Goal: Task Accomplishment & Management: Manage account settings

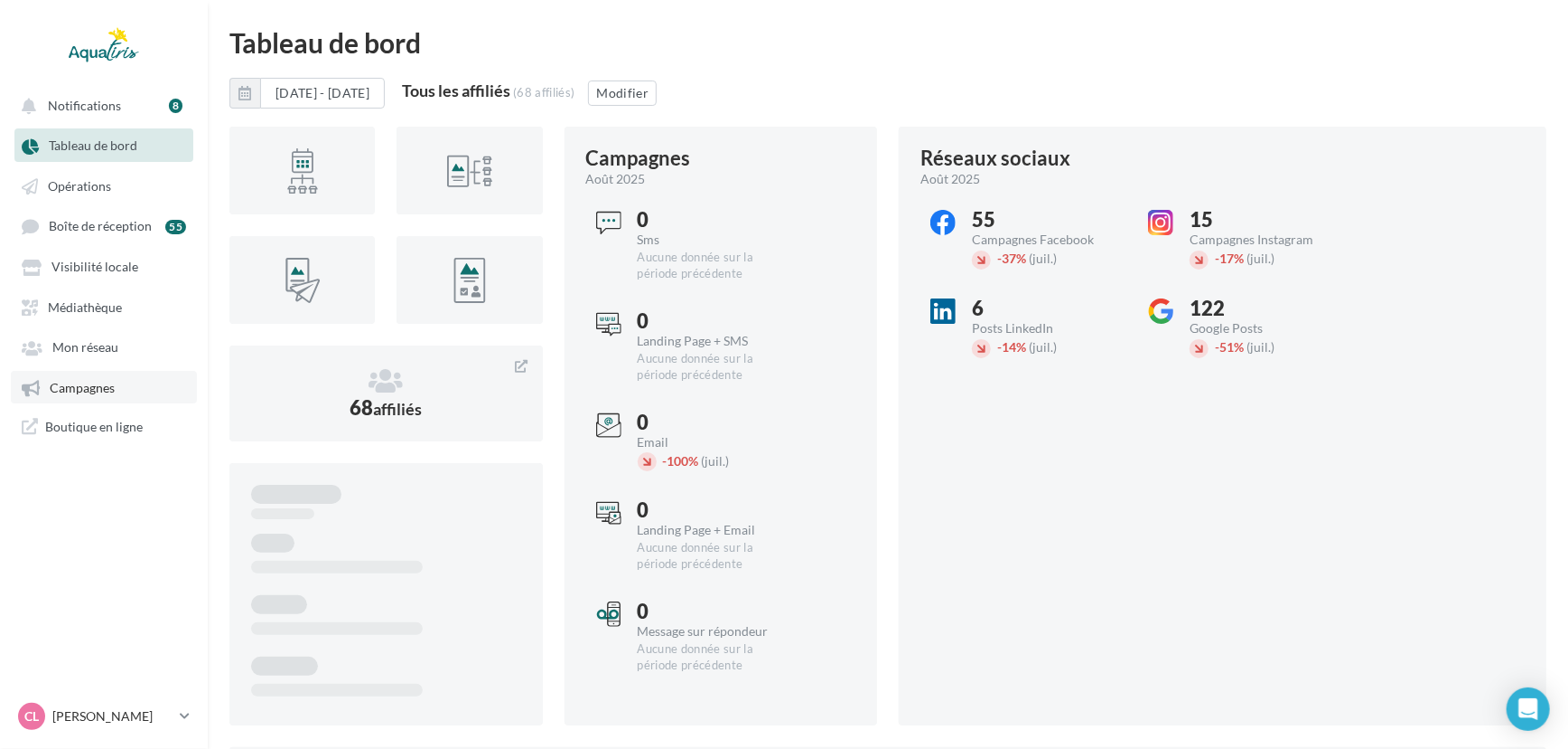
click at [108, 386] on span "Campagnes" at bounding box center [82, 387] width 65 height 16
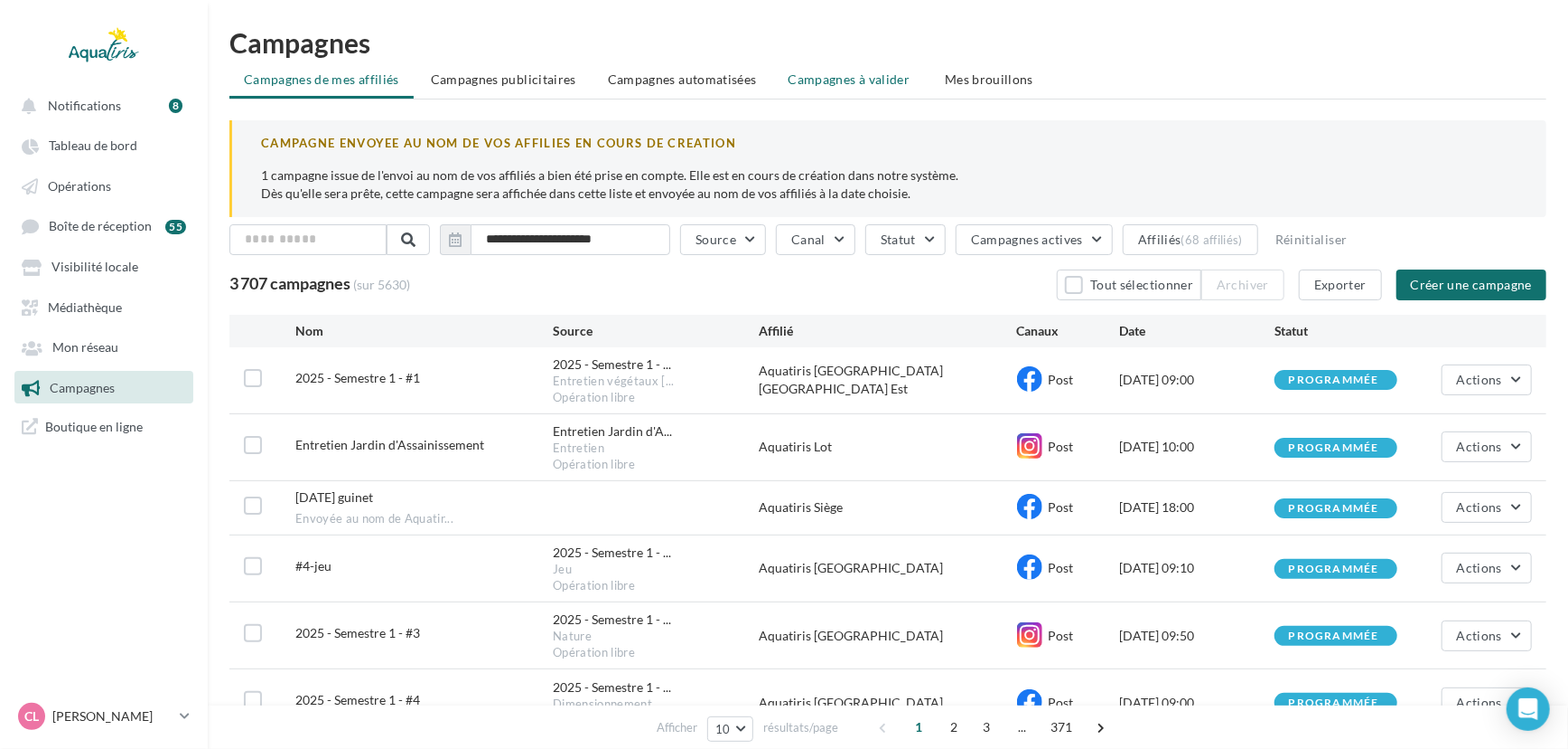
click at [866, 77] on span "Campagnes à valider" at bounding box center [850, 79] width 122 height 18
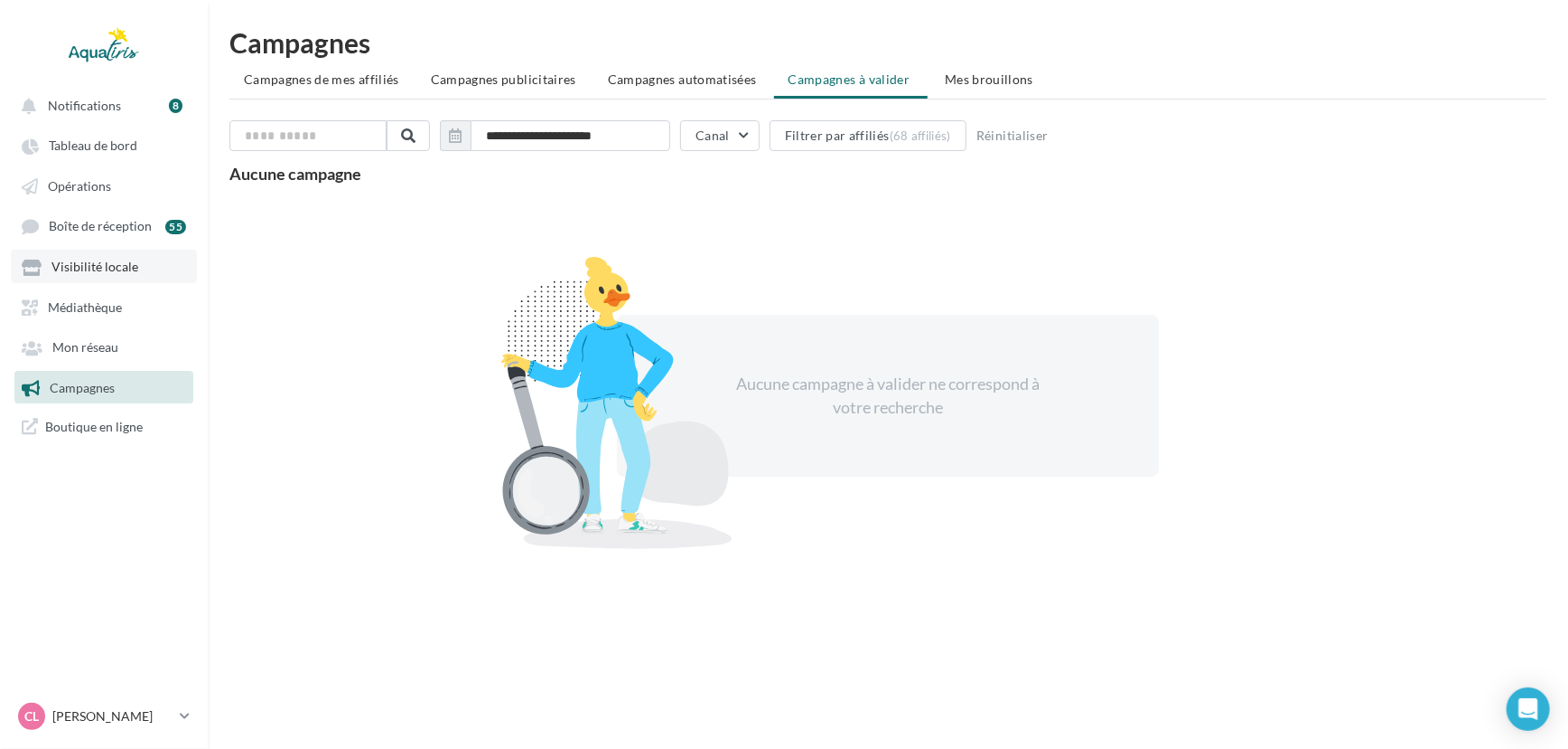
click at [110, 273] on span "Visibilité locale" at bounding box center [95, 267] width 87 height 16
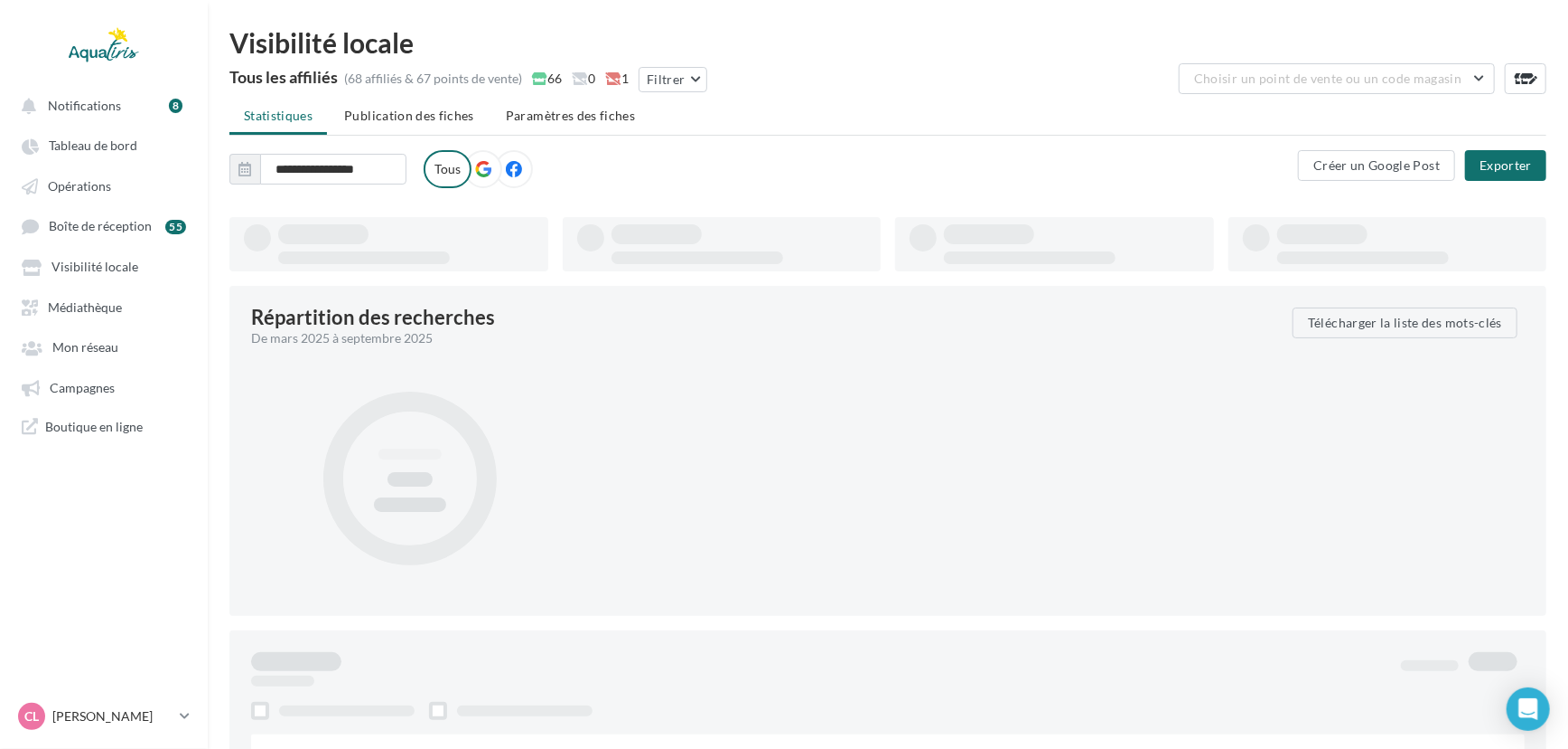
click at [1403, 54] on div "Visibilité locale" at bounding box center [888, 42] width 1317 height 27
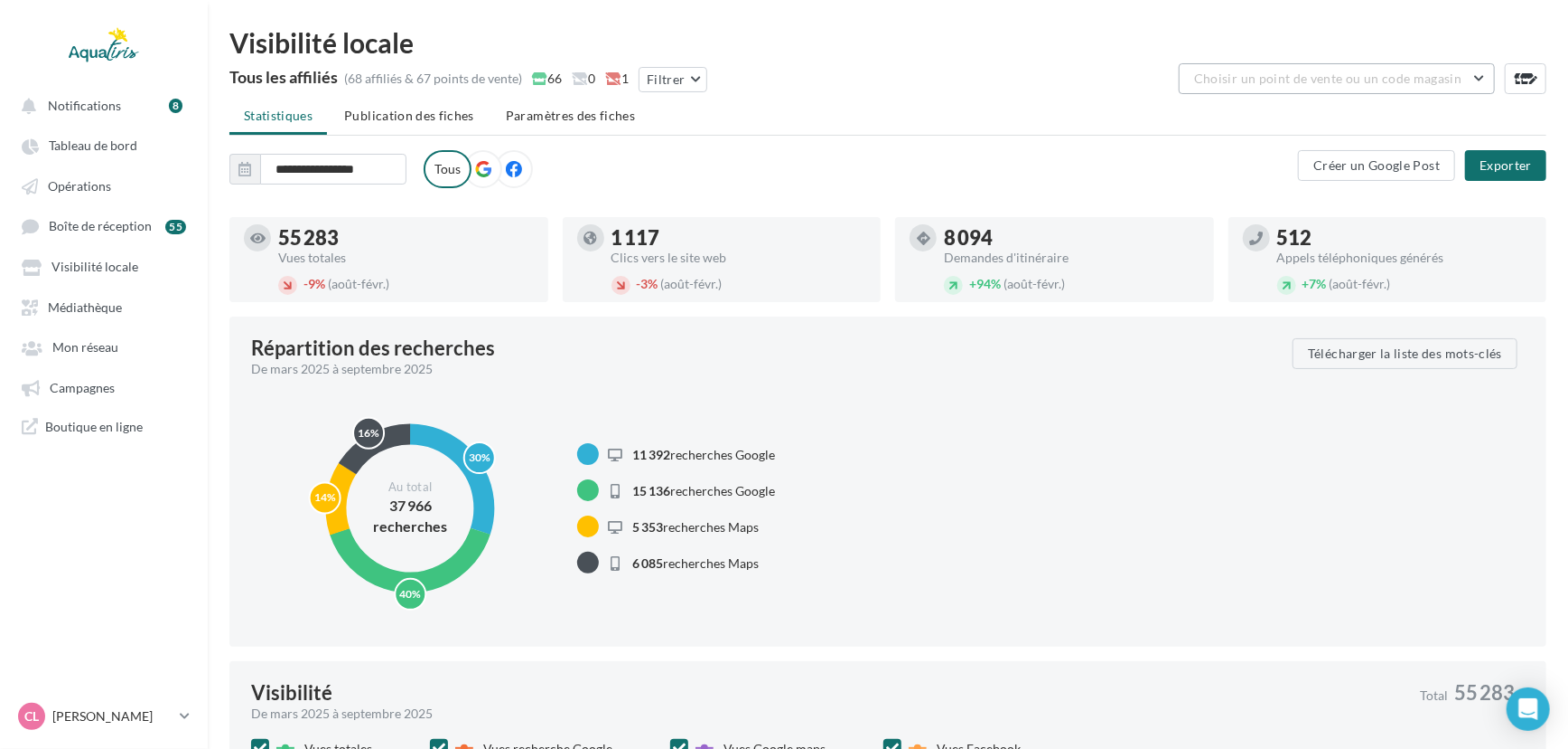
click at [1385, 77] on span "Choisir un point de vente ou un code magasin" at bounding box center [1328, 77] width 267 height 16
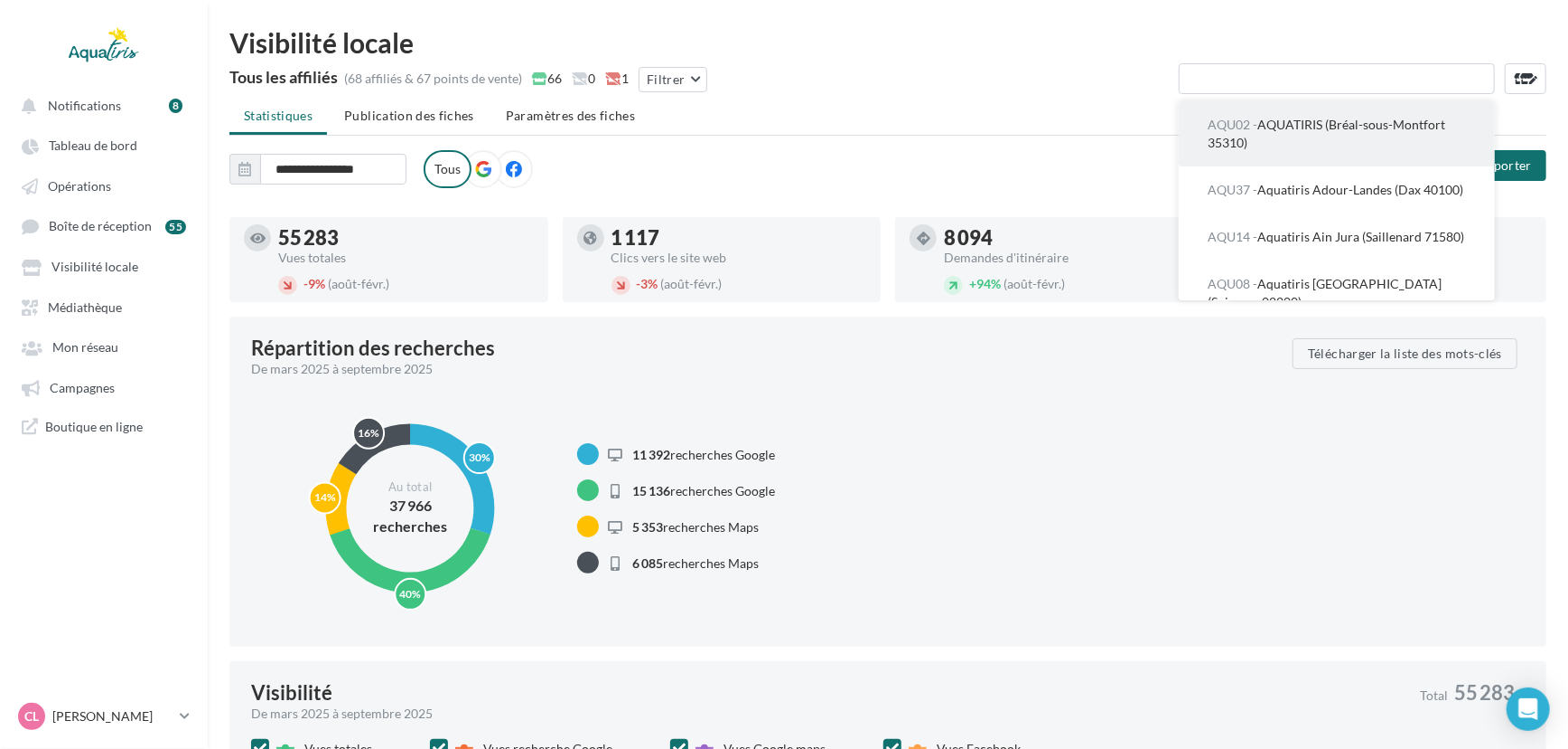
click at [1384, 118] on span "AQU02 - AQUATIRIS (Bréal-sous-Montfort 35310)" at bounding box center [1326, 133] width 238 height 33
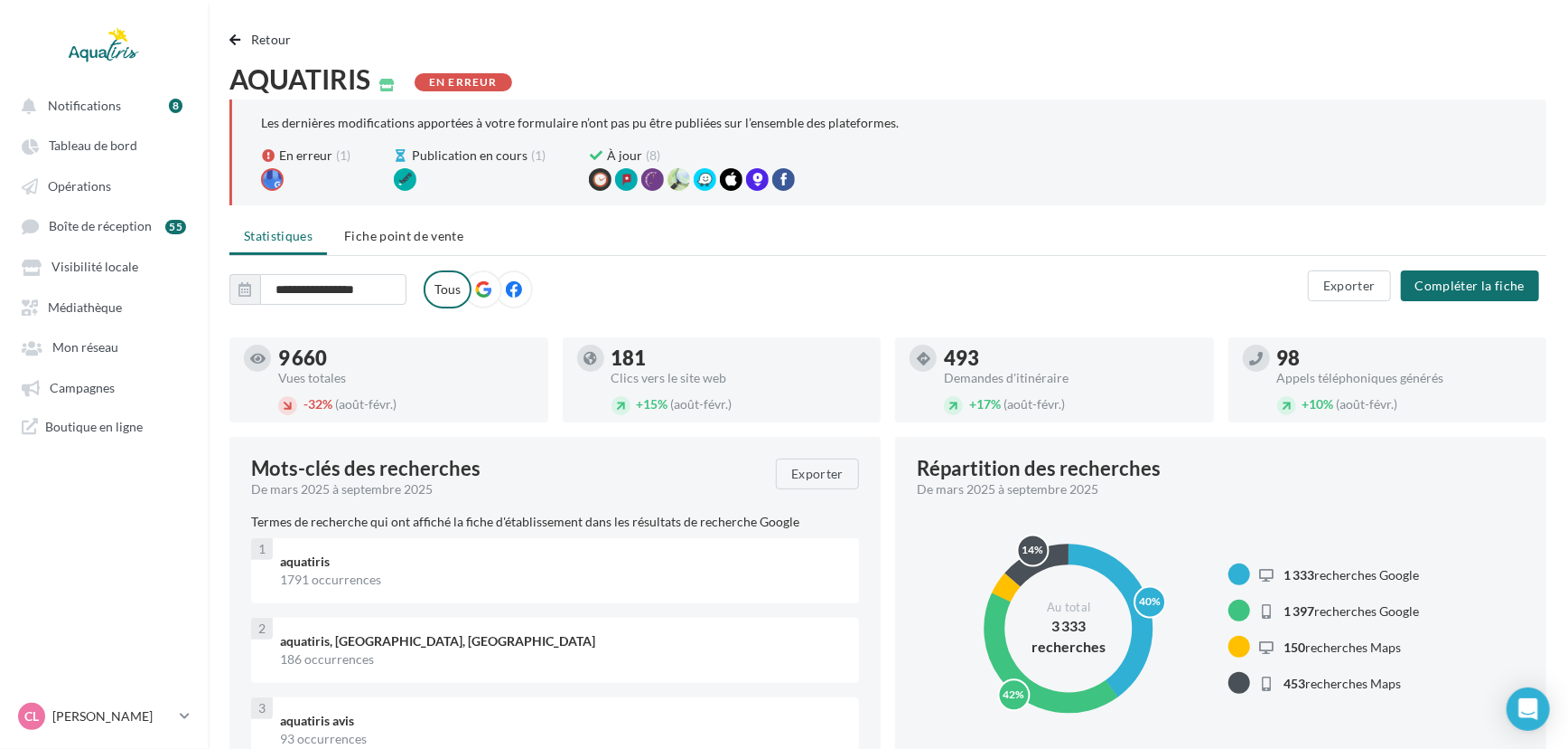
click at [424, 232] on span "Fiche point de vente" at bounding box center [403, 235] width 119 height 16
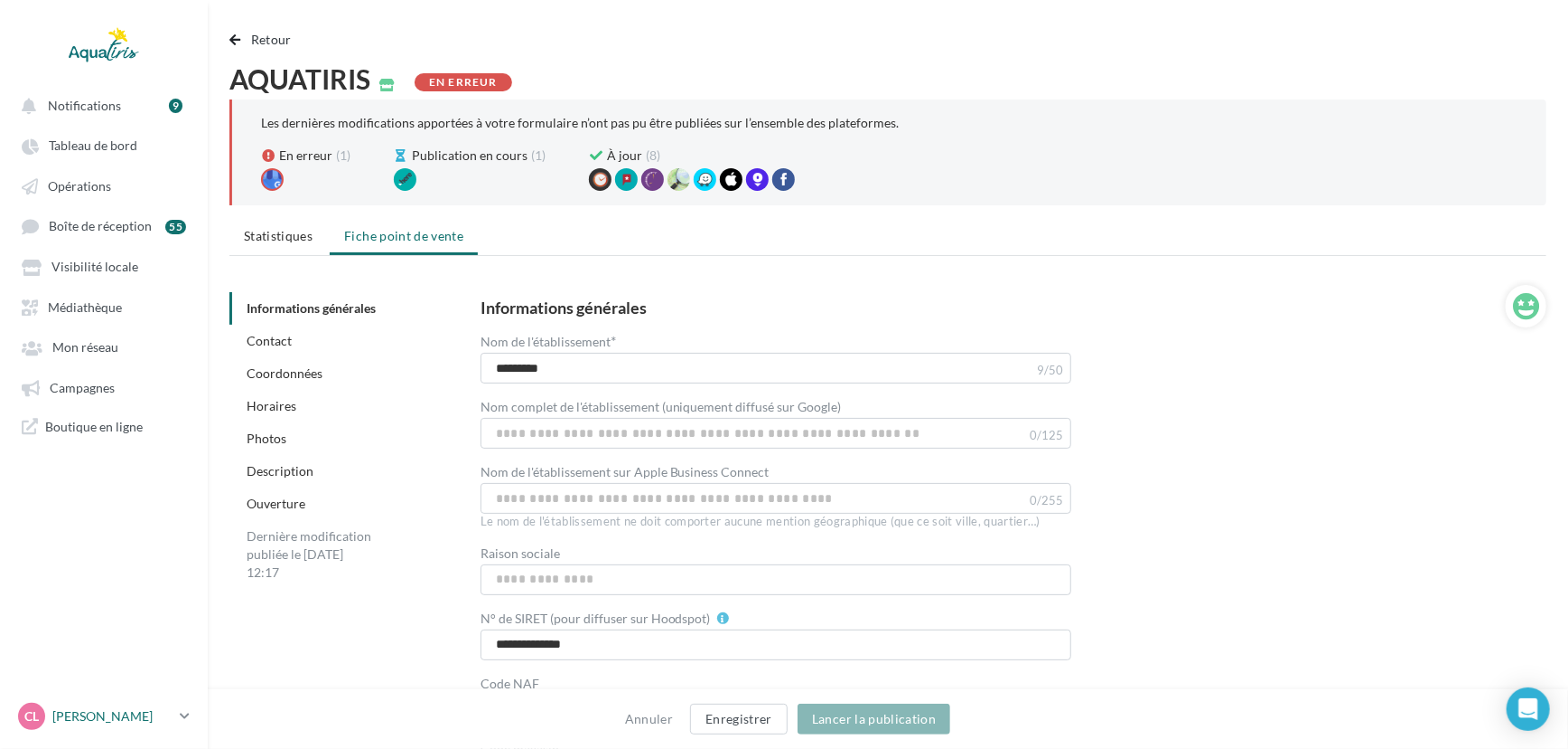
drag, startPoint x: 126, startPoint y: 714, endPoint x: 159, endPoint y: 699, distance: 36.2
click at [126, 714] on p "[PERSON_NAME]" at bounding box center [112, 716] width 120 height 18
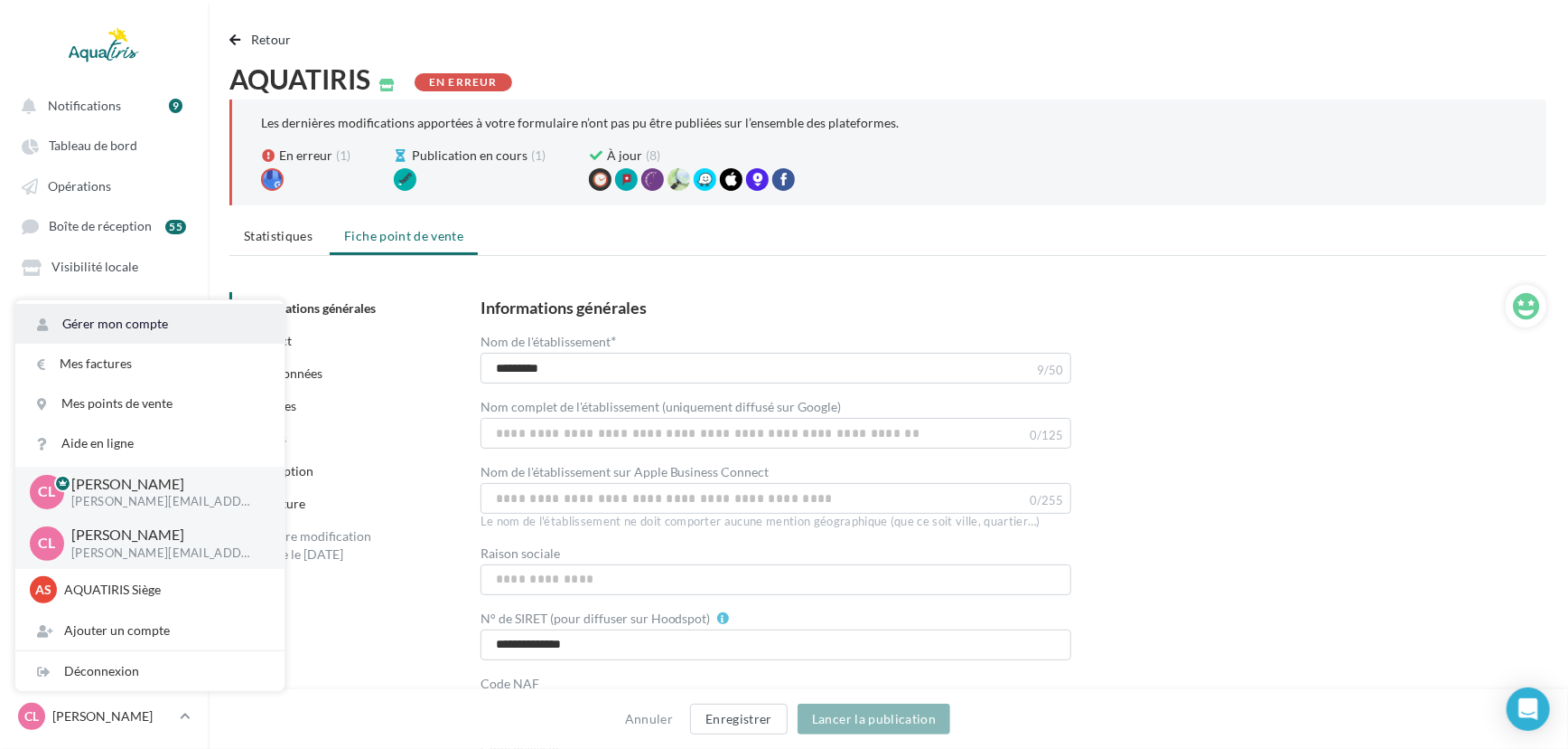
click at [177, 331] on link "Gérer mon compte" at bounding box center [150, 323] width 269 height 40
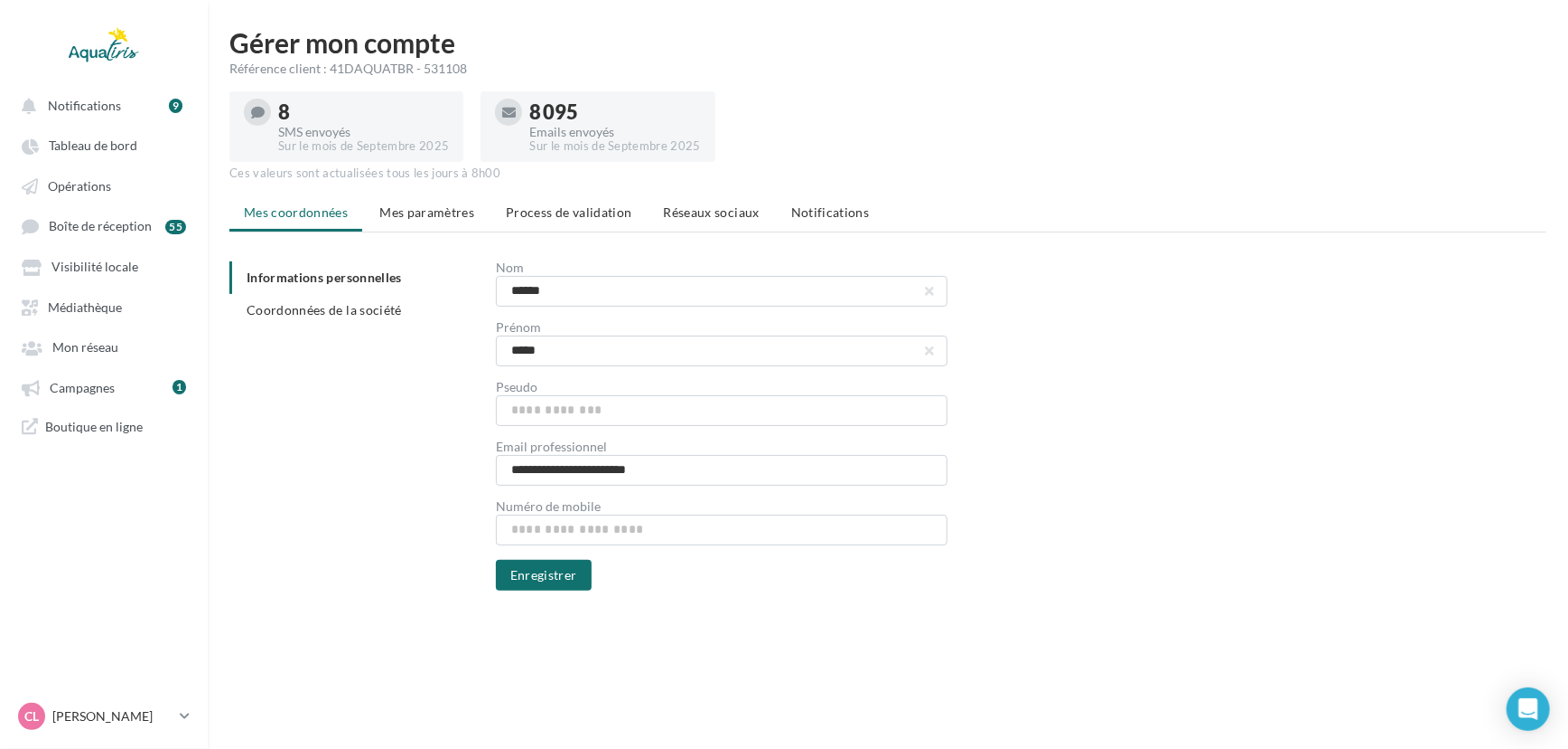
click at [720, 210] on span "Réseaux sociaux" at bounding box center [712, 211] width 96 height 16
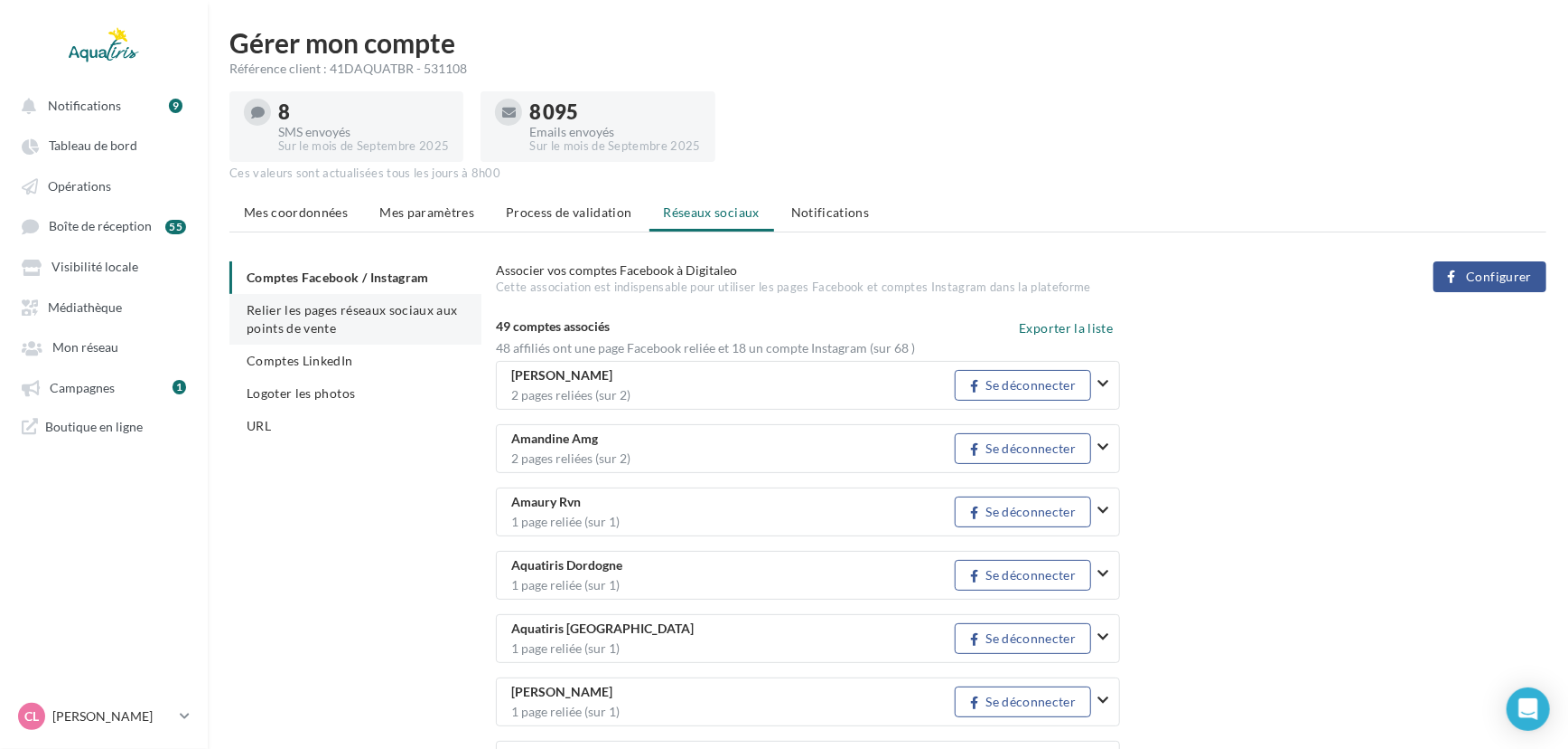
click at [297, 331] on span "Relier les pages réseaux sociaux aux points de vente" at bounding box center [352, 318] width 211 height 33
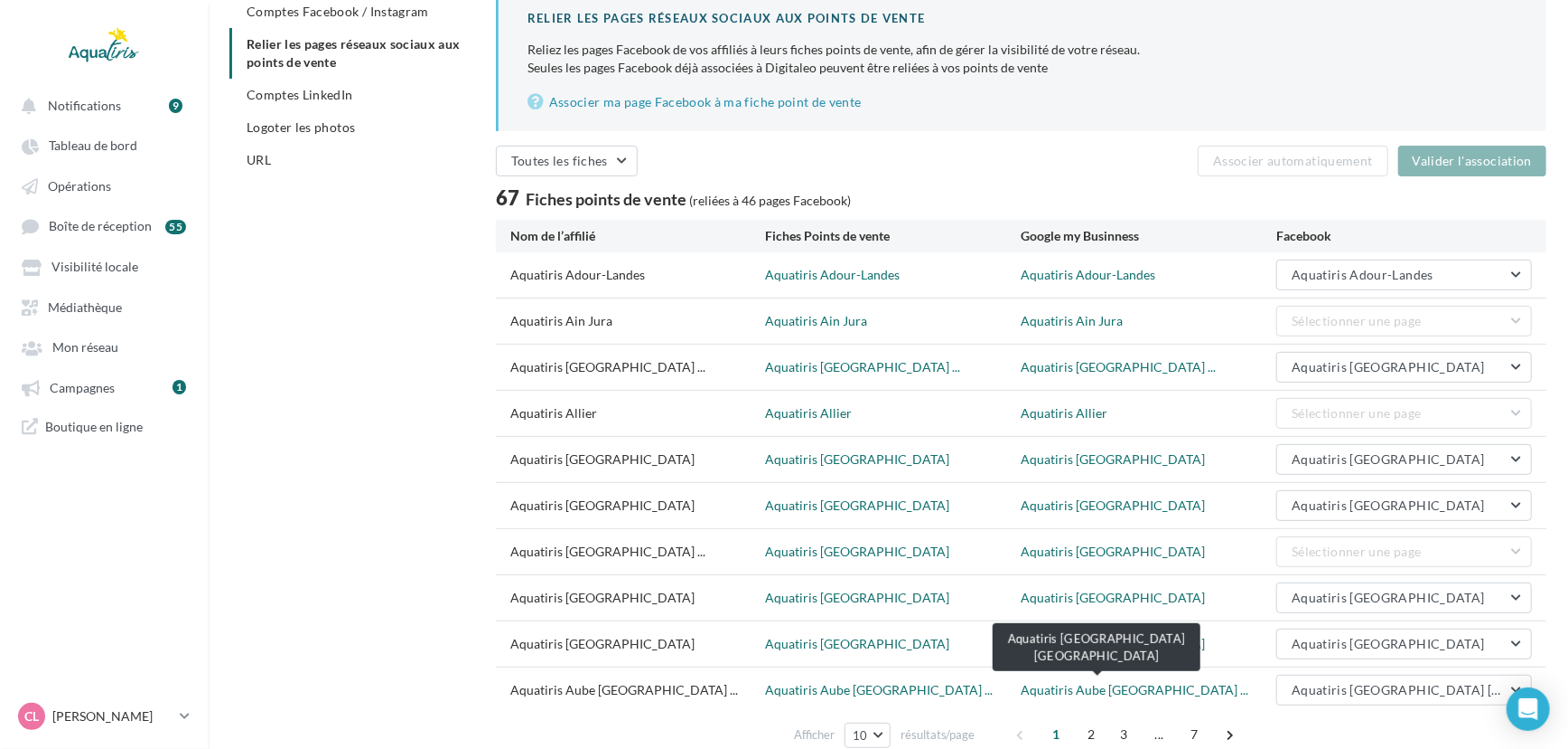
scroll to position [267, 0]
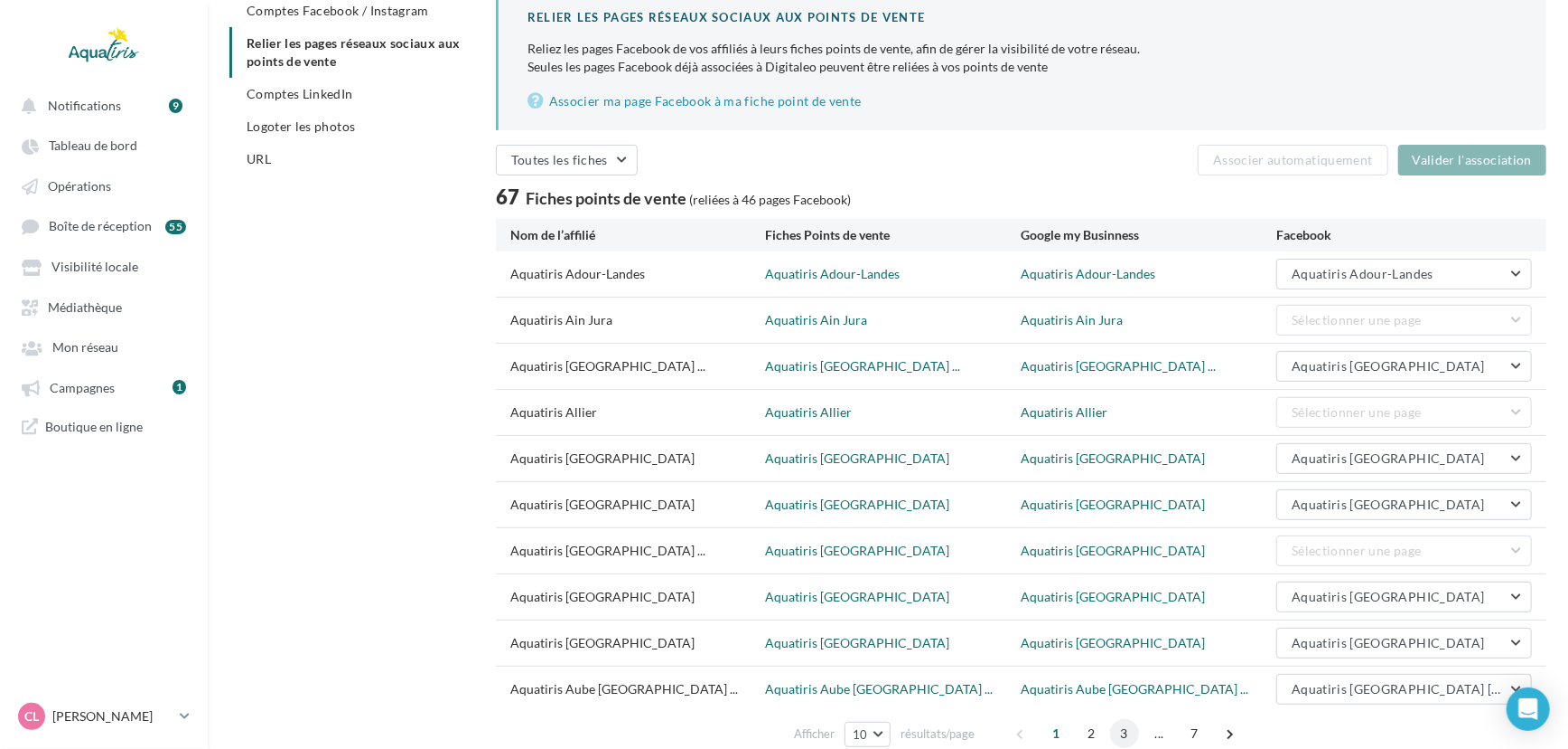
click at [1117, 732] on span "3" at bounding box center [1125, 732] width 29 height 29
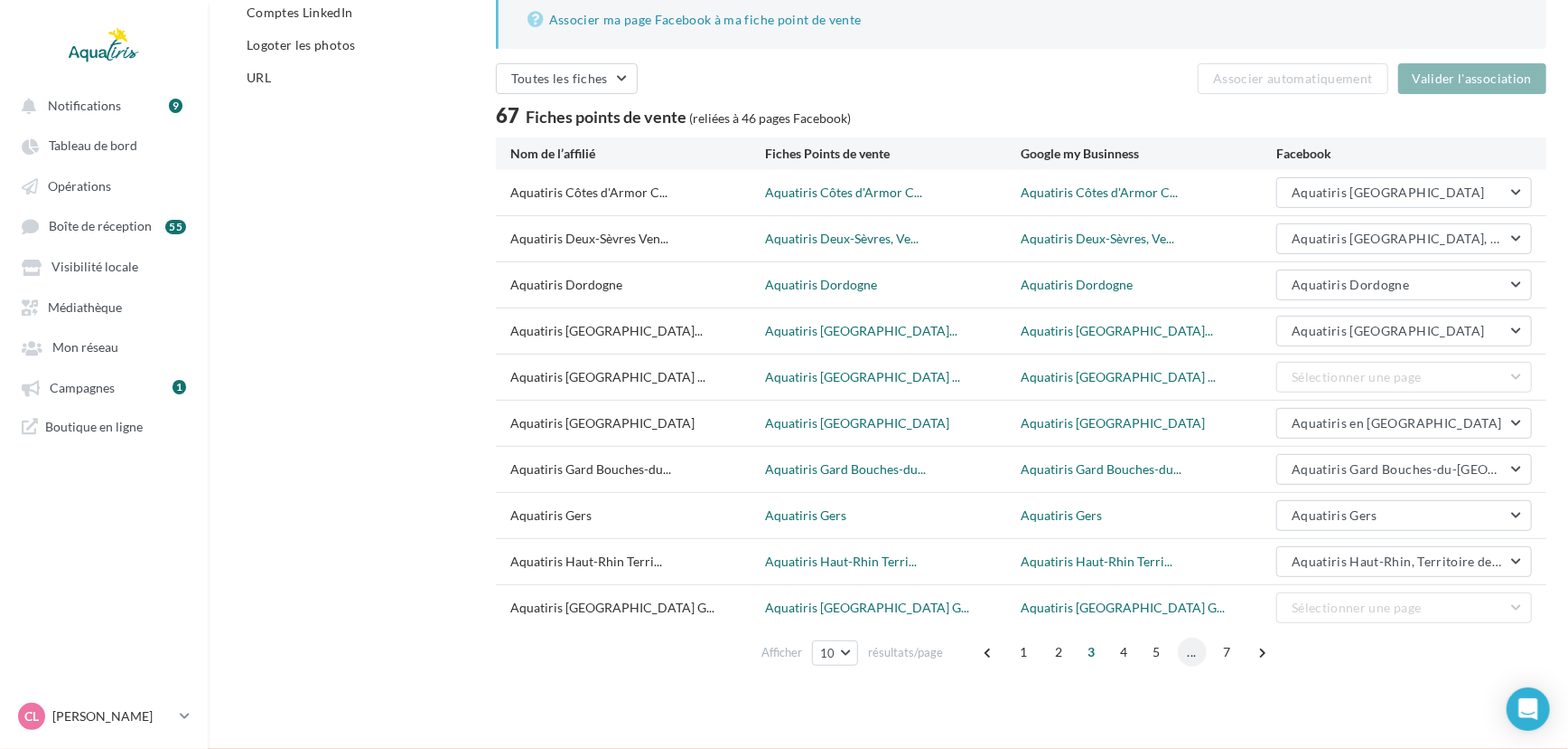
scroll to position [349, 0]
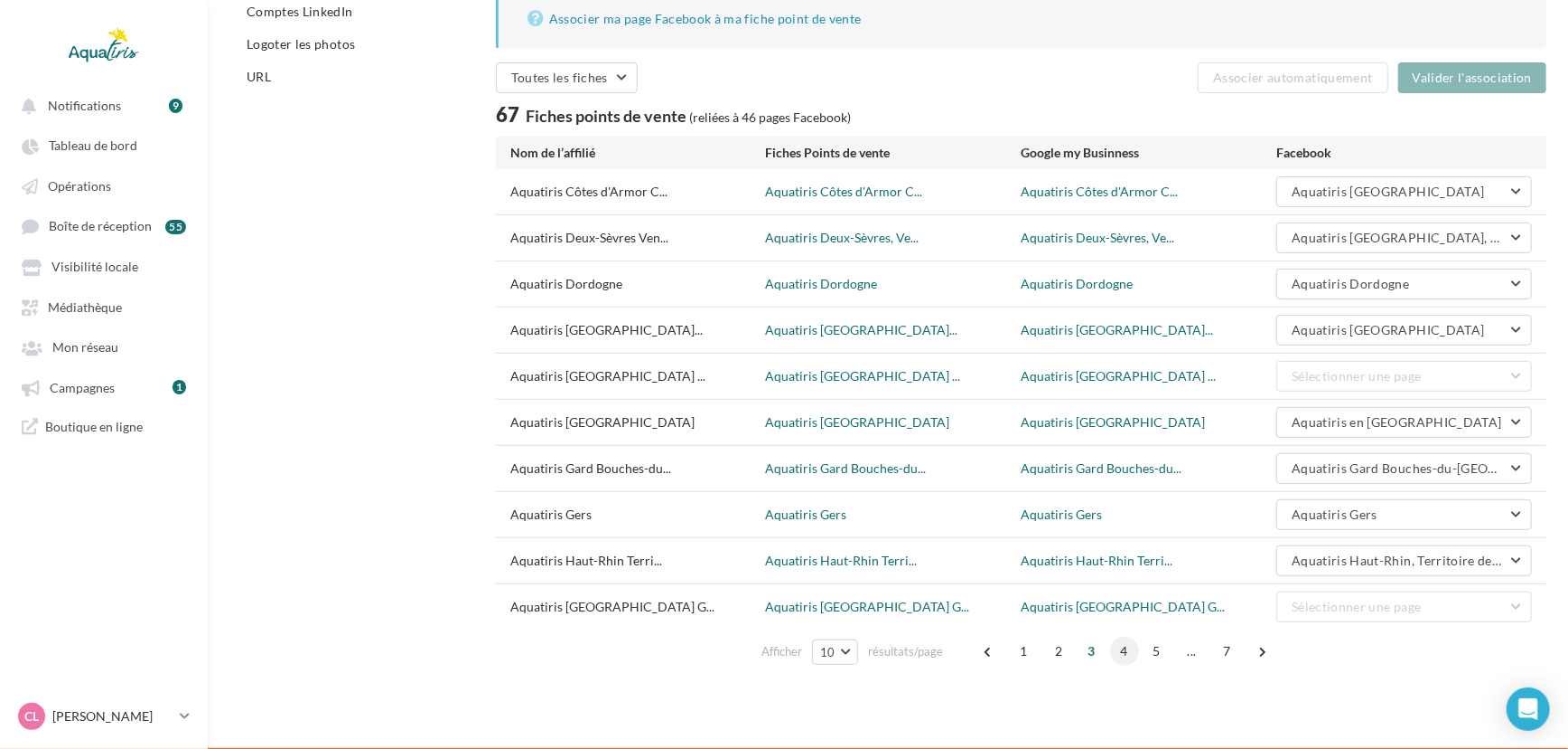
click at [1113, 651] on span "4" at bounding box center [1125, 650] width 29 height 29
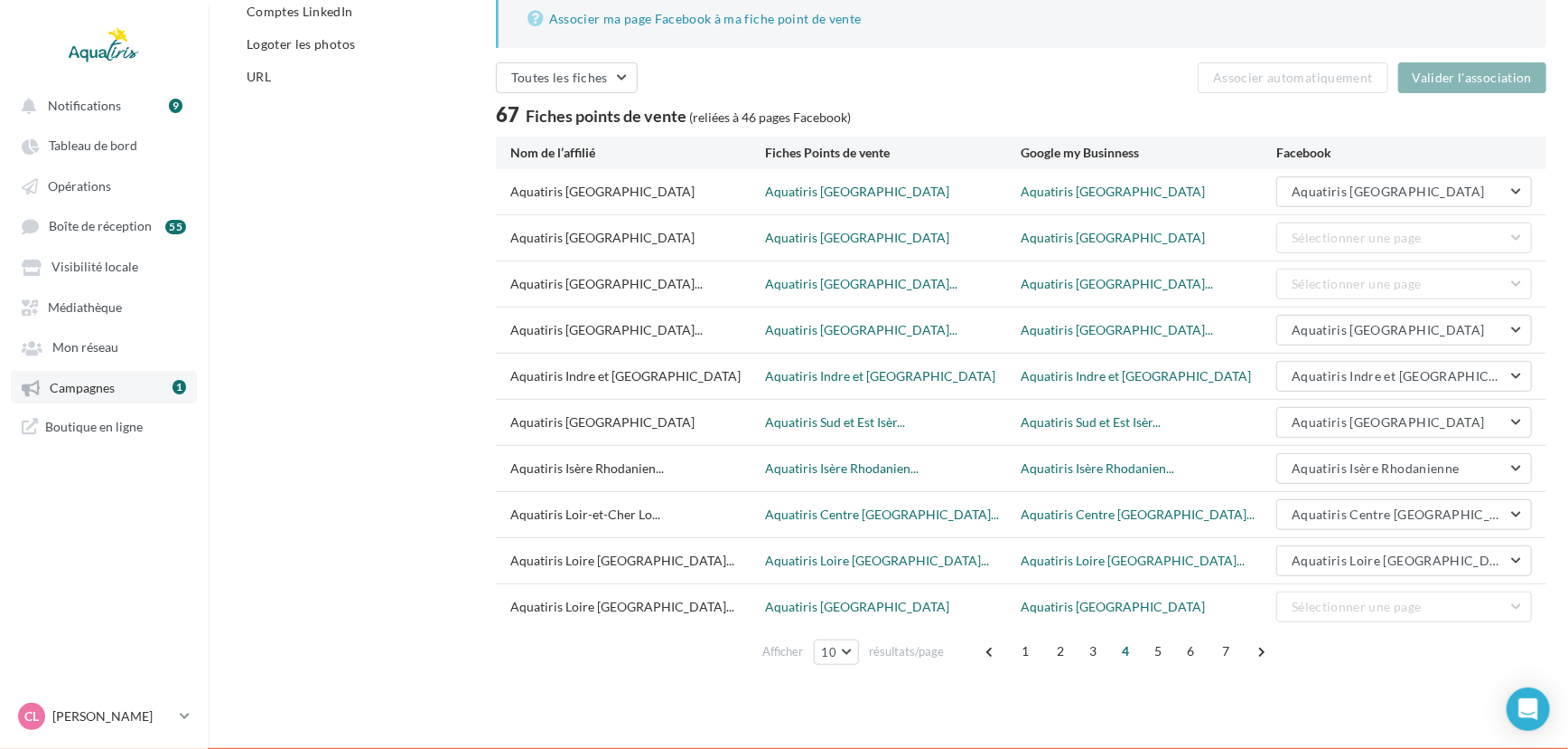
click at [100, 394] on span "Campagnes" at bounding box center [82, 387] width 65 height 16
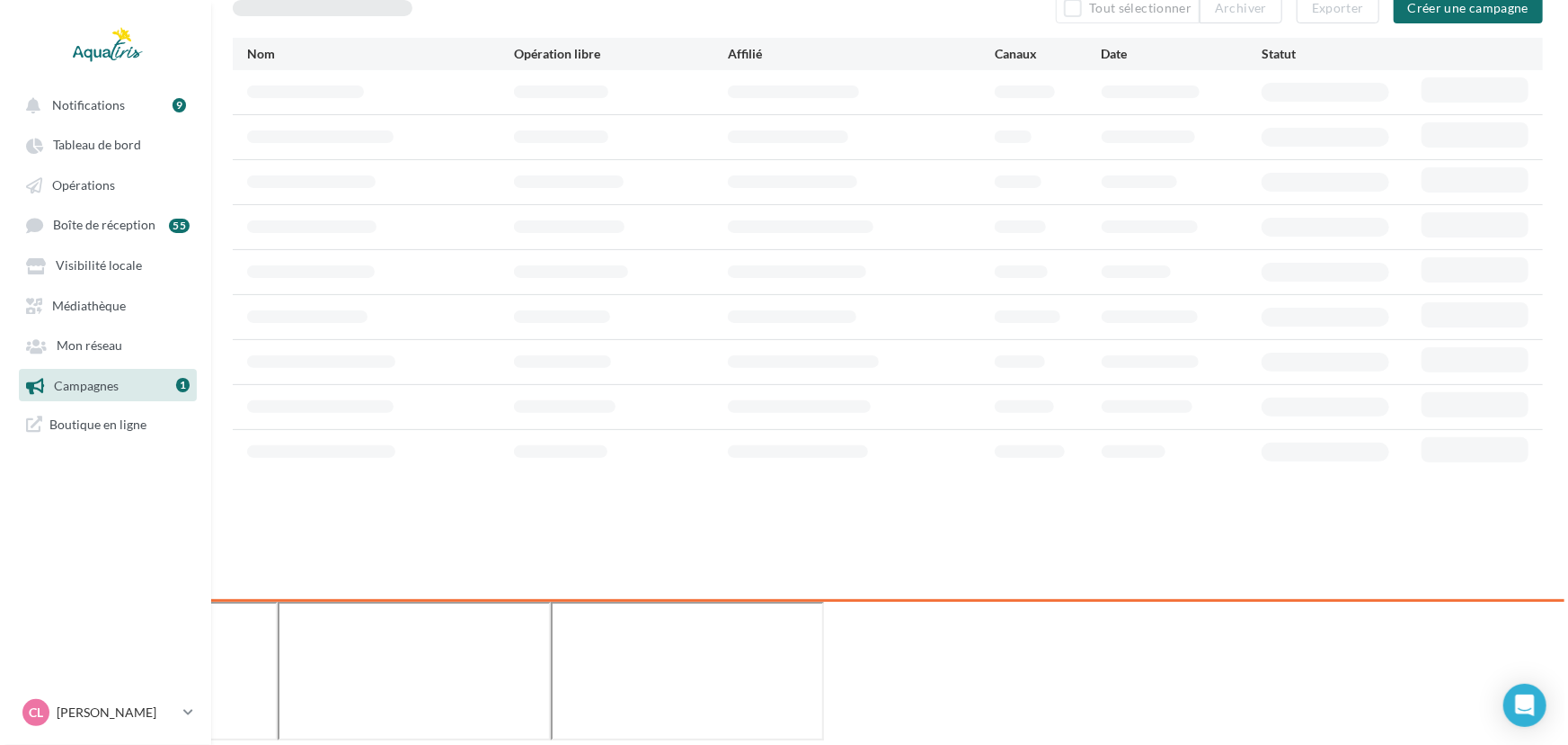
scroll to position [28, 0]
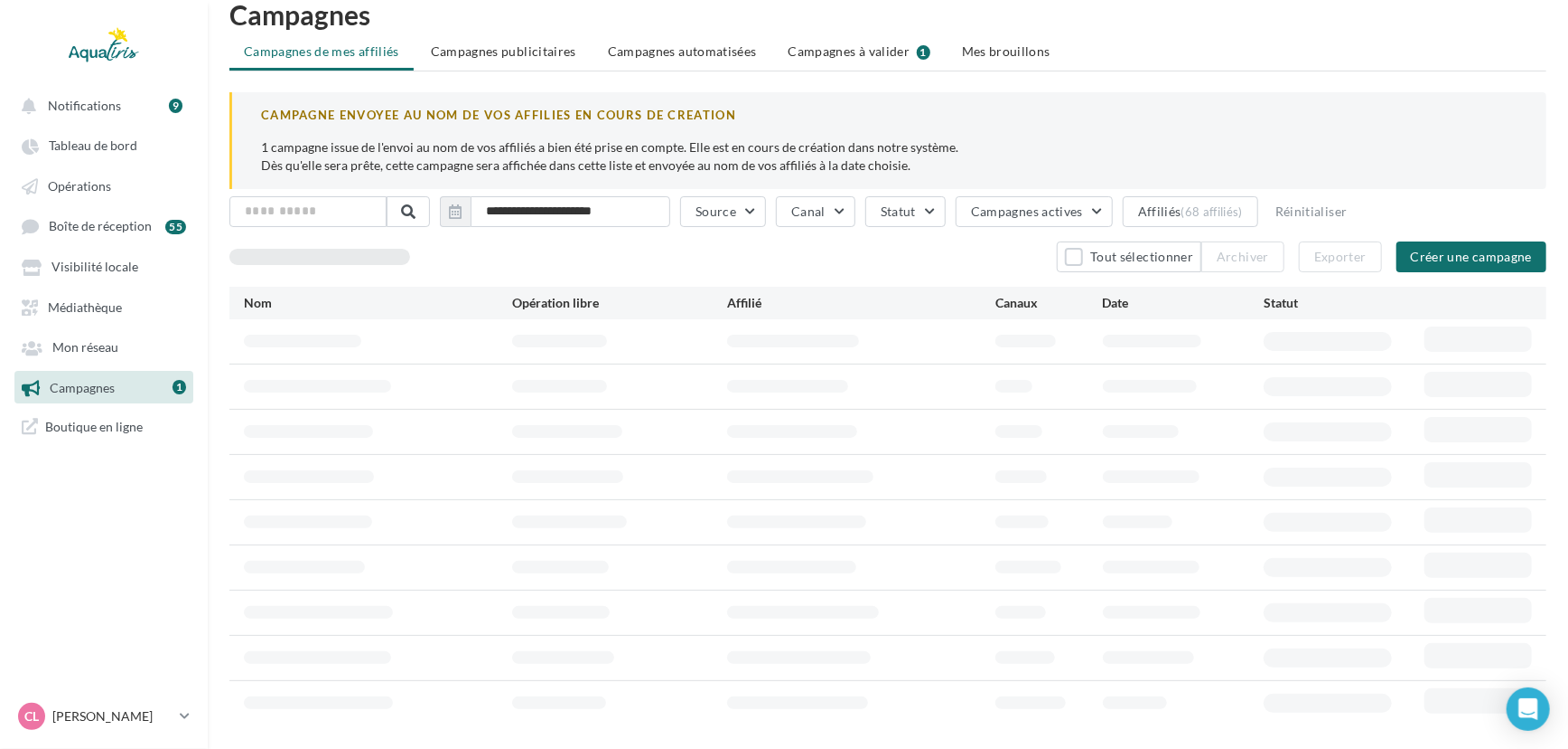
click at [881, 68] on ul "Campagnes de mes affiliés Campagnes publicitaires Campagnes automatisées Campag…" at bounding box center [888, 53] width 1317 height 36
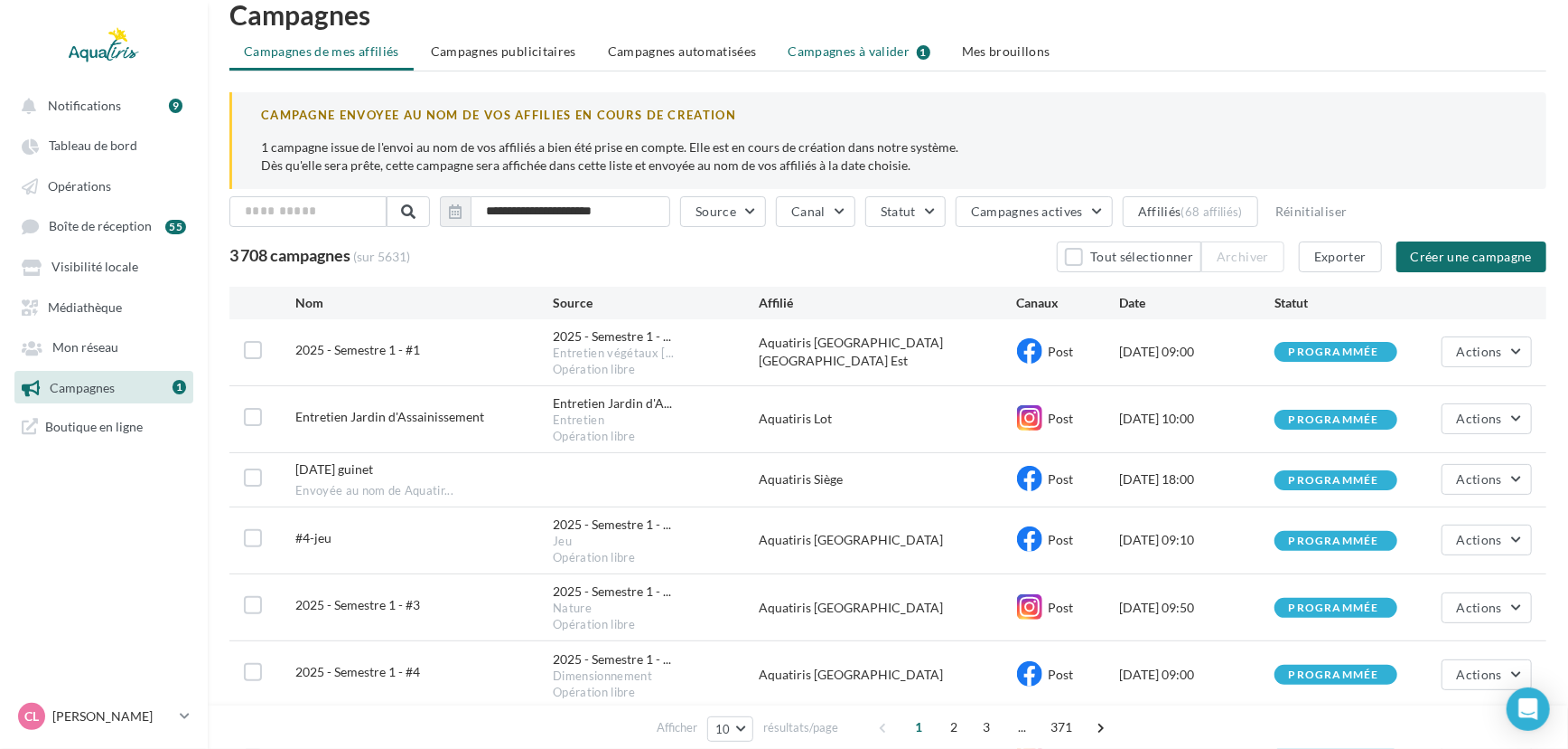
click at [902, 55] on span "Campagnes à valider" at bounding box center [850, 52] width 122 height 18
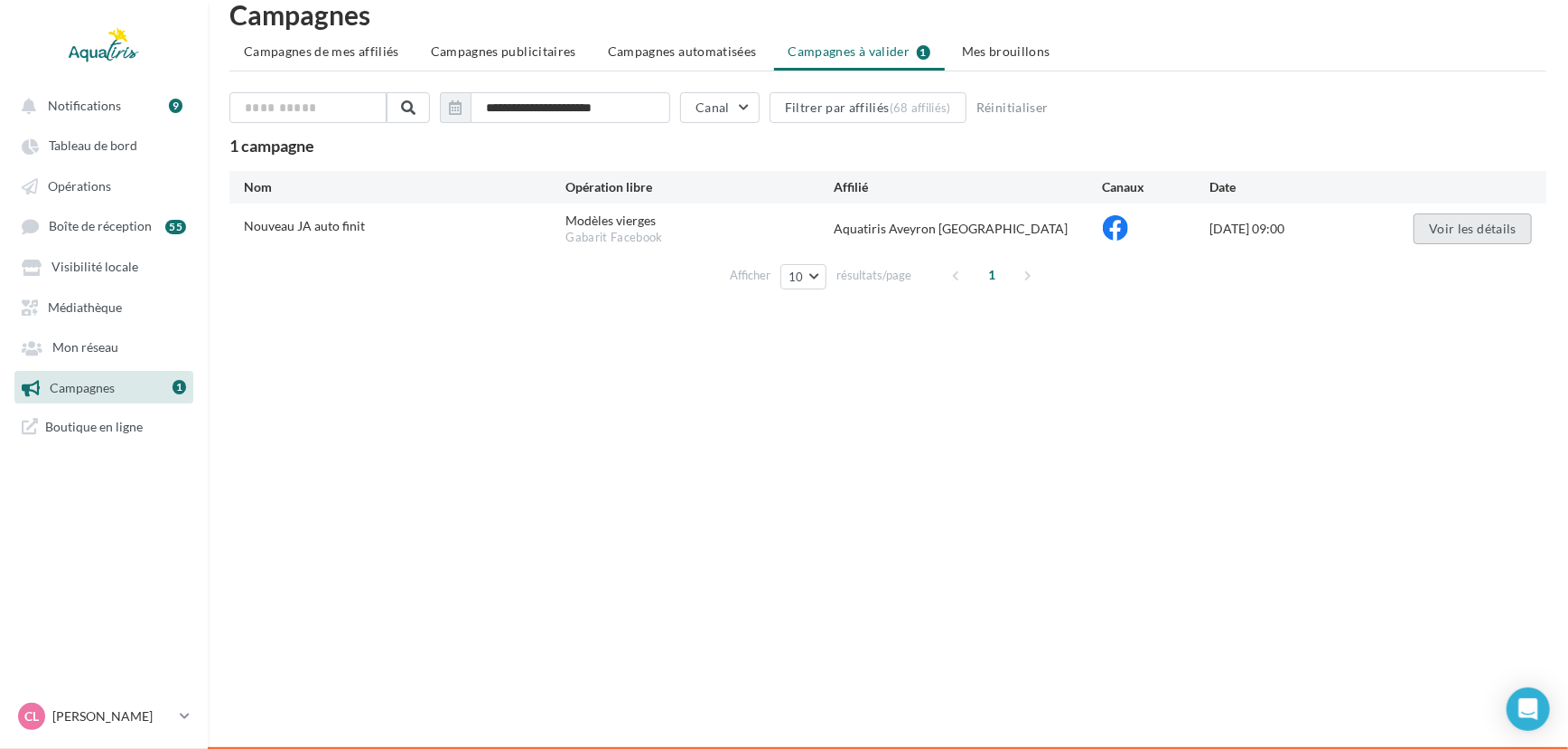
click at [1425, 224] on button "Voir les détails" at bounding box center [1473, 228] width 118 height 30
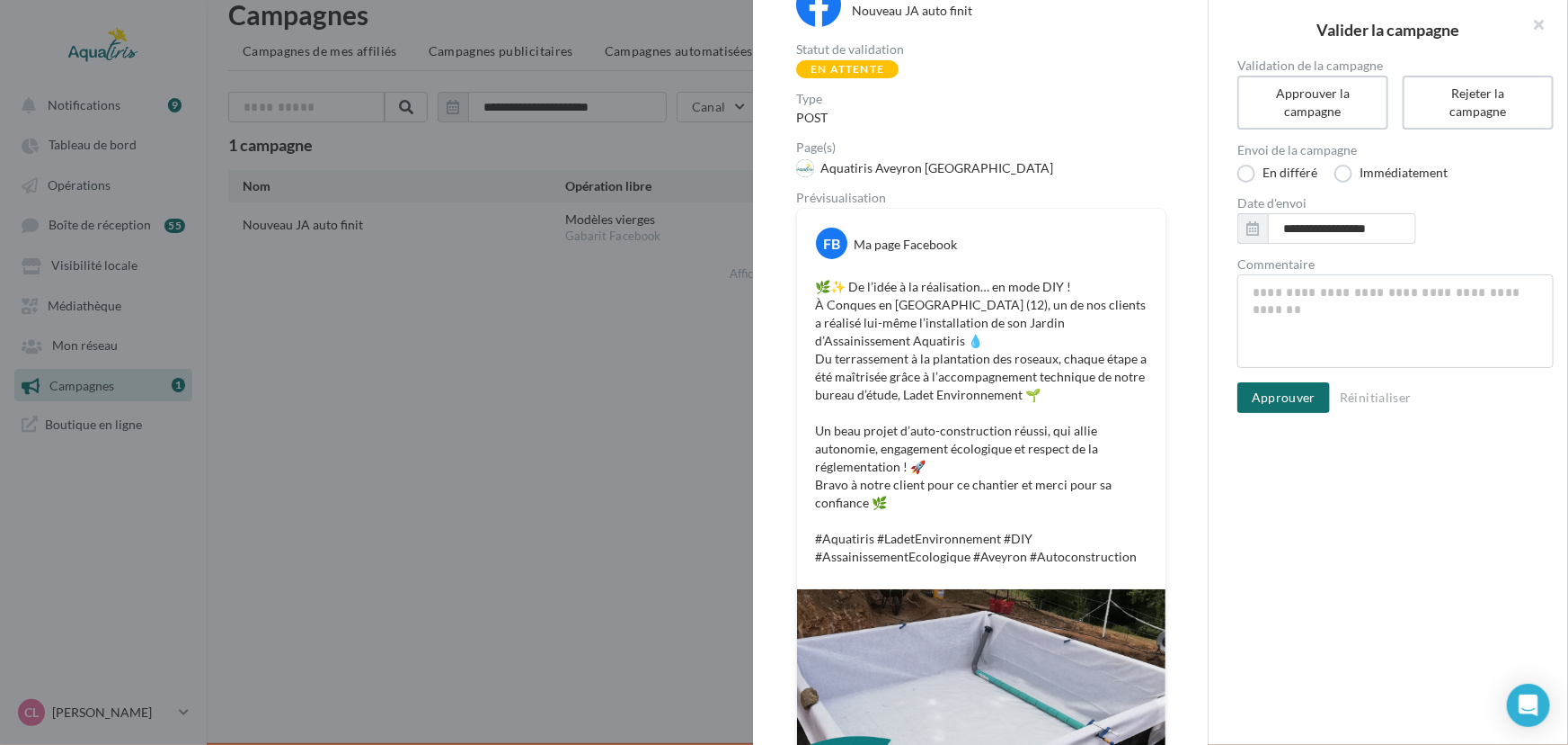
scroll to position [51, 0]
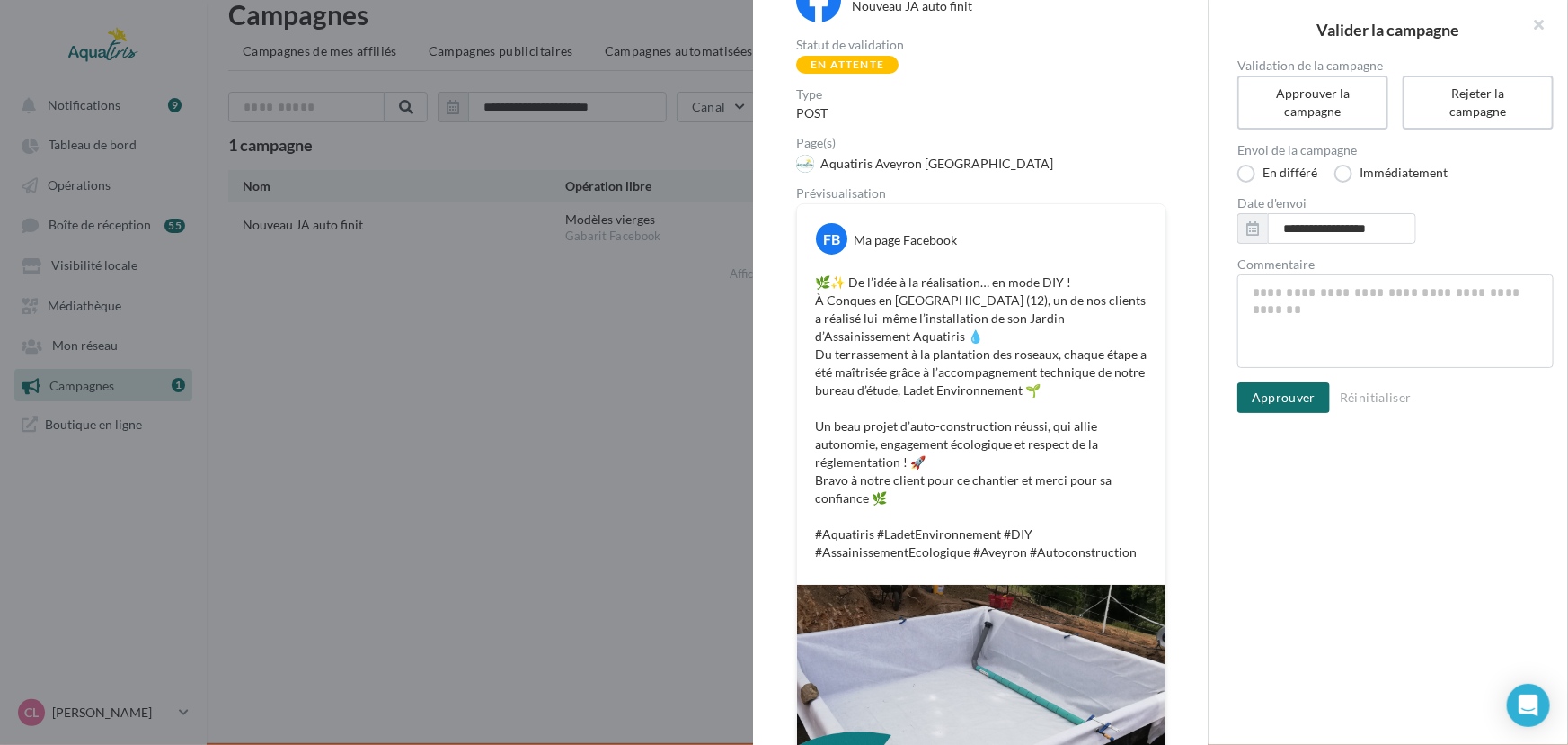
drag, startPoint x: 1208, startPoint y: 289, endPoint x: 1213, endPoint y: 324, distance: 35.4
click at [1213, 324] on div "Nom de campagne Nouveau JA auto finit Statut de validation En attente Type POST…" at bounding box center [1388, 372] width 359 height 745
click at [1191, 324] on div "Nom de campagne Nouveau JA auto finit Statut de validation En attente Type POST…" at bounding box center [980, 477] width 455 height 1058
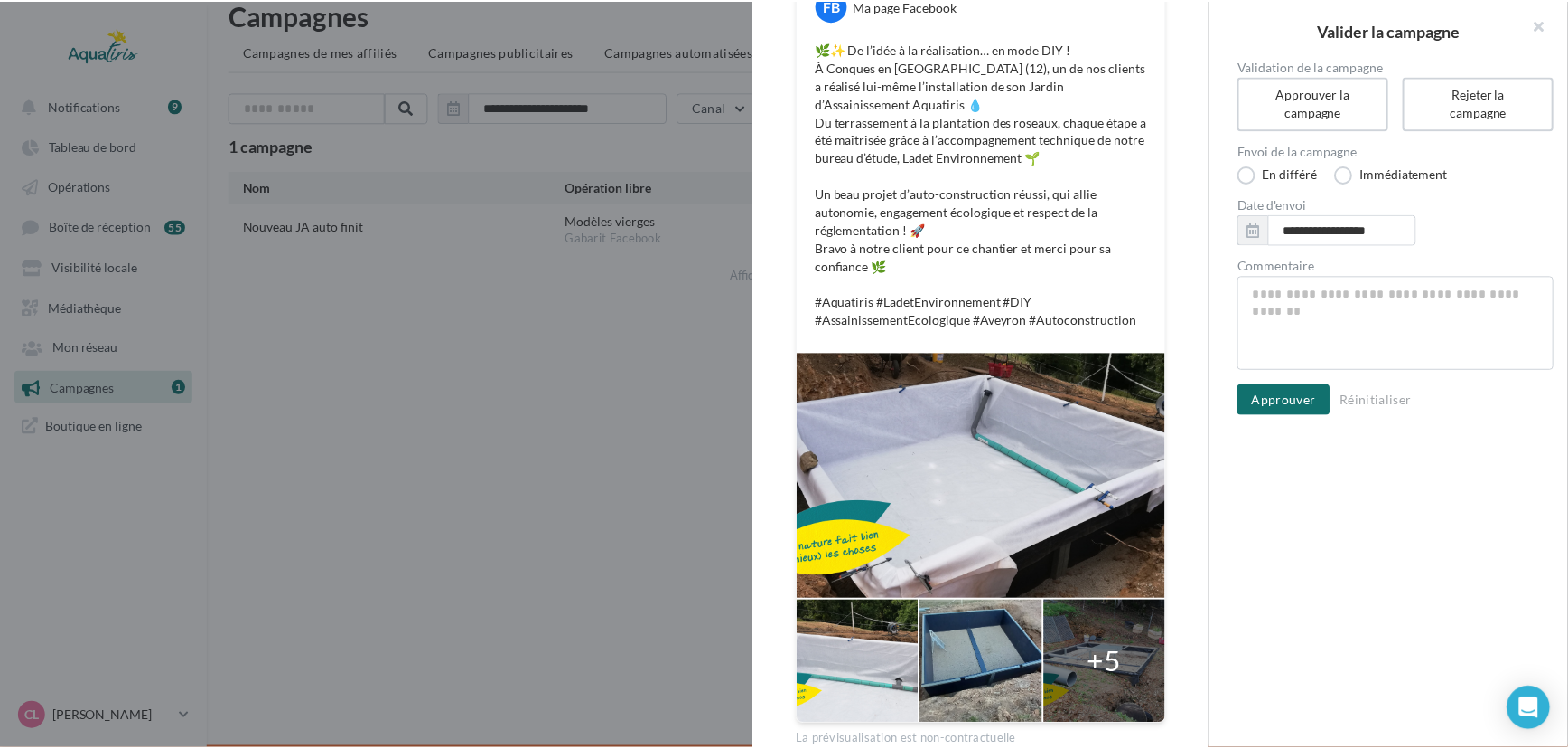
scroll to position [315, 0]
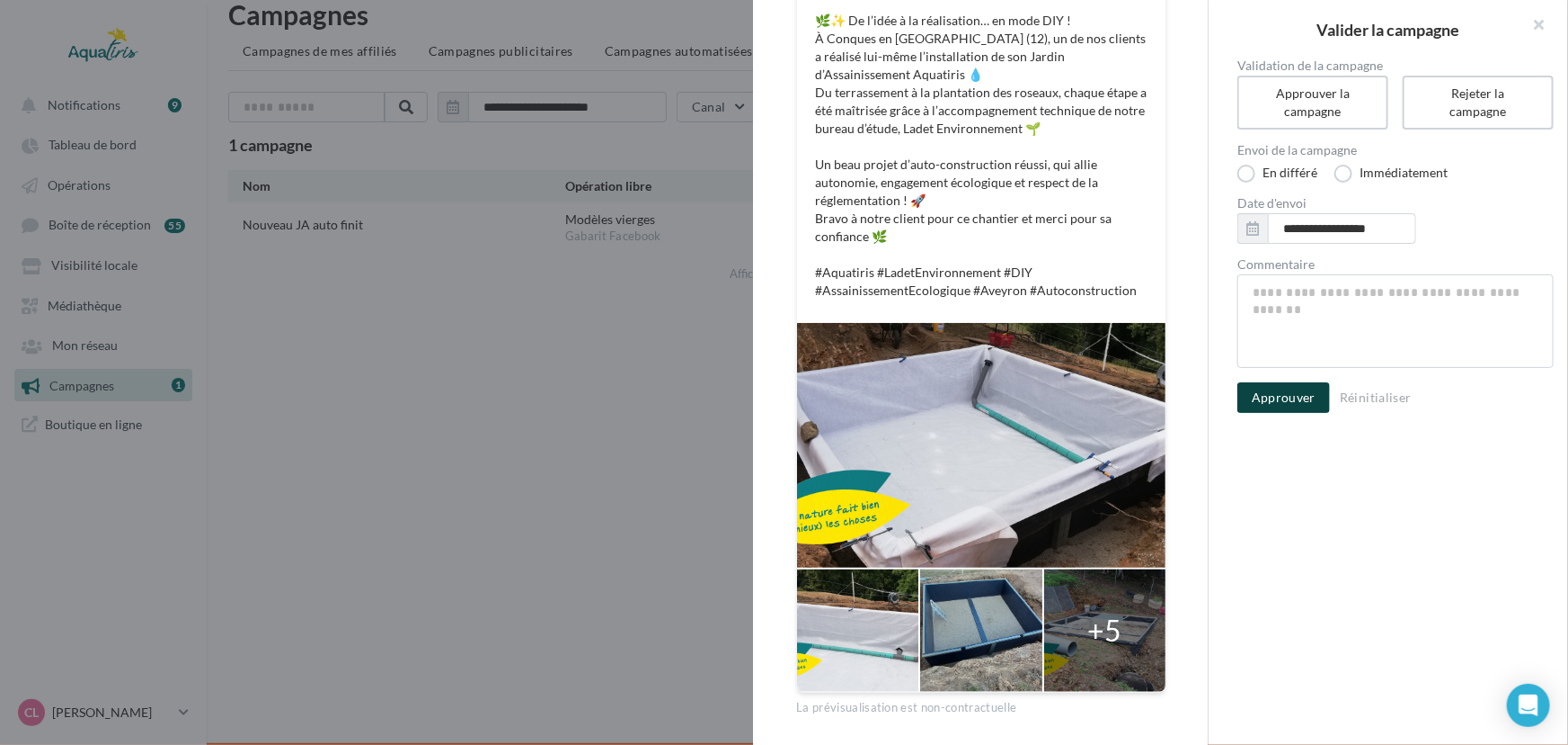
click at [1293, 398] on button "Approuver" at bounding box center [1284, 397] width 93 height 30
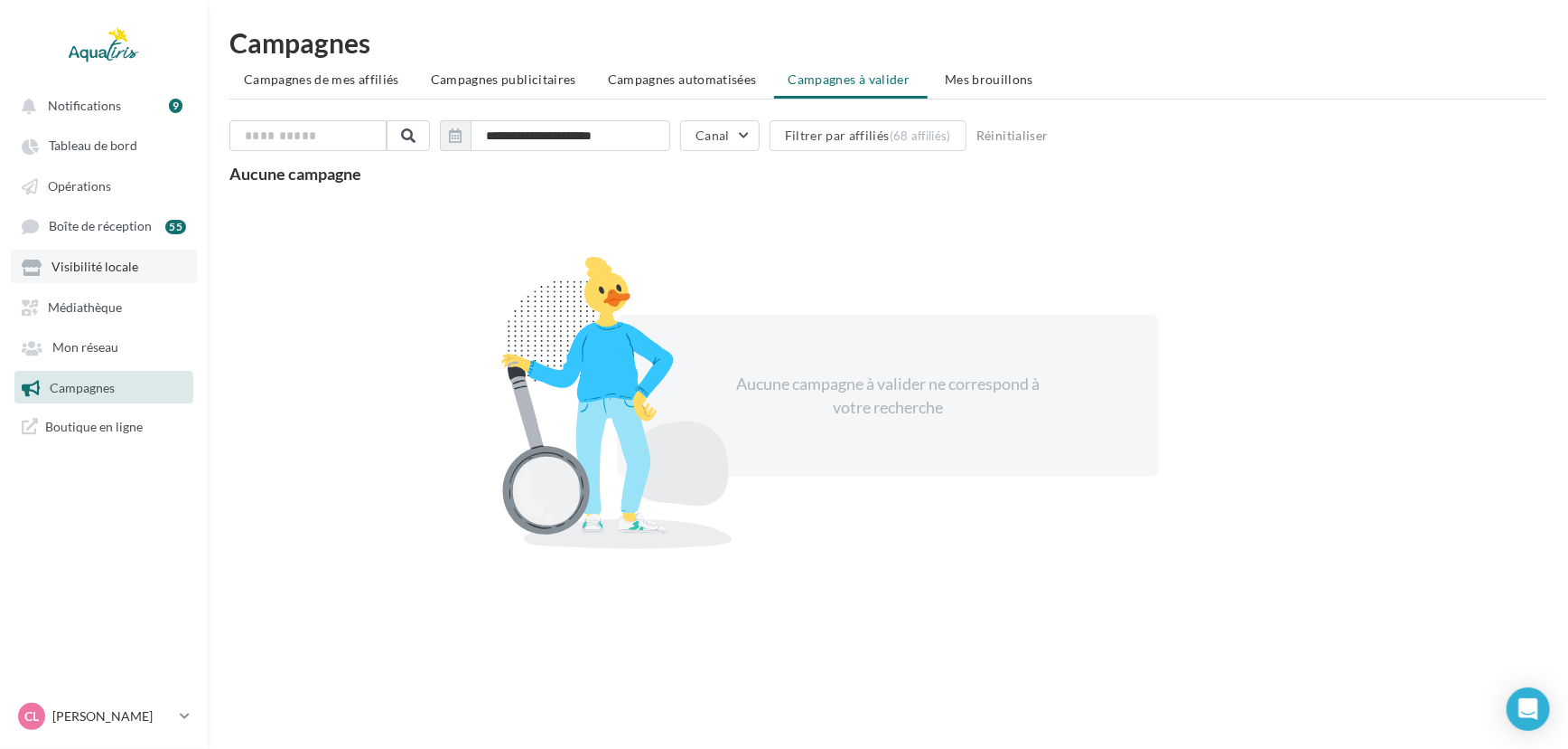
click at [71, 260] on link "Visibilité locale" at bounding box center [104, 266] width 186 height 32
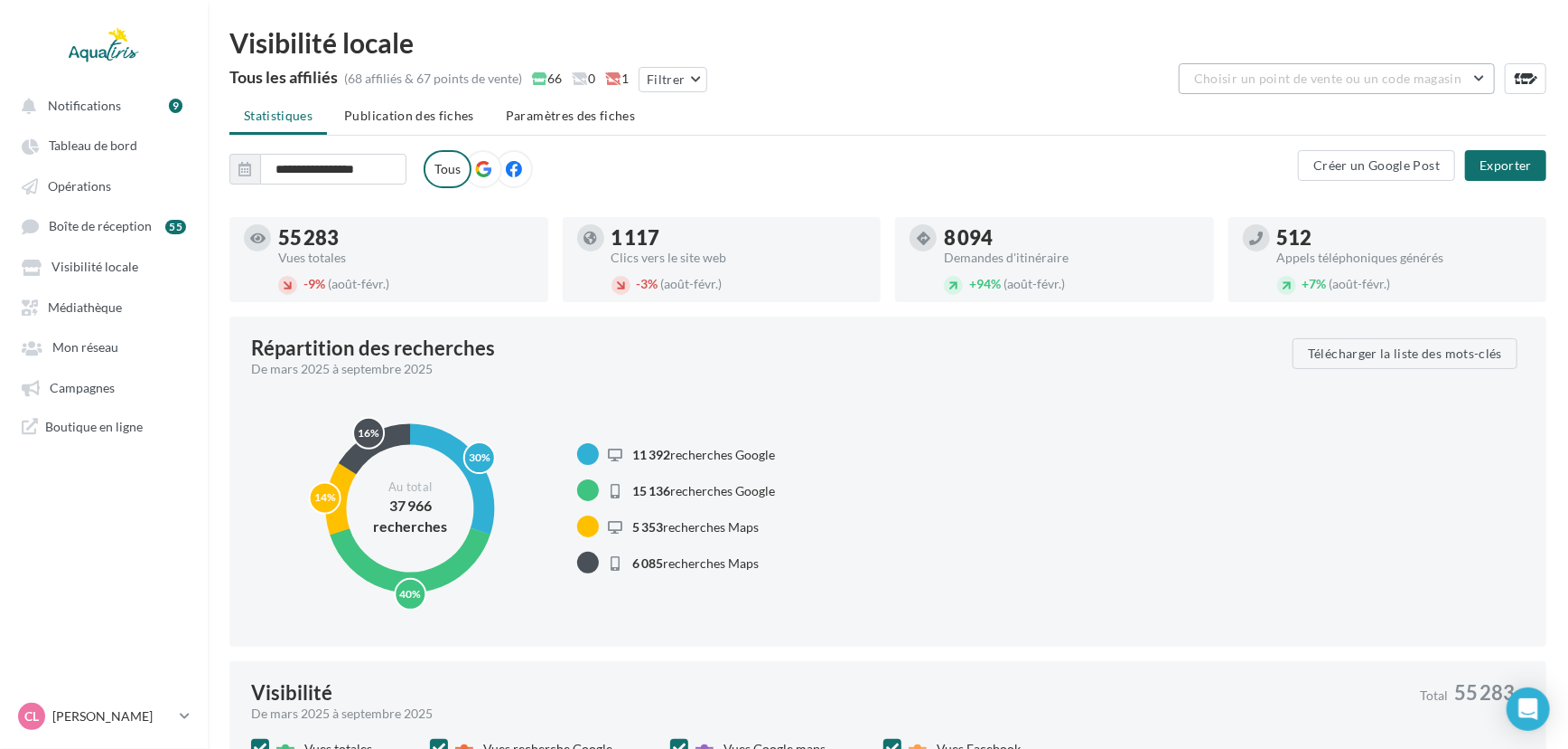
click at [1381, 73] on span "Choisir un point de vente ou un code magasin" at bounding box center [1328, 77] width 267 height 16
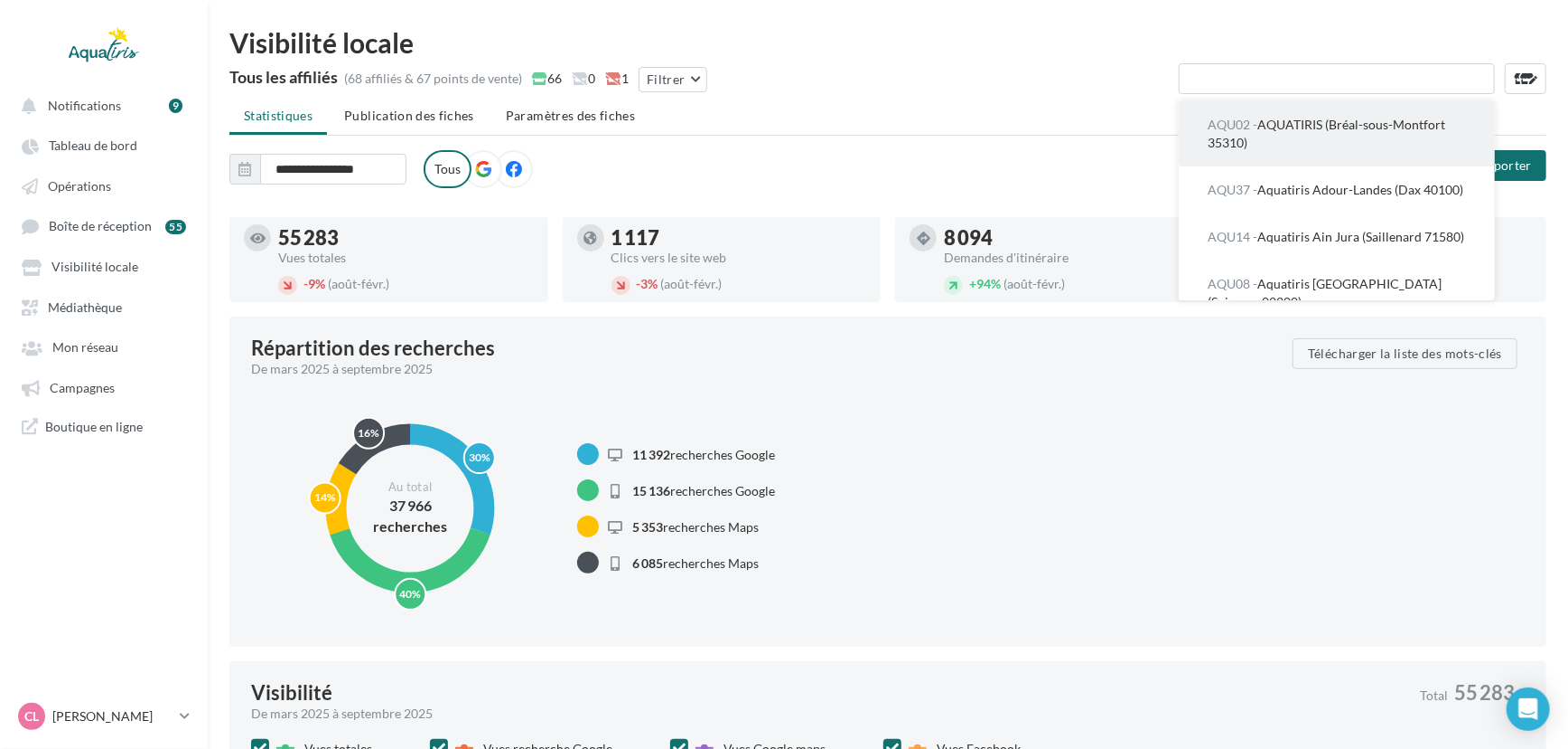
click at [1338, 120] on span "AQU02 - AQUATIRIS (Bréal-sous-Montfort 35310)" at bounding box center [1326, 133] width 238 height 33
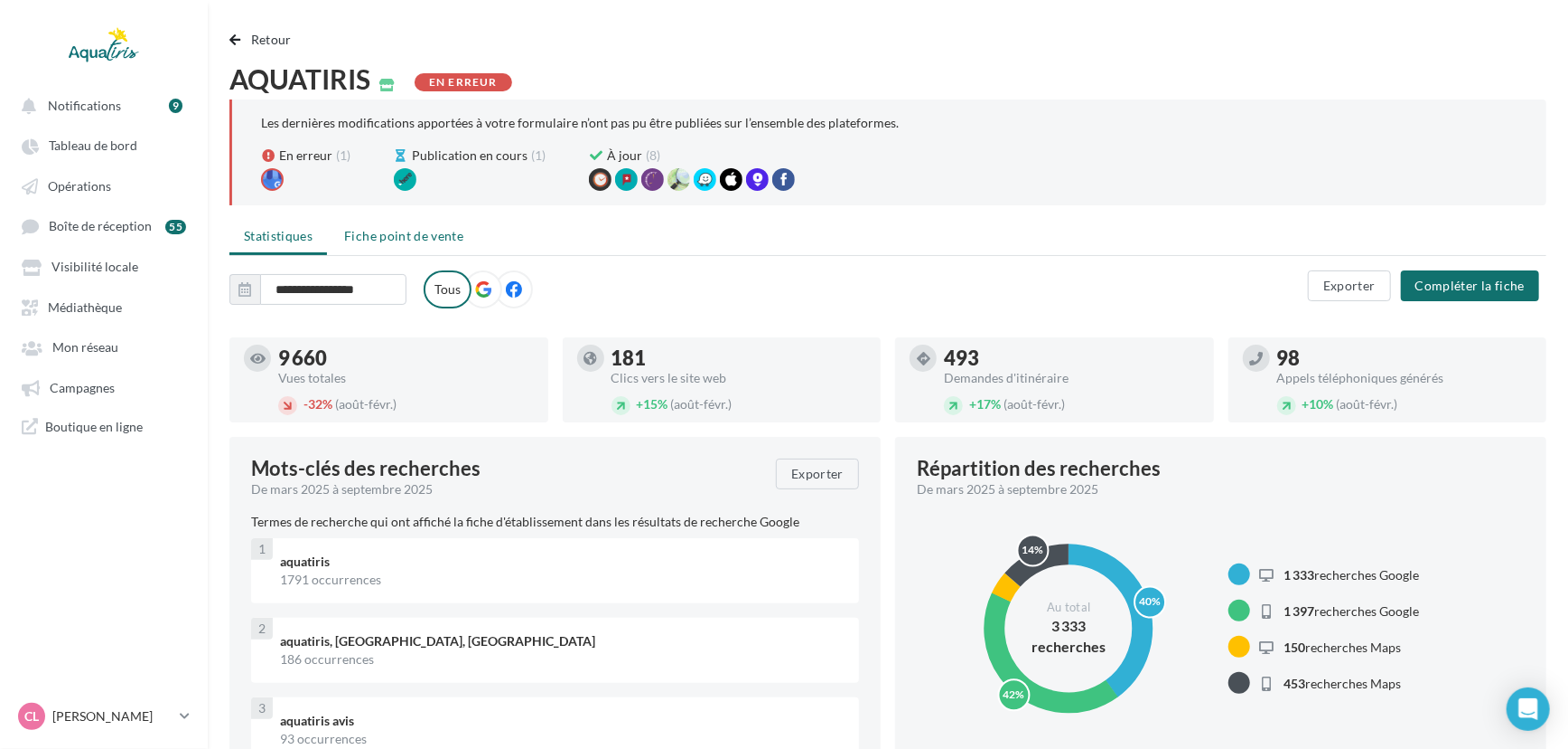
click at [432, 235] on span "Fiche point de vente" at bounding box center [403, 235] width 119 height 16
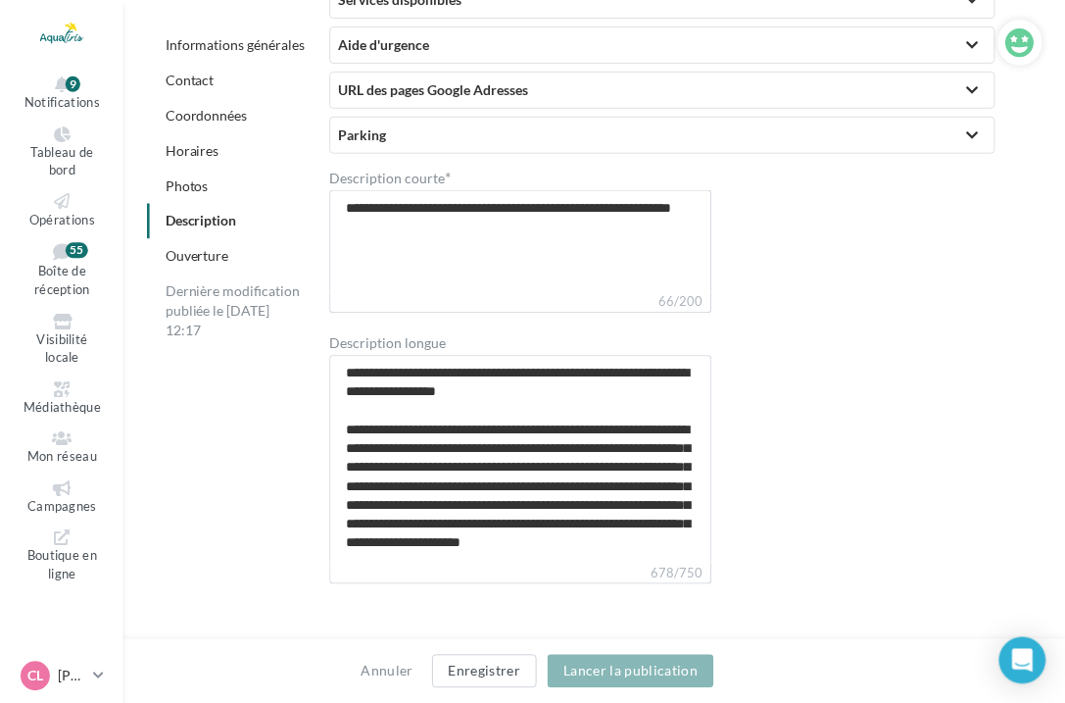
scroll to position [5390, 0]
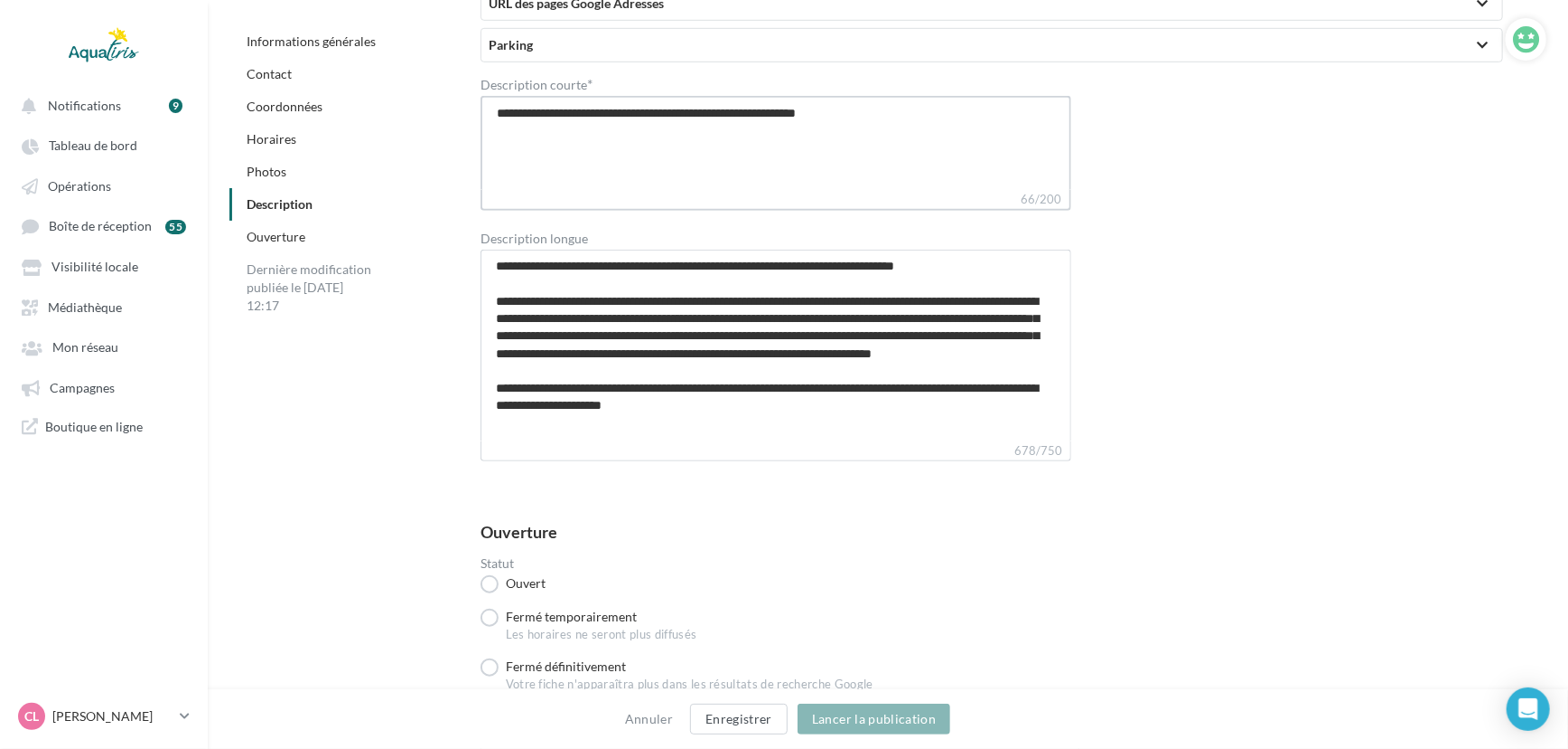
click at [563, 123] on textarea "**********" at bounding box center [775, 143] width 591 height 94
click at [984, 157] on textarea "**********" at bounding box center [775, 143] width 591 height 94
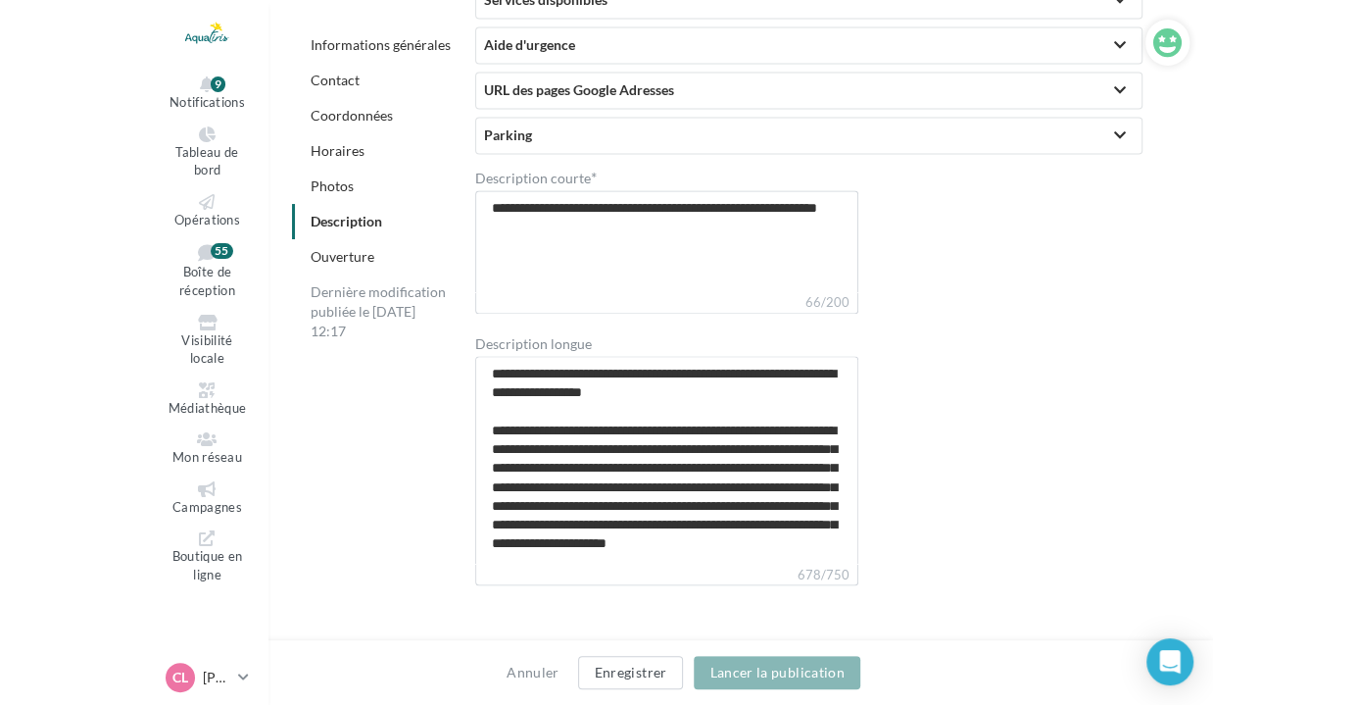
scroll to position [5321, 0]
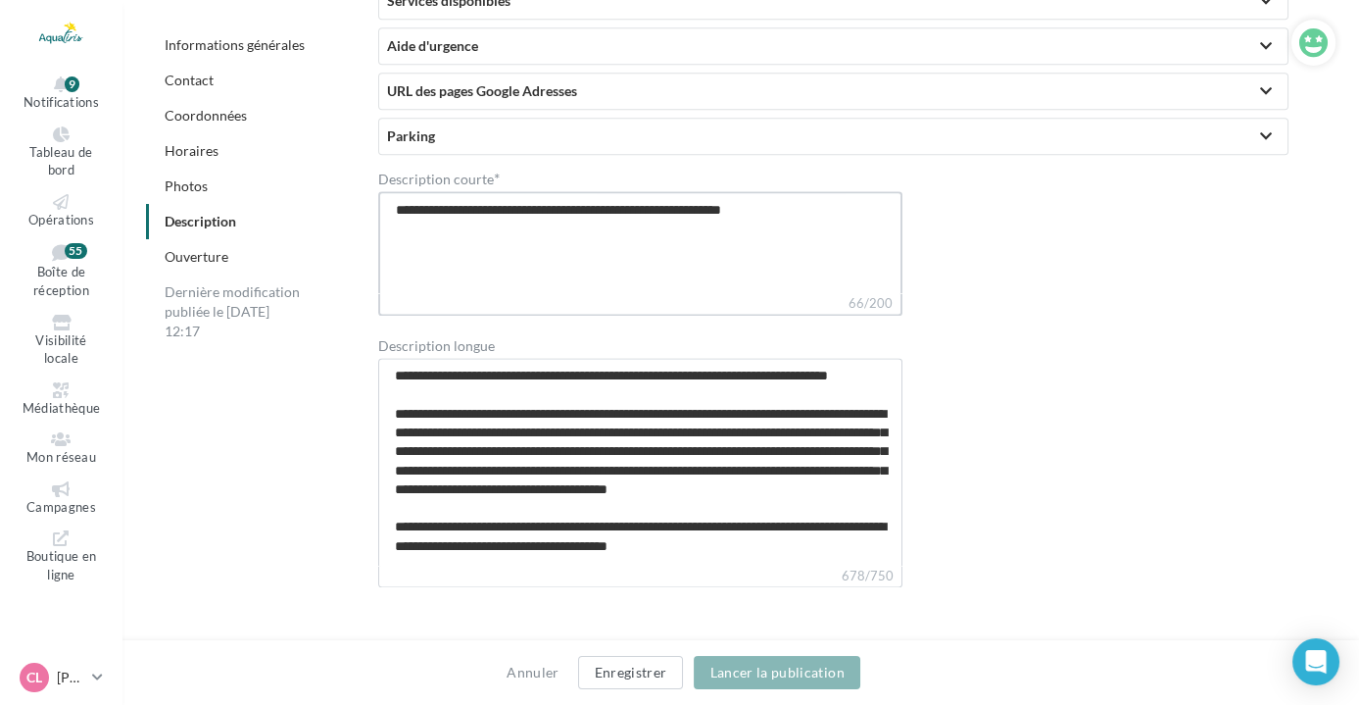
click at [485, 208] on textarea "**********" at bounding box center [640, 242] width 524 height 102
paste textarea "**********"
type textarea "**********"
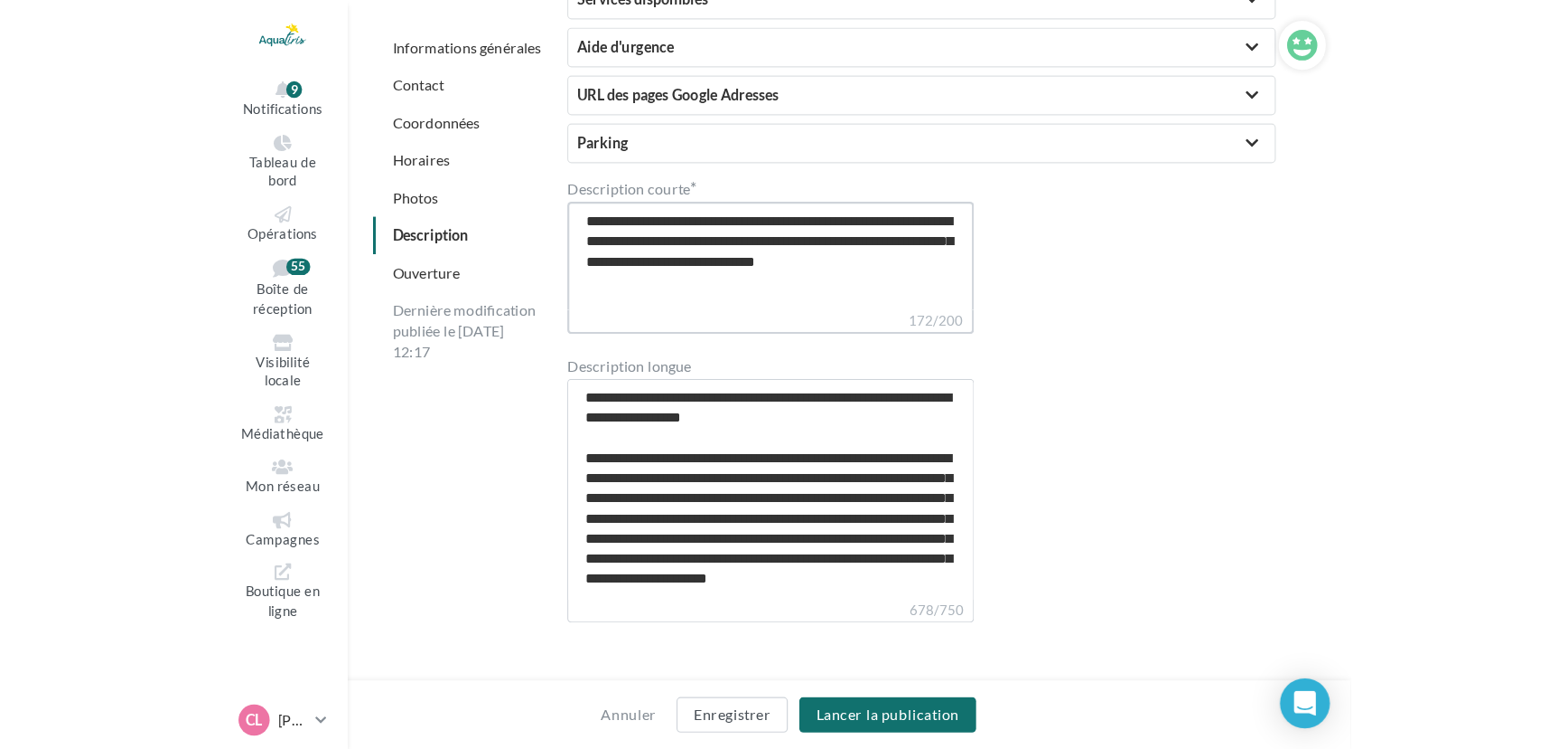
scroll to position [4972, 0]
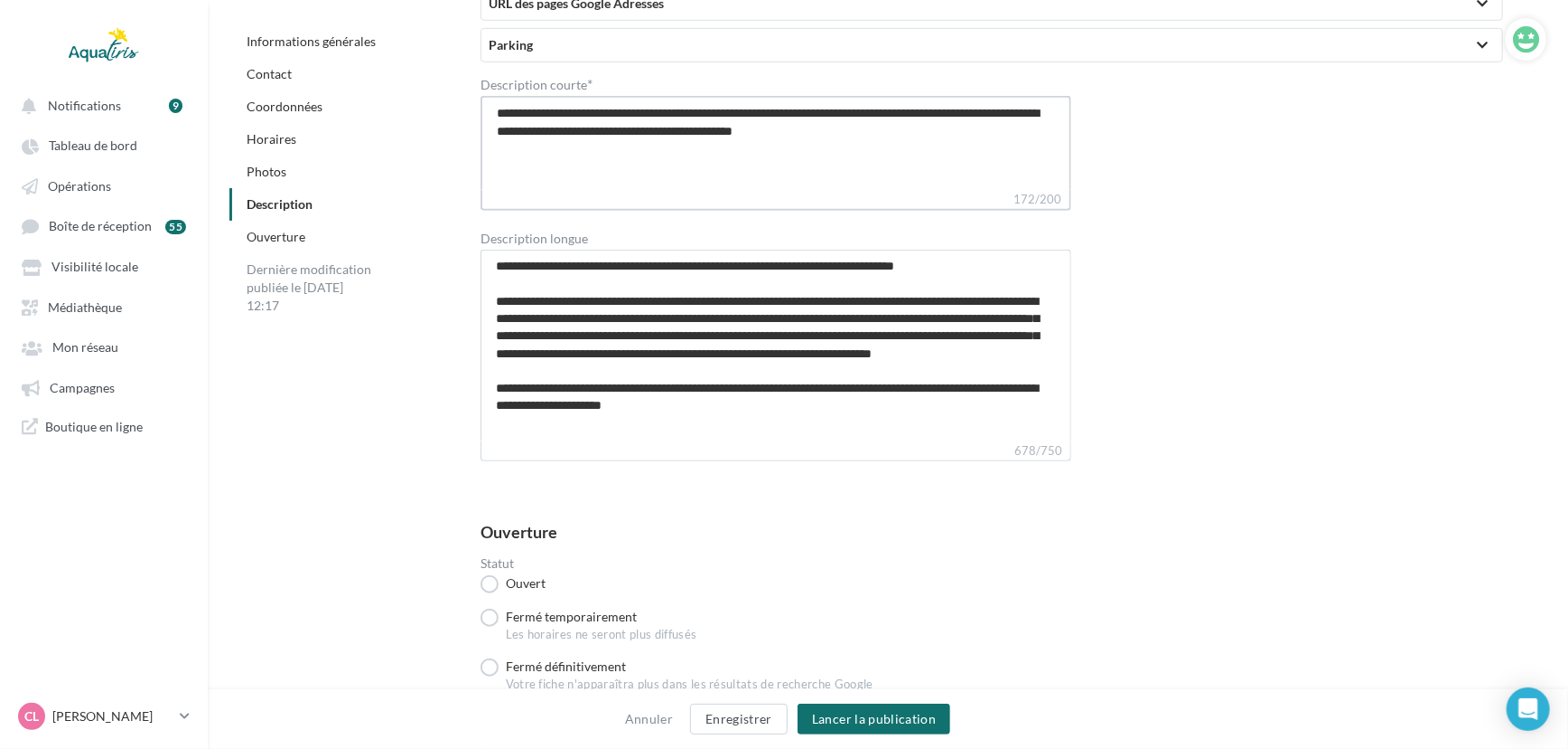
type textarea "**********"
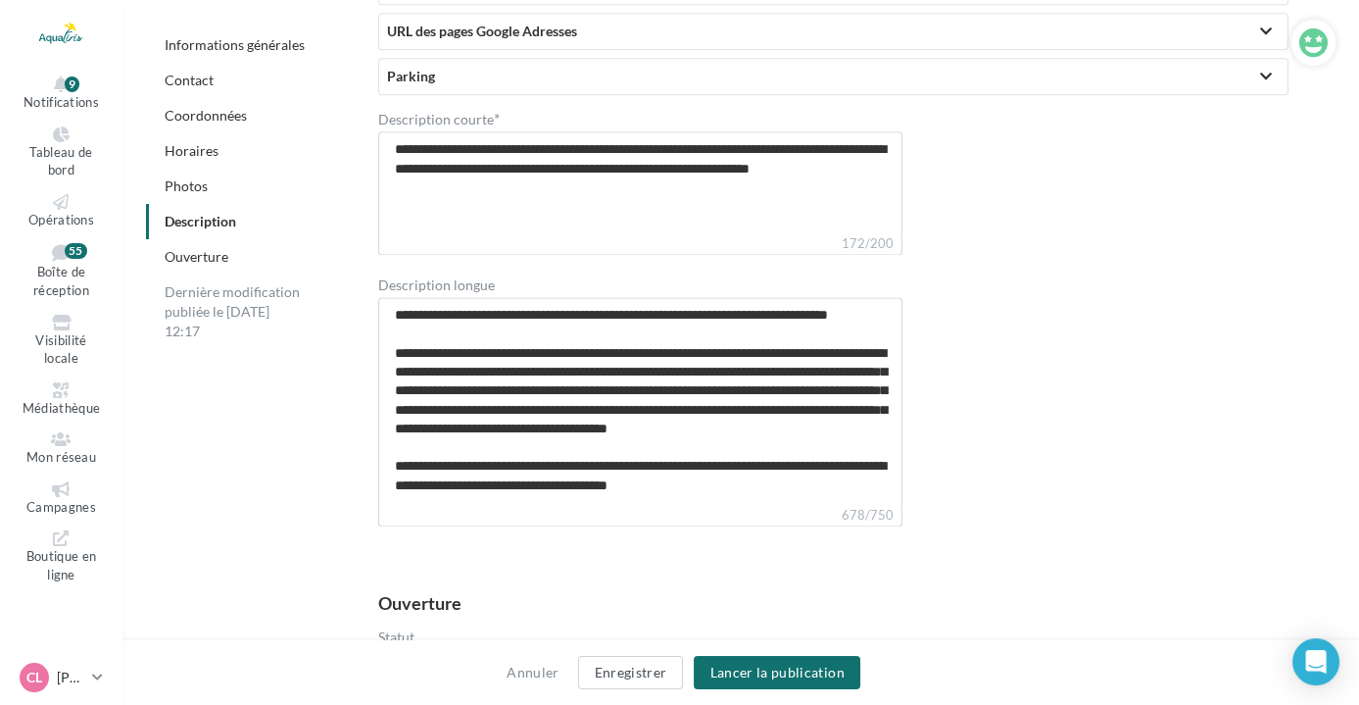
scroll to position [5410, 0]
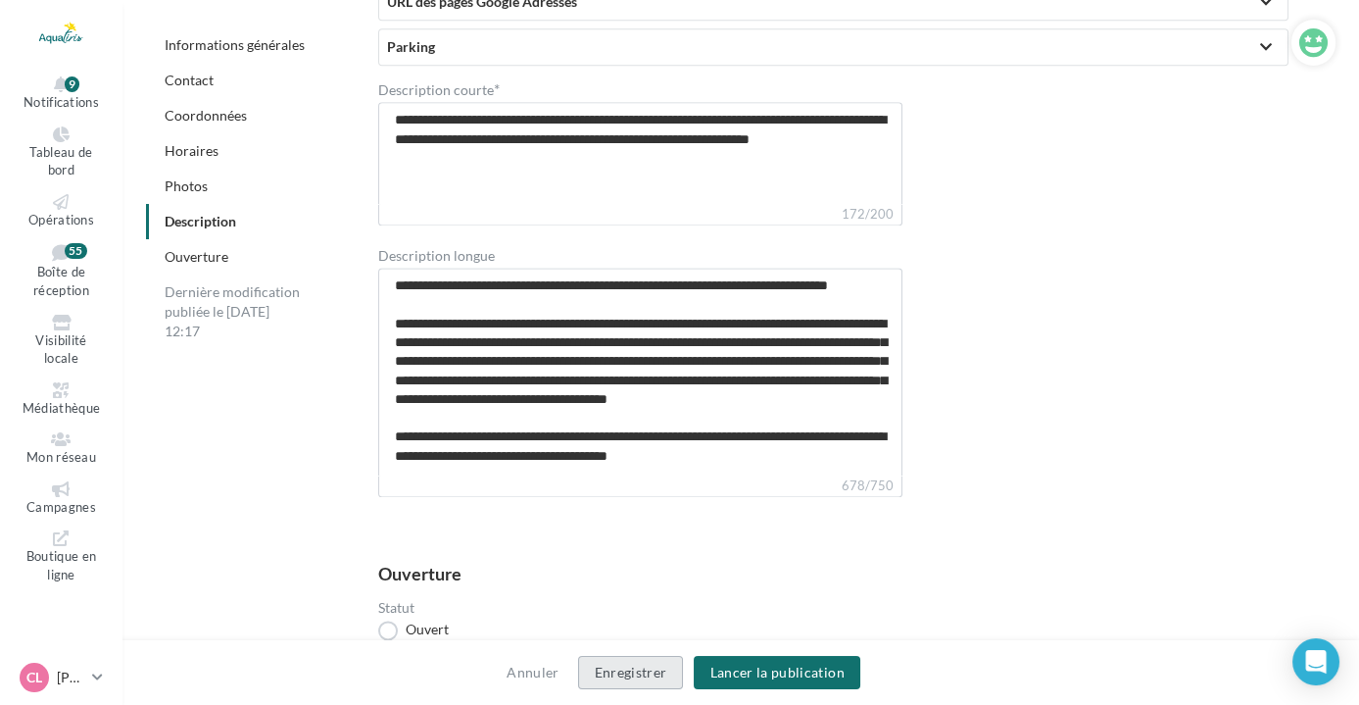
click at [623, 664] on button "Enregistrer" at bounding box center [631, 672] width 106 height 33
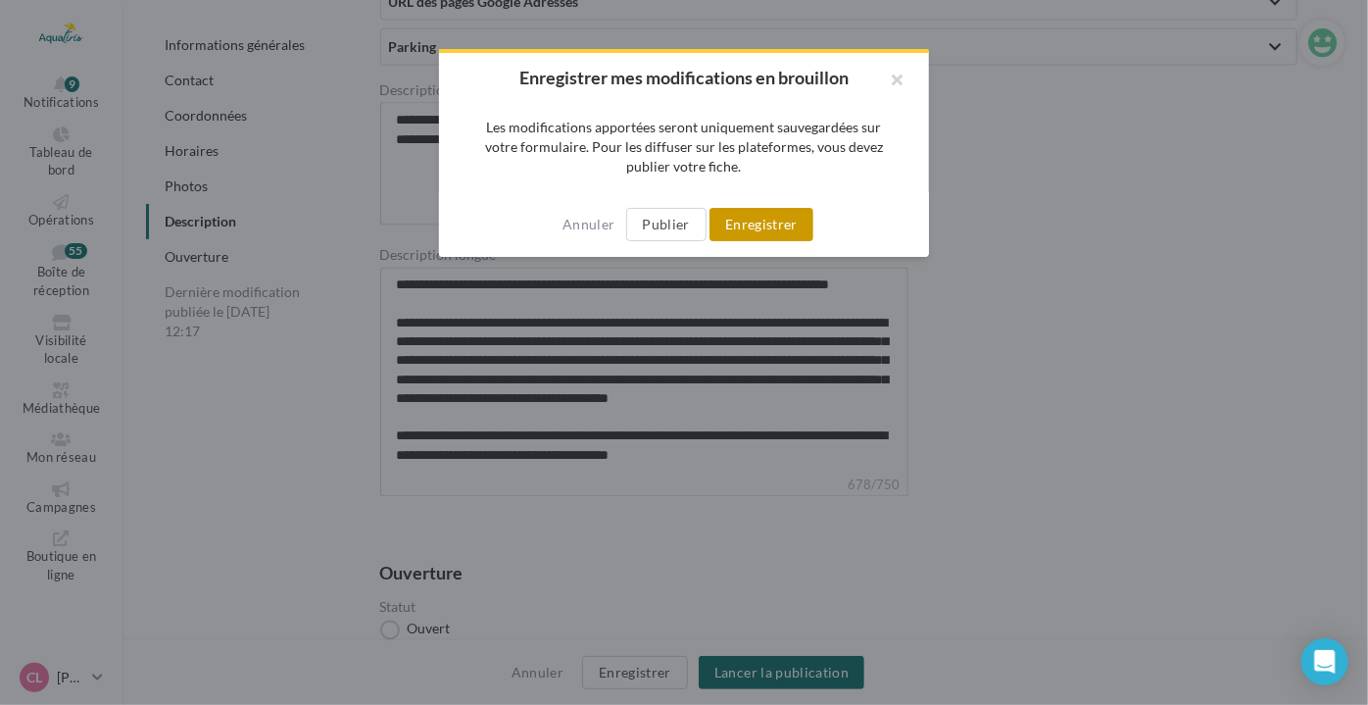
click at [763, 209] on button "Enregistrer" at bounding box center [762, 224] width 104 height 33
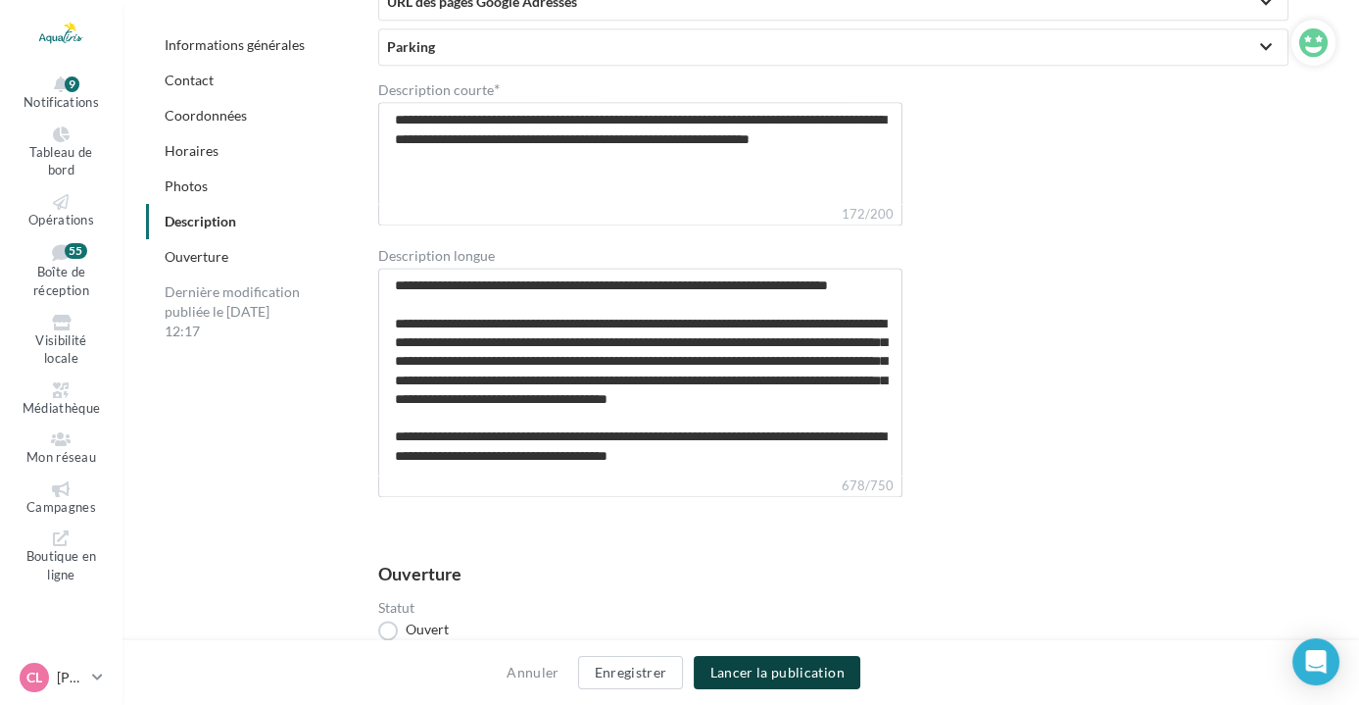
click at [848, 670] on button "Lancer la publication" at bounding box center [777, 672] width 166 height 33
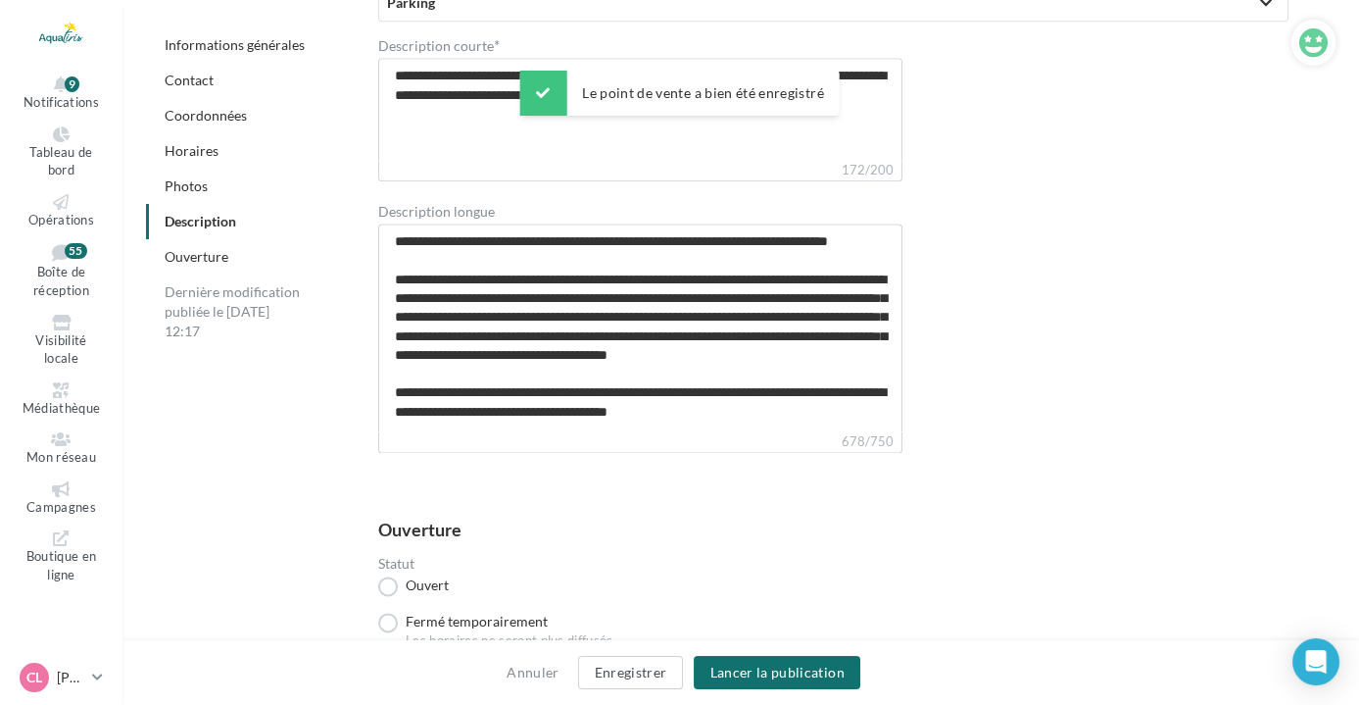
scroll to position [5366, 0]
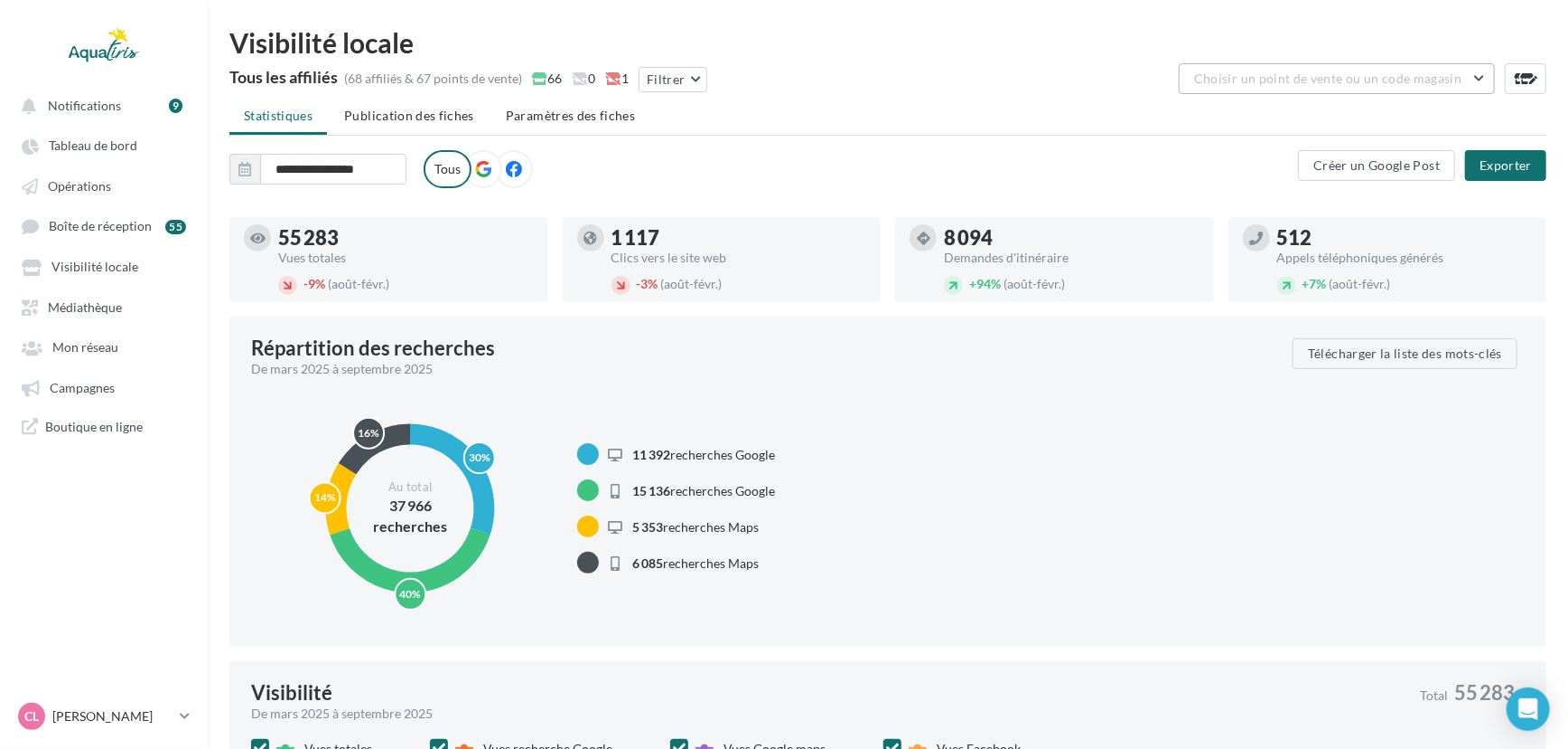
click at [1399, 73] on span "Choisir un point de vente ou un code magasin" at bounding box center [1328, 77] width 267 height 16
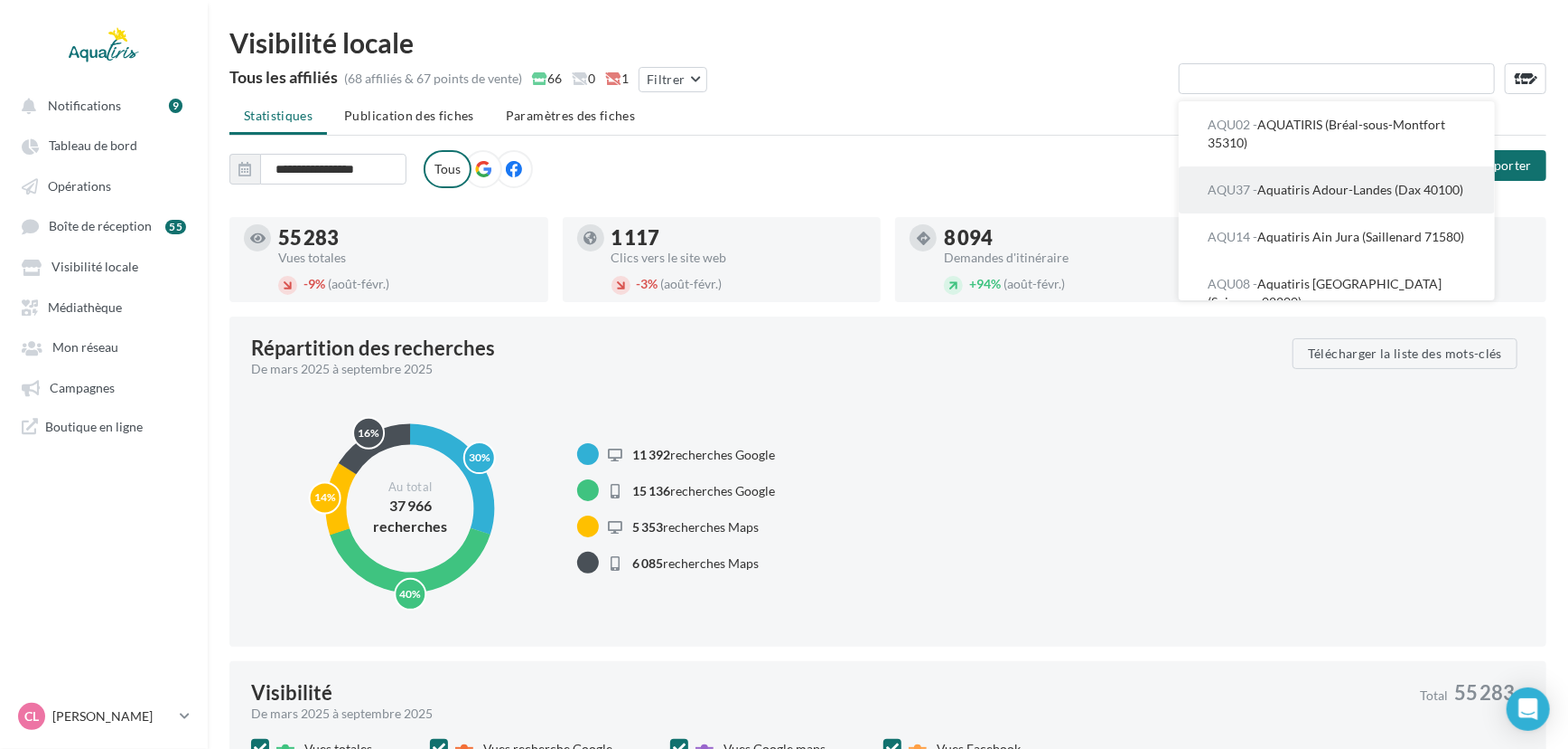
click at [1328, 196] on span "AQU37 - Aquatiris Adour-Landes (Dax 40100)" at bounding box center [1335, 189] width 255 height 16
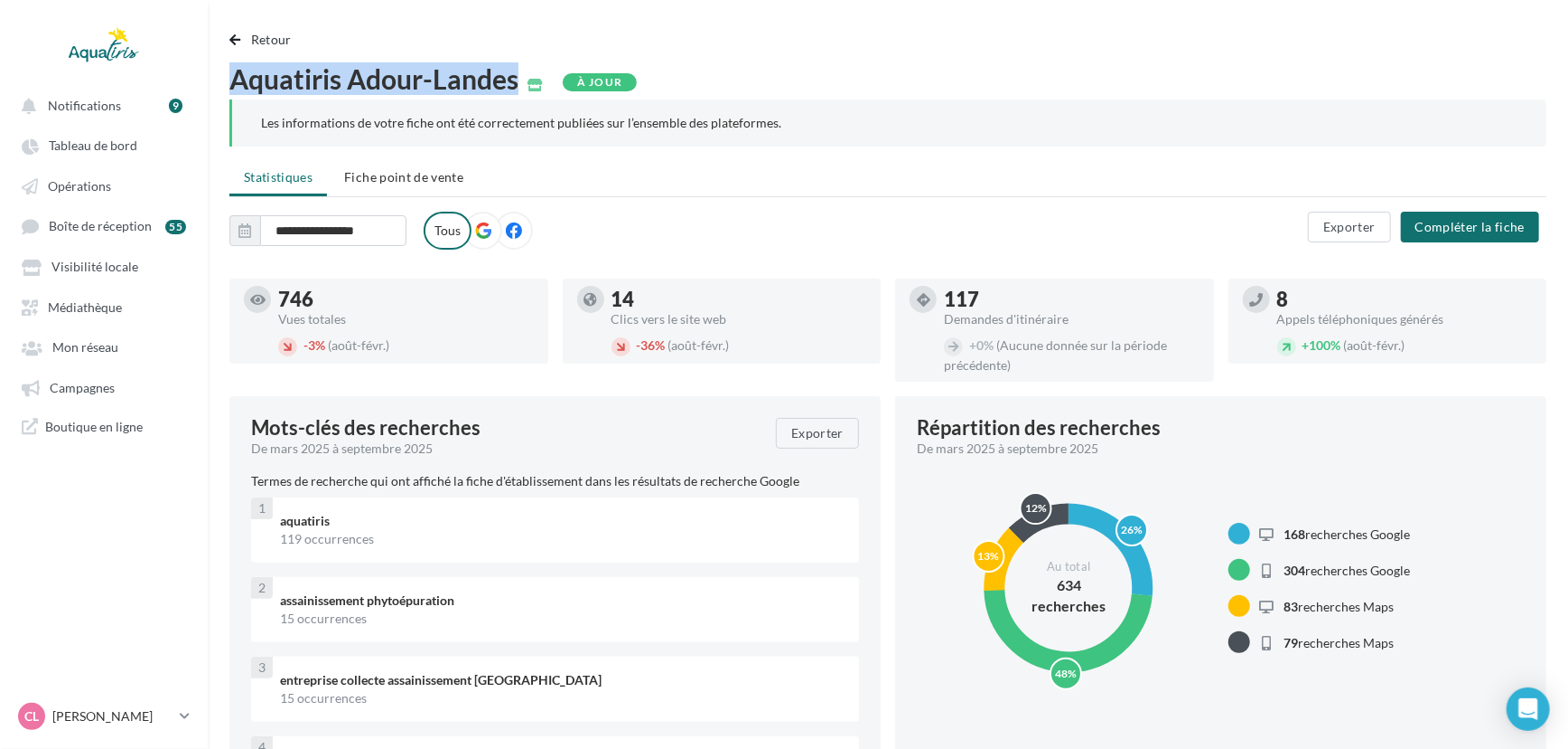
drag, startPoint x: 530, startPoint y: 81, endPoint x: 235, endPoint y: 72, distance: 295.1
click at [235, 72] on span "Aquatiris Adour-Landes" at bounding box center [374, 78] width 289 height 27
copy span "Aquatiris Adour-Landes"
click at [447, 169] on span "Fiche point de vente" at bounding box center [403, 176] width 119 height 16
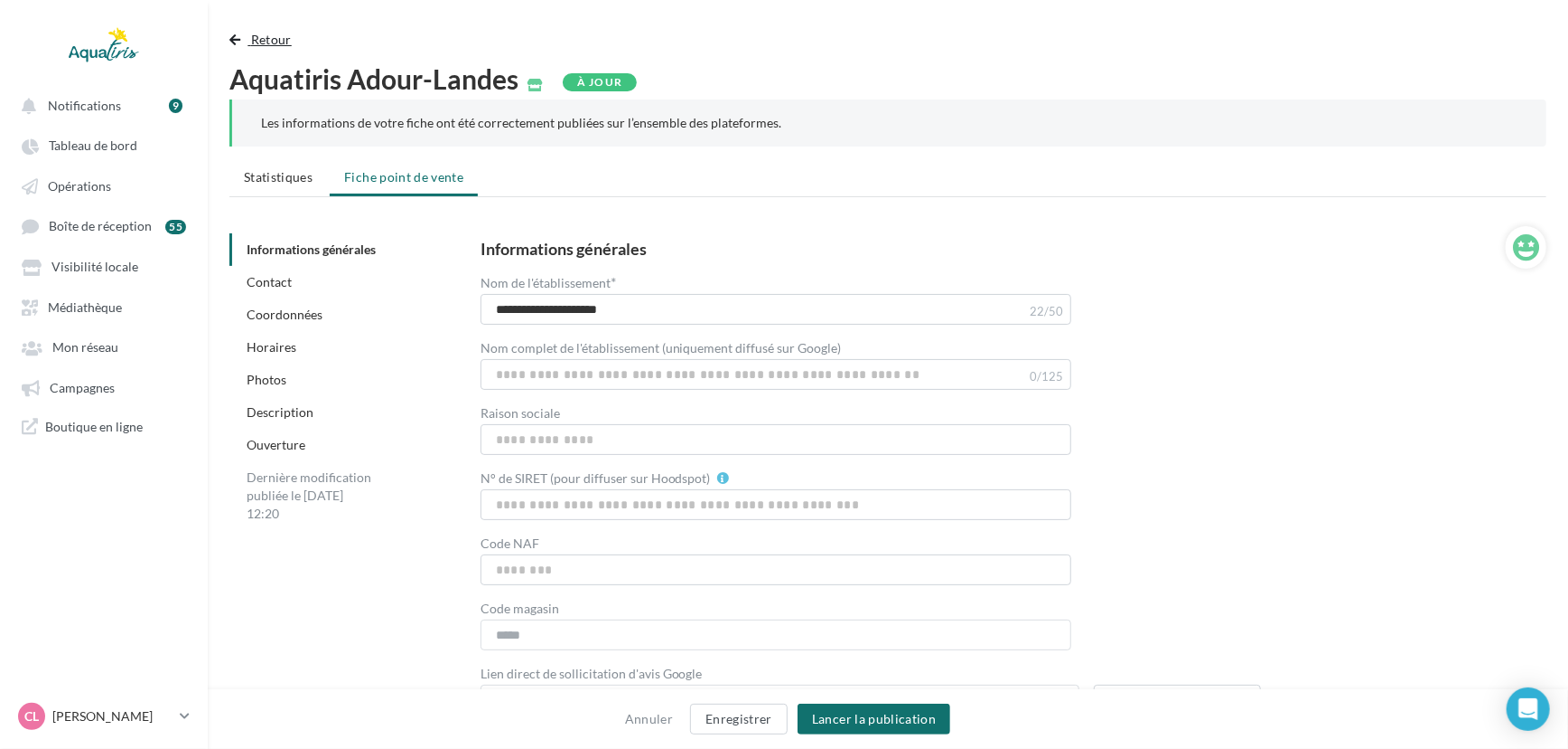
click at [256, 49] on button "Retour" at bounding box center [264, 40] width 69 height 22
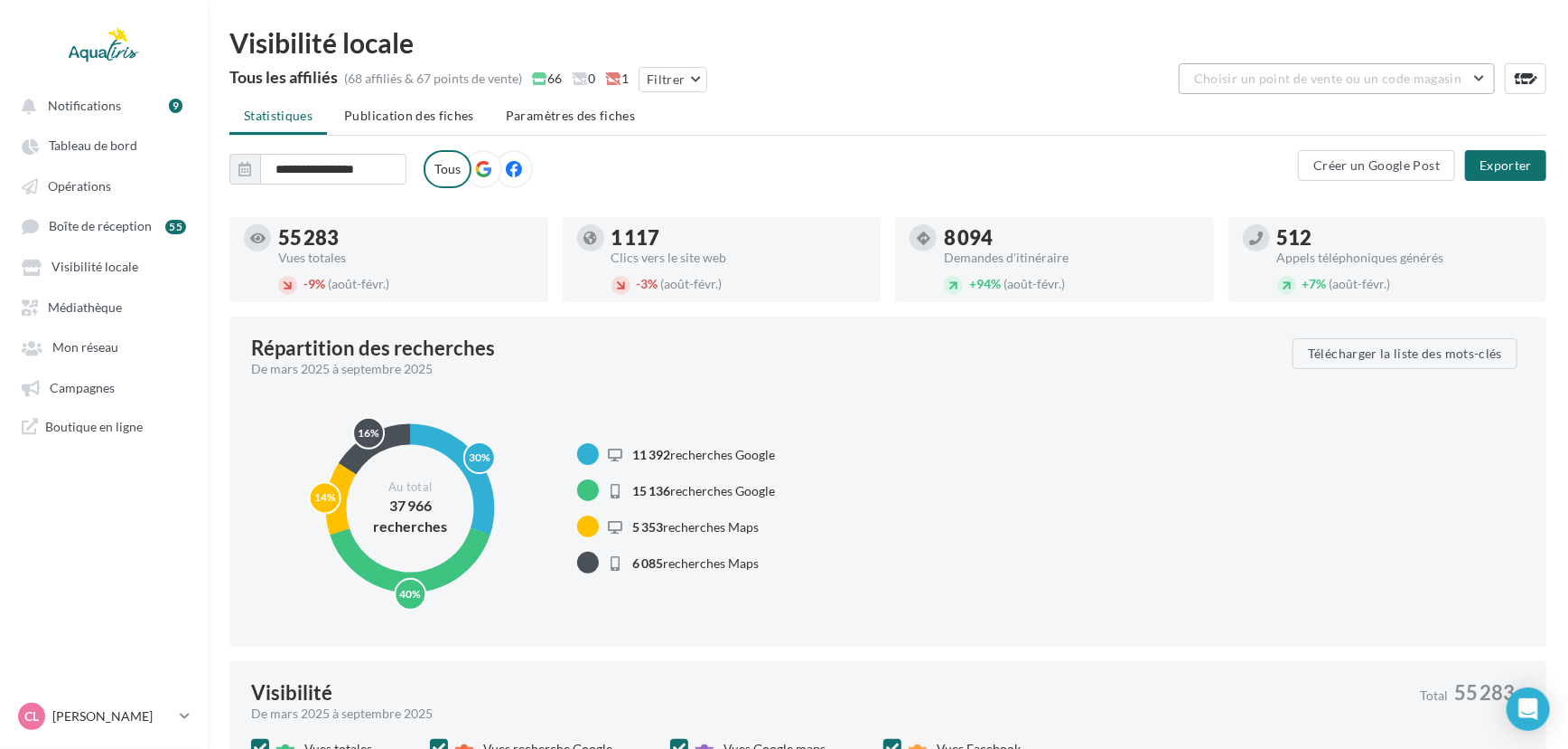
click at [1335, 72] on span "Choisir un point de vente ou un code magasin" at bounding box center [1328, 77] width 267 height 16
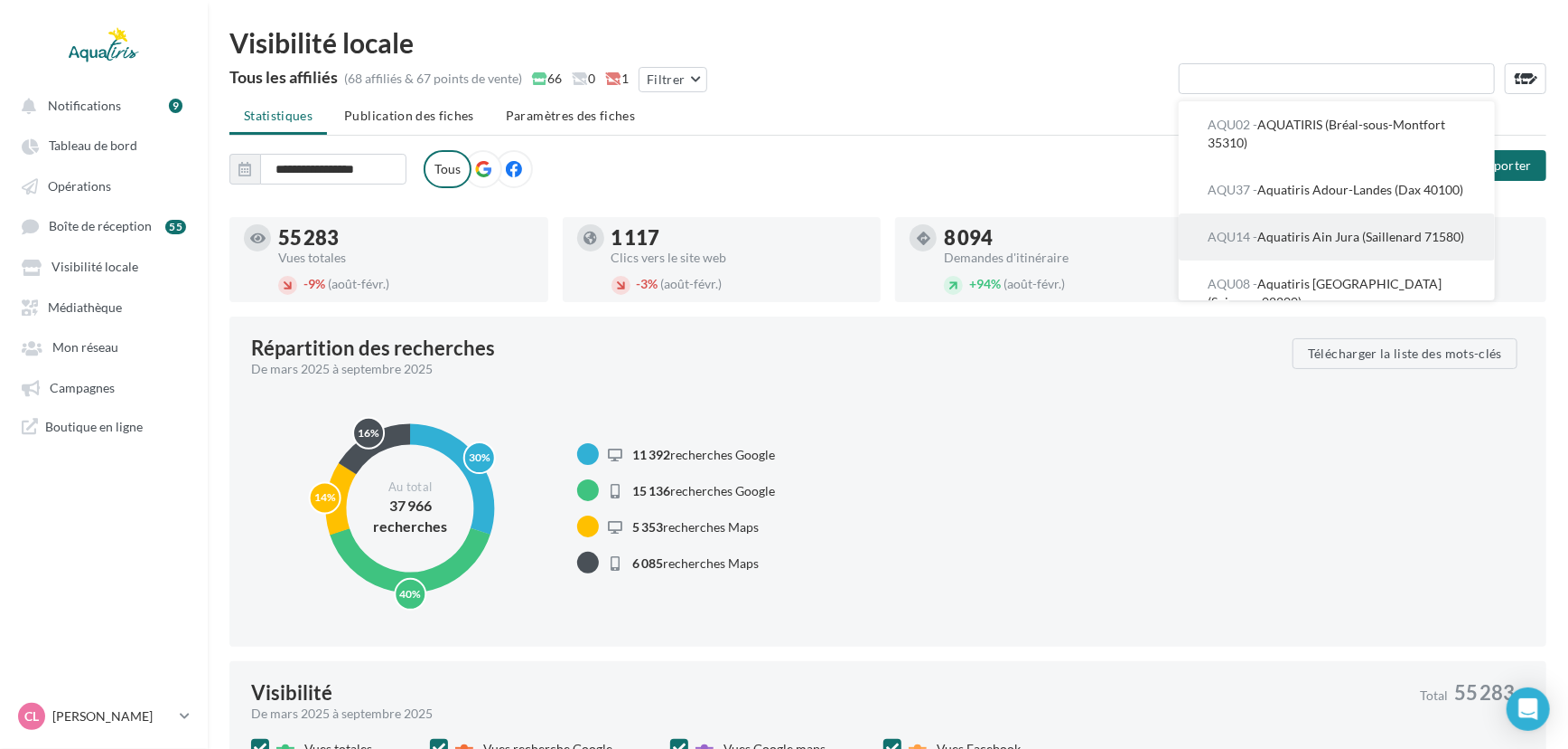
click at [1392, 244] on span "AQU14 - Aquatiris Ain Jura (Saillenard 71580)" at bounding box center [1336, 236] width 256 height 16
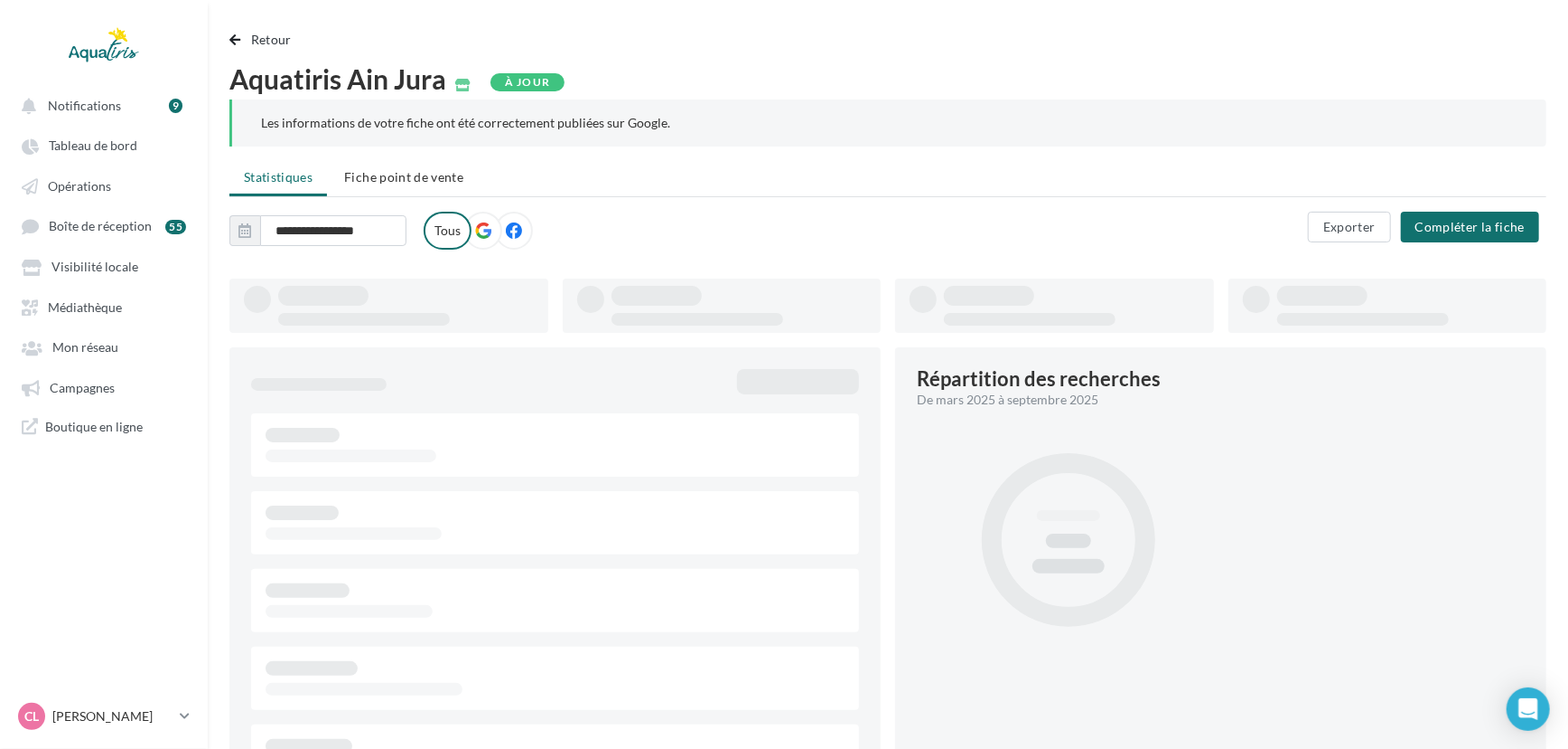
type input "**********"
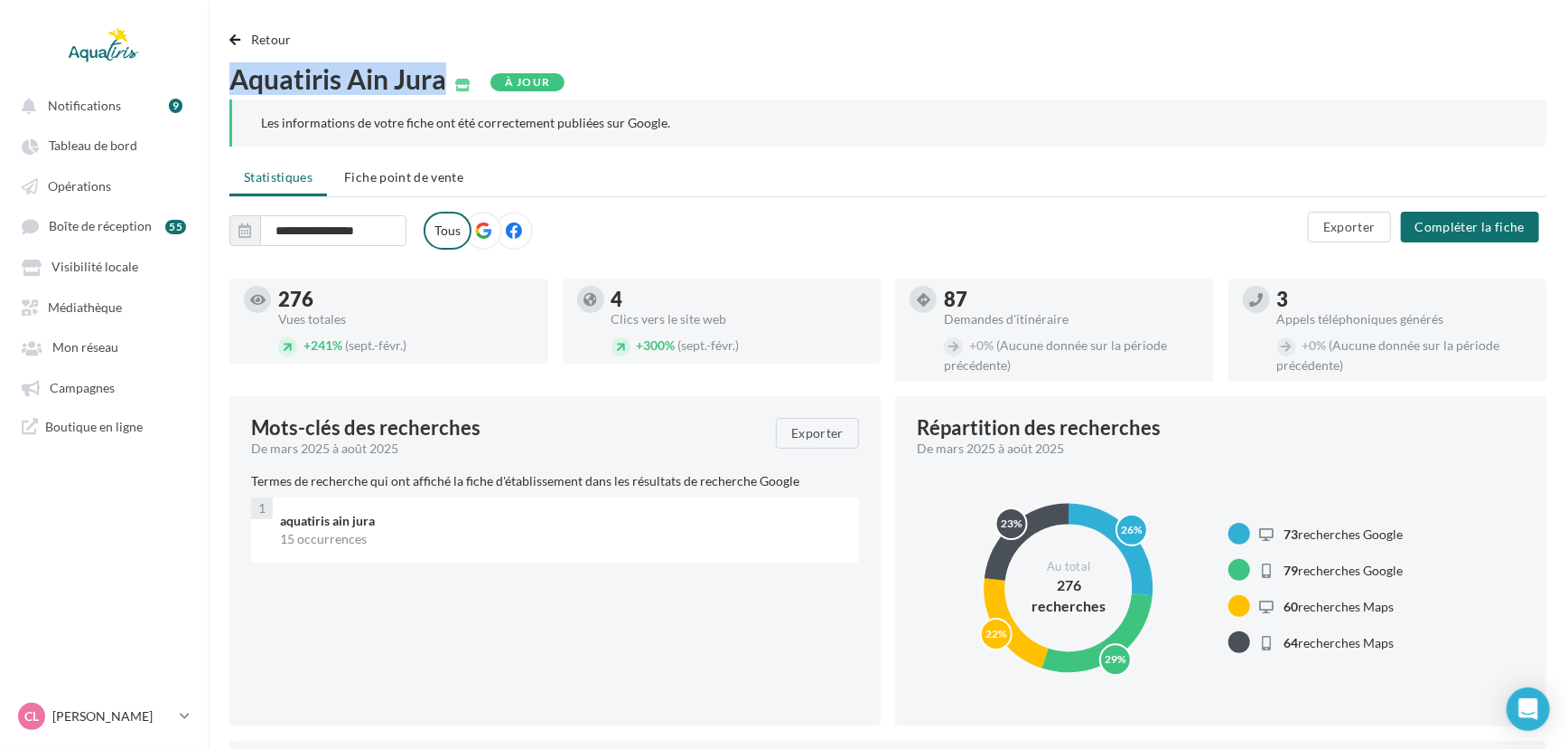
drag, startPoint x: 457, startPoint y: 79, endPoint x: 230, endPoint y: 79, distance: 227.0
click at [230, 79] on span "Aquatiris Ain Jura" at bounding box center [337, 78] width 217 height 27
copy span "Aquatiris Ain Jura"
drag, startPoint x: 380, startPoint y: 177, endPoint x: 430, endPoint y: 164, distance: 51.7
click at [381, 177] on span "Fiche point de vente" at bounding box center [403, 176] width 119 height 16
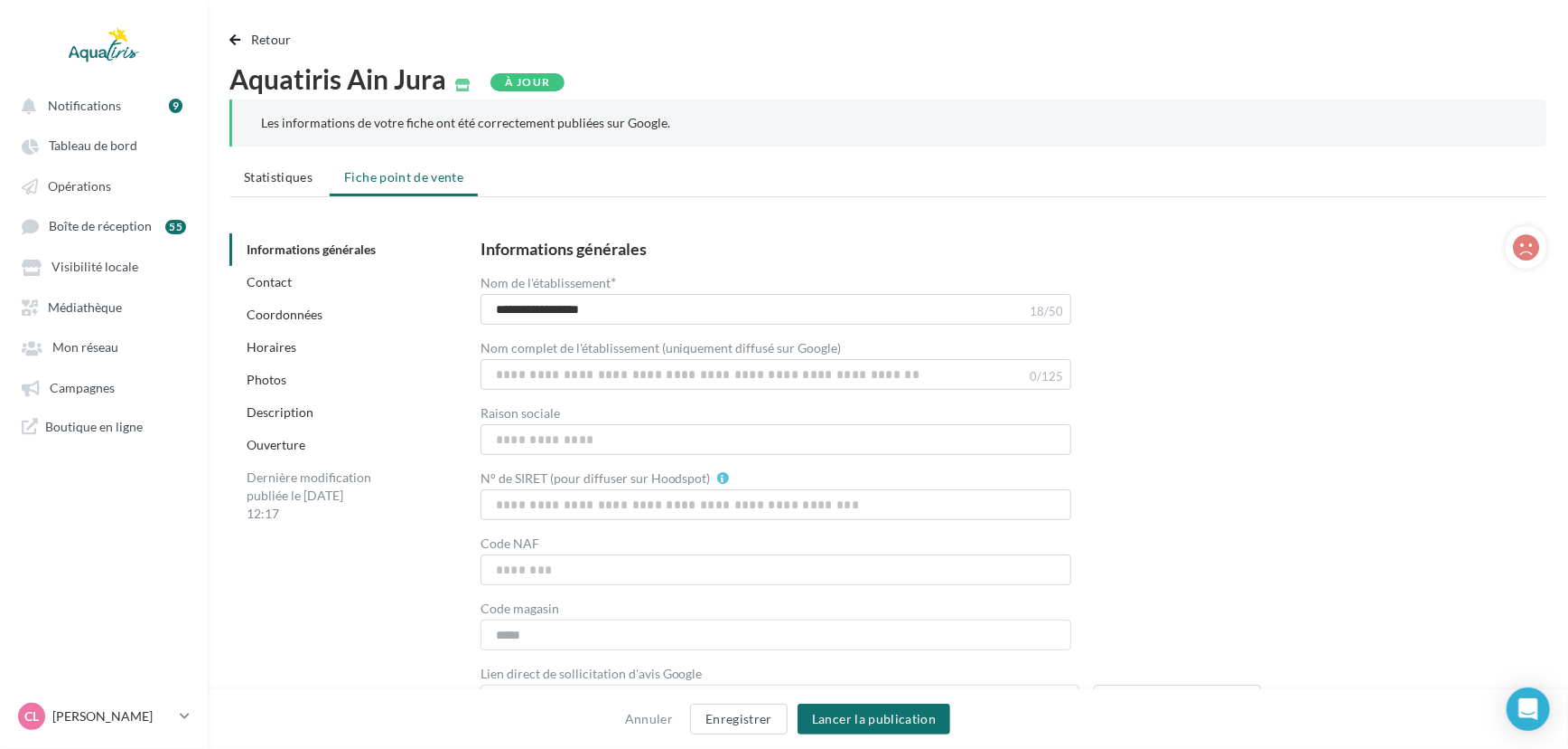
click at [1391, 264] on div "**********" at bounding box center [998, 478] width 1037 height 475
drag, startPoint x: 459, startPoint y: 78, endPoint x: 233, endPoint y: 82, distance: 226.0
click at [233, 82] on div "Aquatiris Ain Jura" at bounding box center [350, 78] width 242 height 27
copy span "Aquatiris Ain Jura"
click at [269, 36] on span "Retour" at bounding box center [271, 39] width 41 height 16
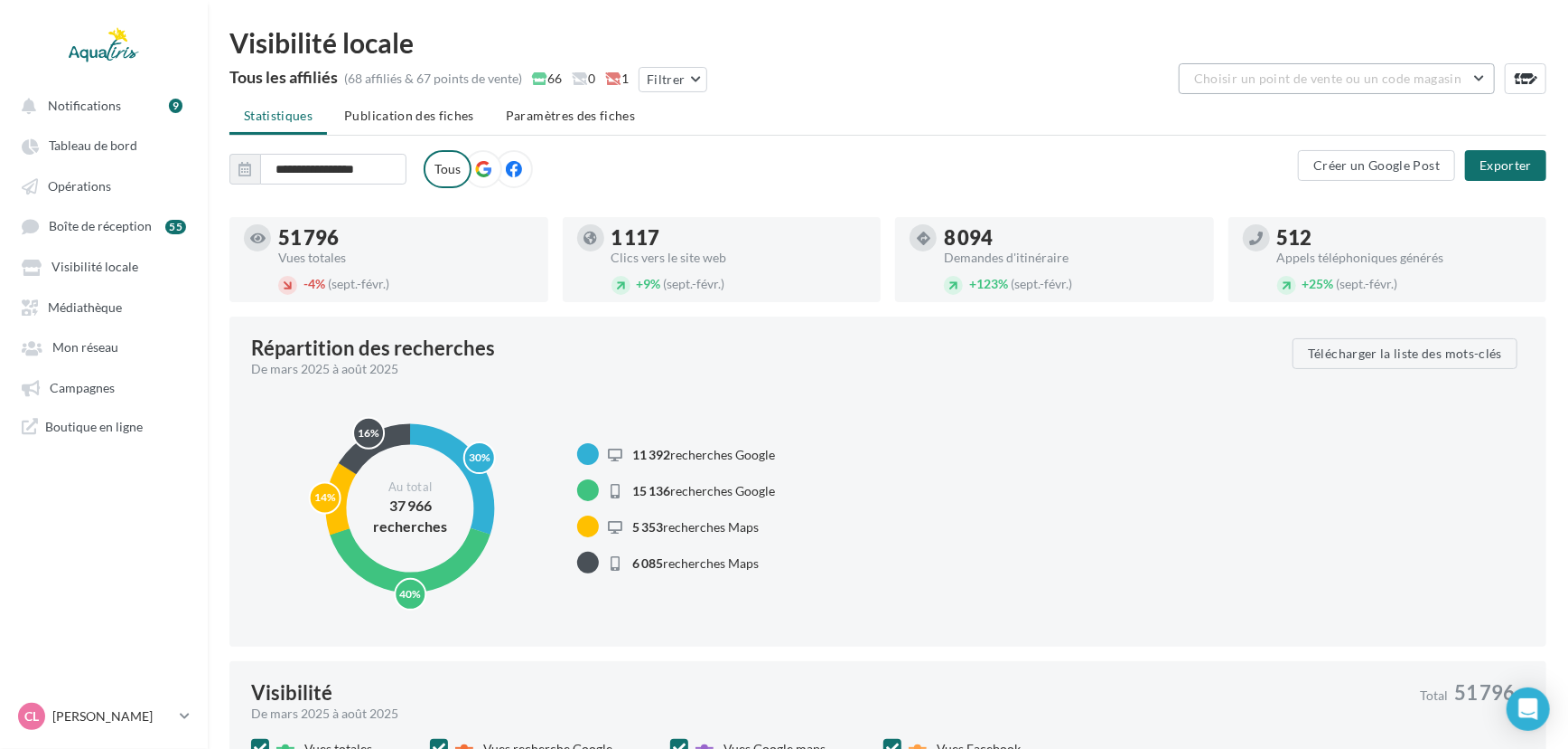
click at [1355, 95] on div "Tous les affiliés (68 affiliés & 67 points de vente) 66 0 1 Filtrer Choisir un …" at bounding box center [888, 81] width 1317 height 36
click at [1371, 84] on span "Choisir un point de vente ou un code magasin" at bounding box center [1328, 77] width 267 height 16
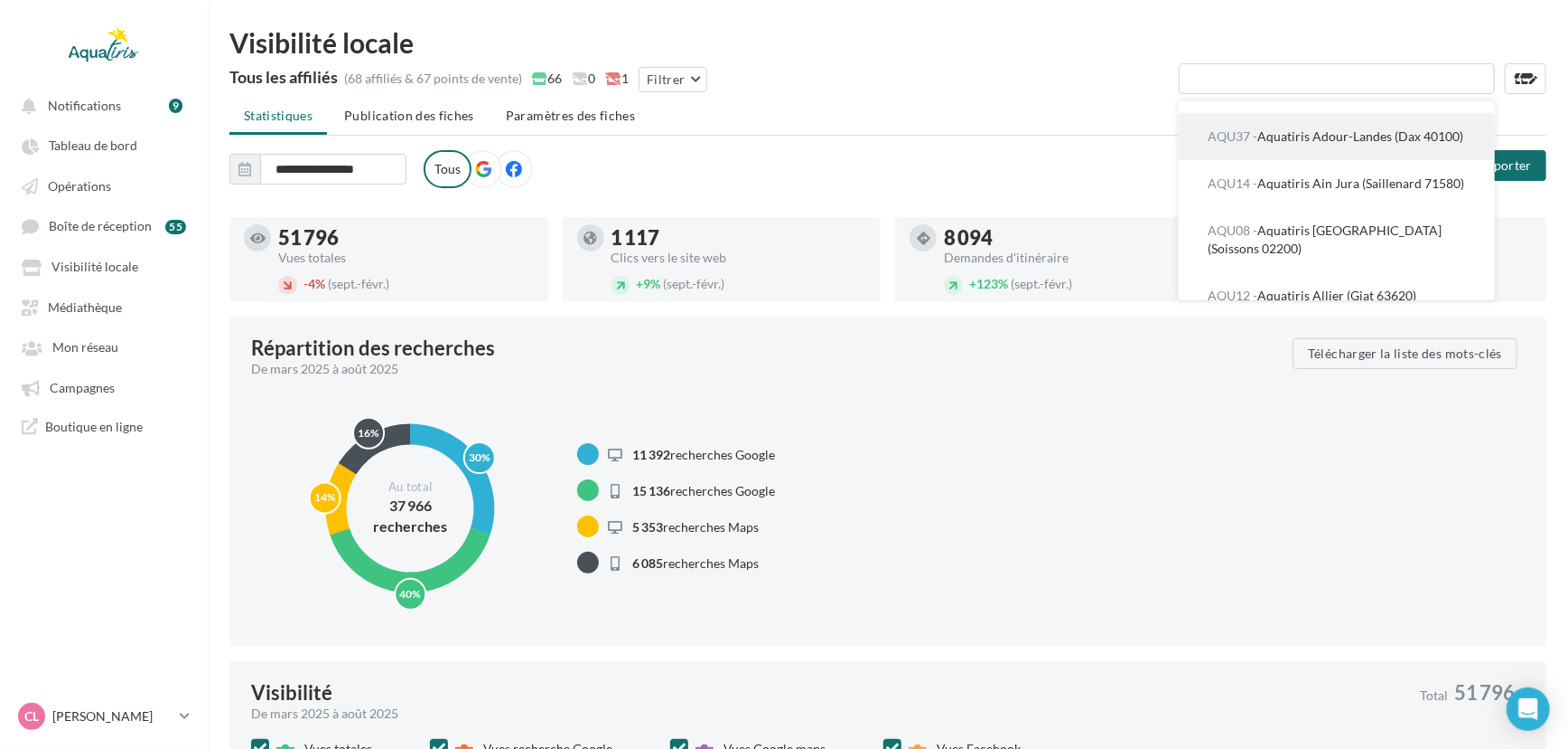
scroll to position [81, 0]
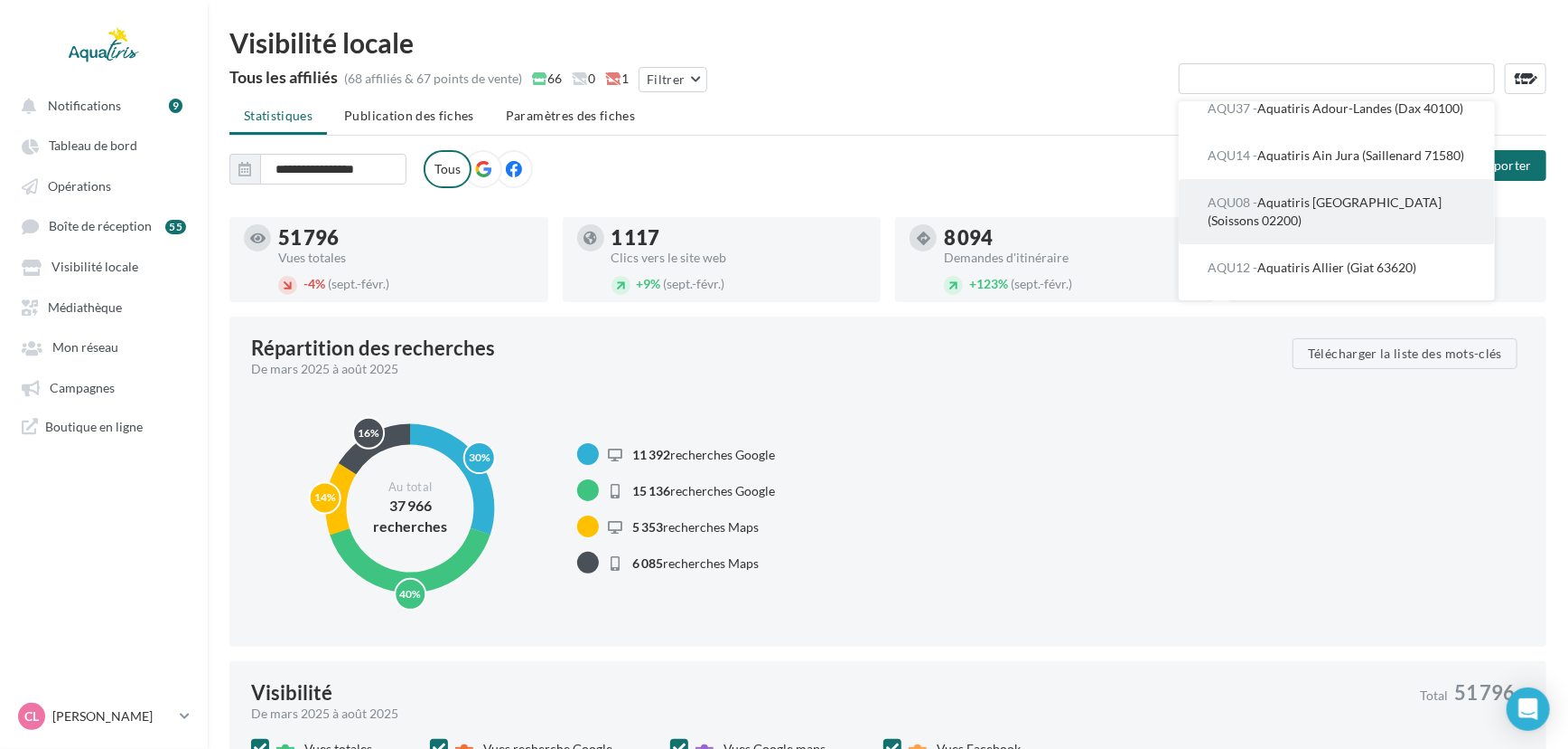
click at [1369, 229] on button "AQU08 - Aquatiris Aisne Sud Oise Est (Soissons 02200)" at bounding box center [1337, 211] width 316 height 65
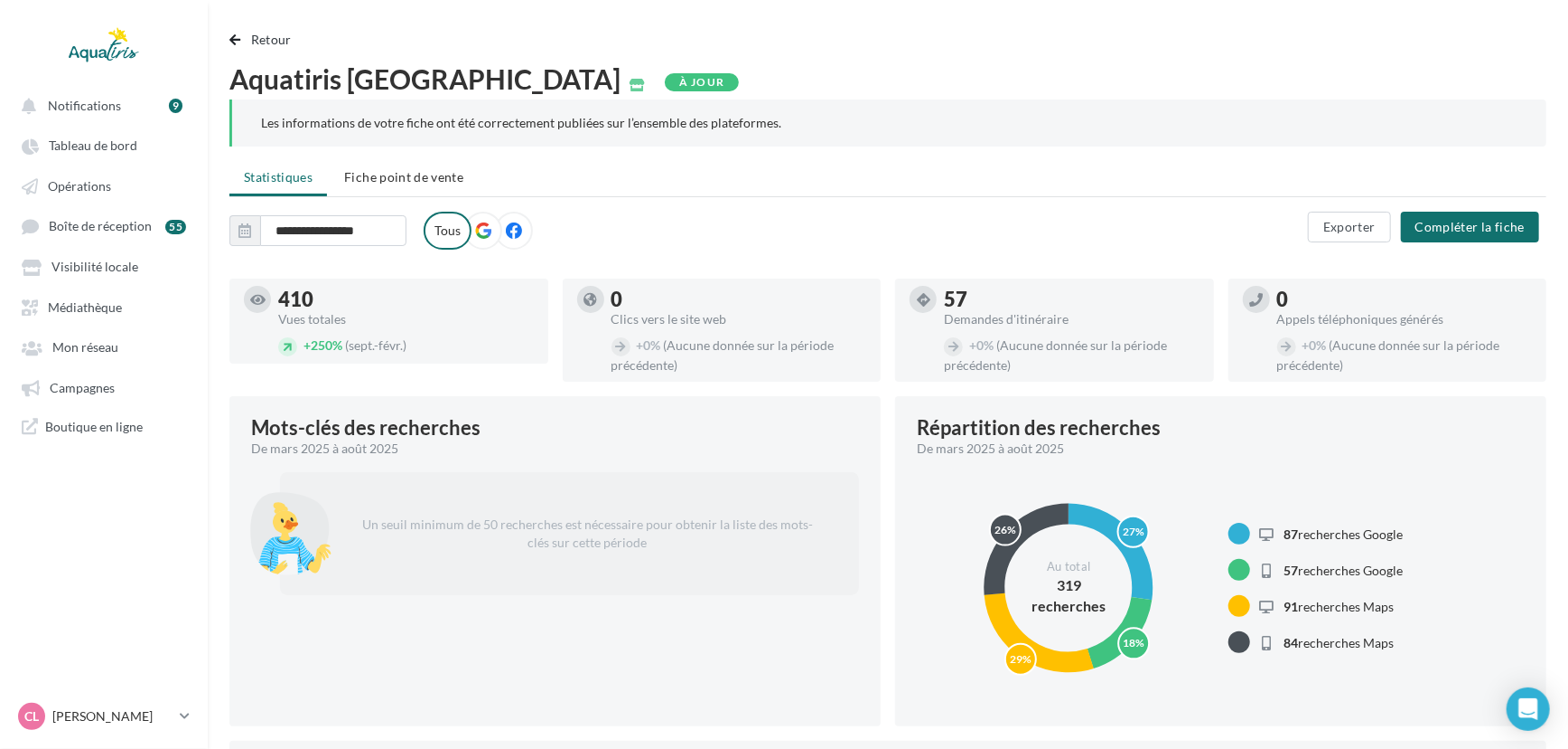
drag, startPoint x: 596, startPoint y: 73, endPoint x: 235, endPoint y: 76, distance: 361.0
click at [235, 76] on div "Aquatiris [GEOGRAPHIC_DATA]" at bounding box center [437, 78] width 416 height 27
copy span "Aquatiris [GEOGRAPHIC_DATA]"
click at [403, 179] on span "Fiche point de vente" at bounding box center [403, 176] width 119 height 16
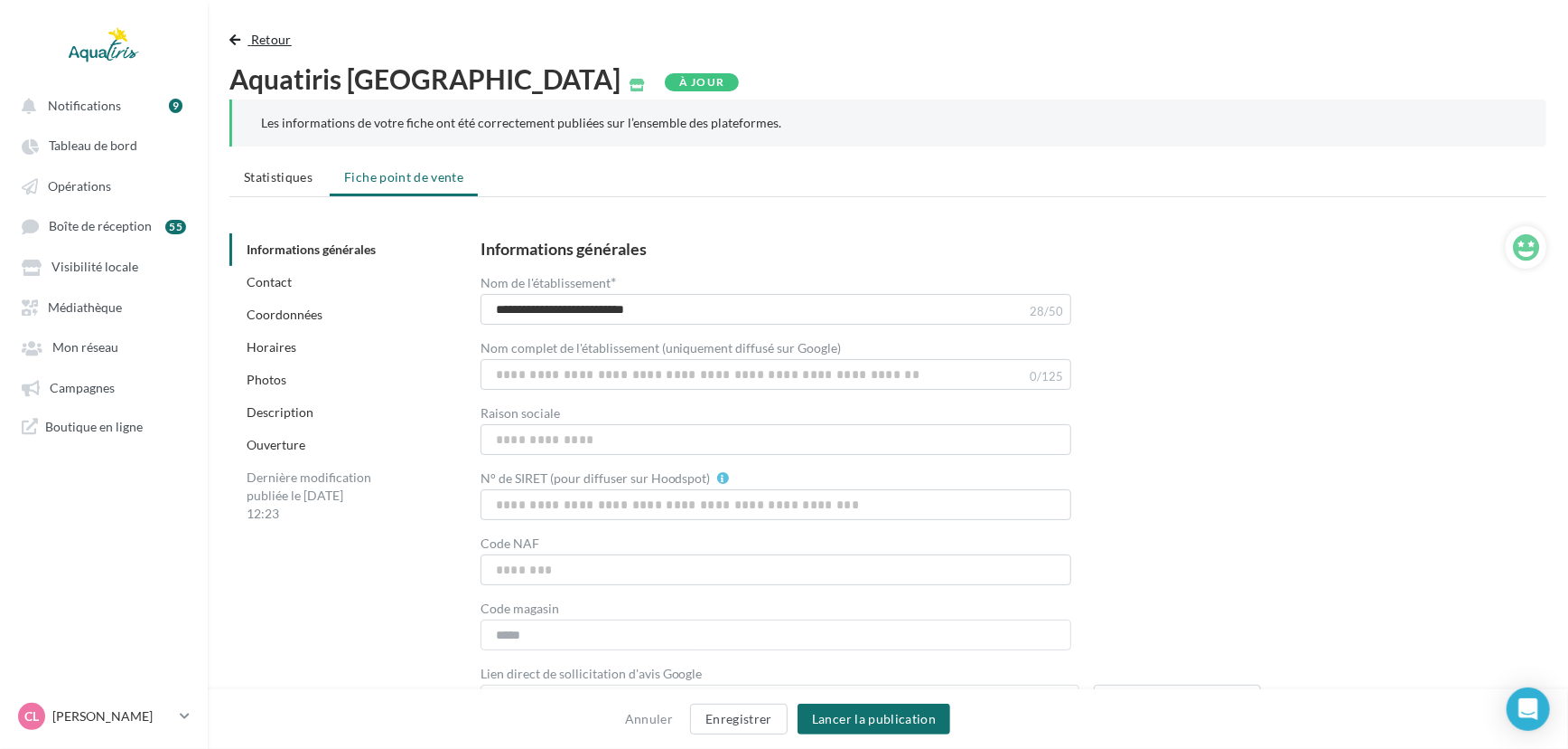
click at [279, 46] on button "Retour" at bounding box center [264, 40] width 69 height 22
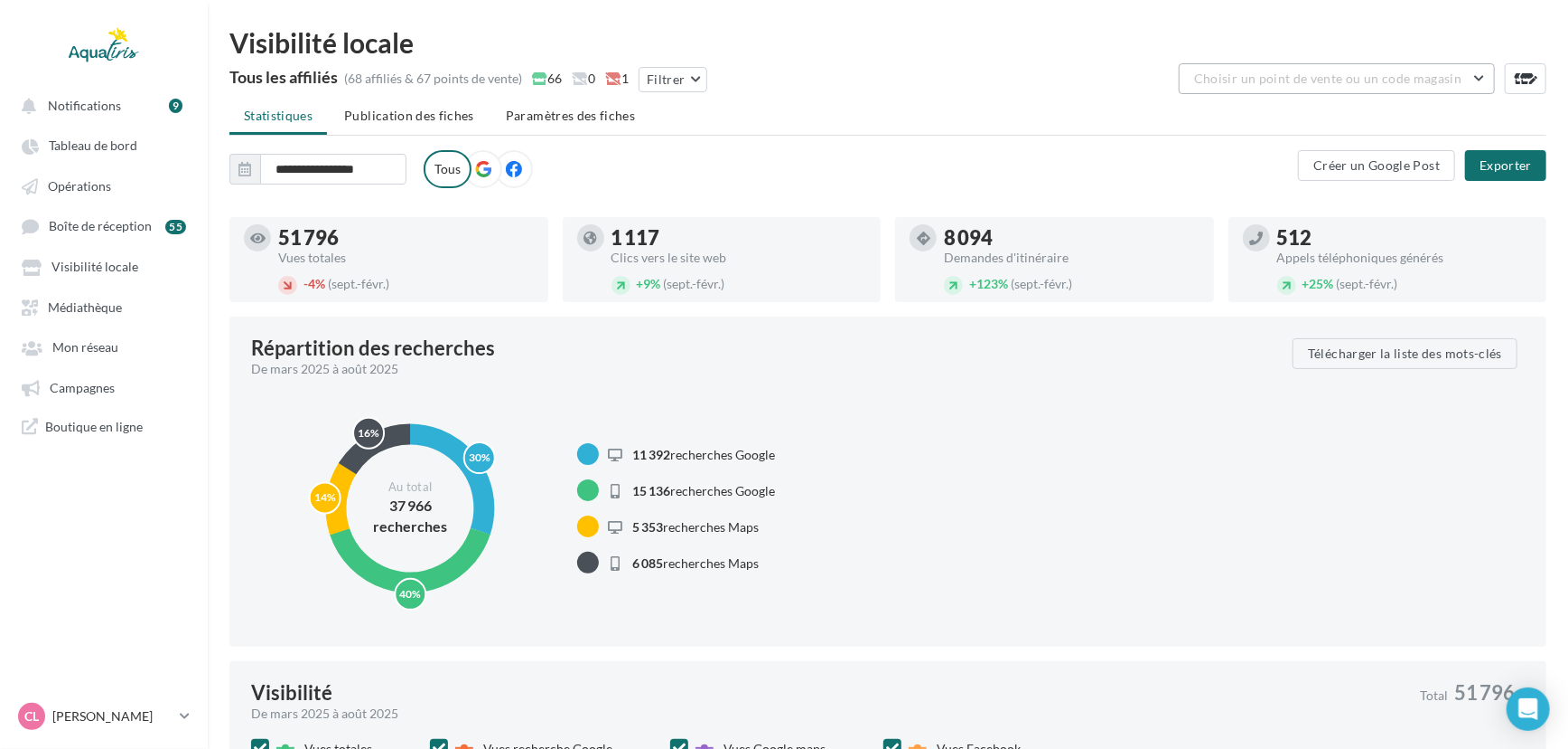
click at [1330, 75] on span "Choisir un point de vente ou un code magasin" at bounding box center [1328, 77] width 267 height 16
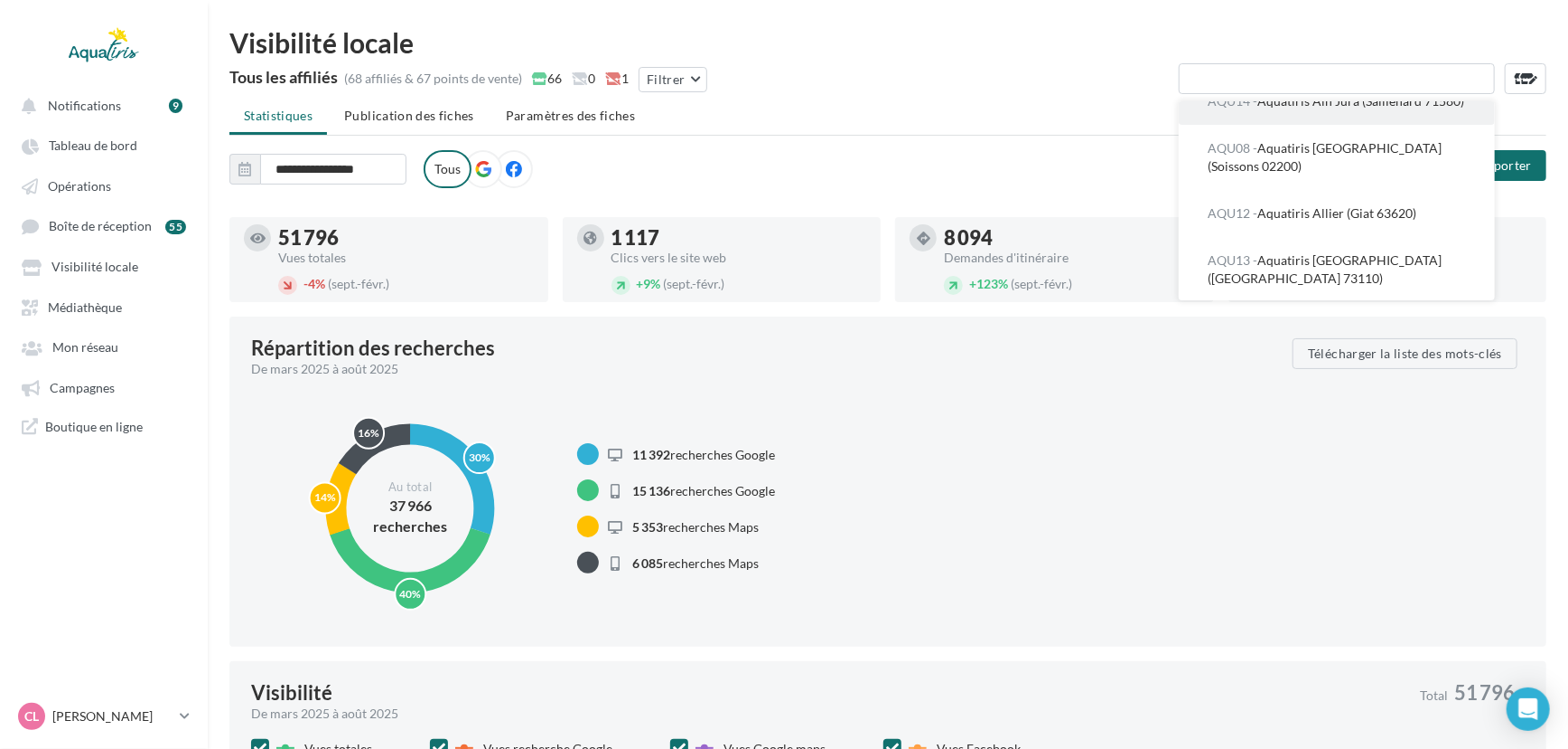
scroll to position [163, 0]
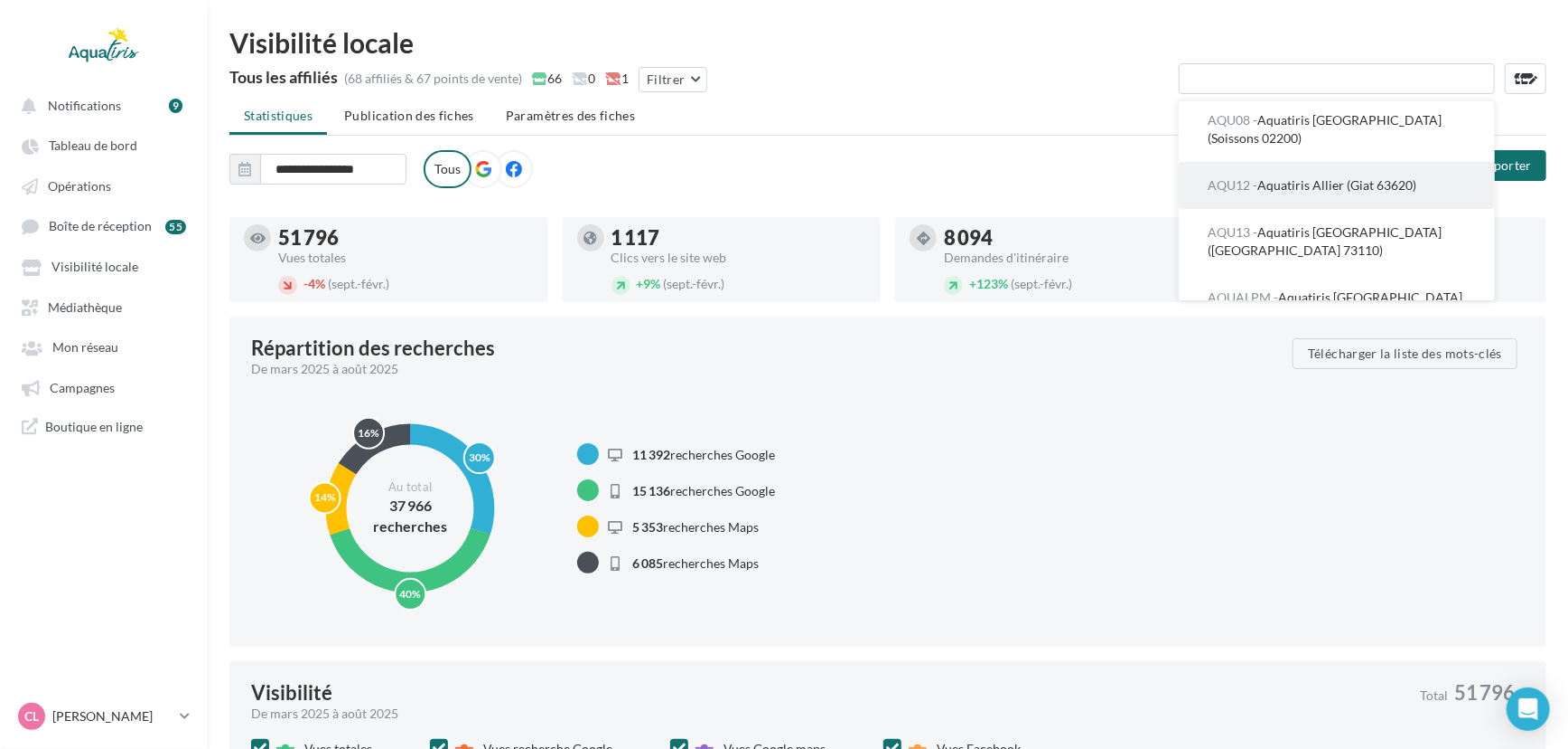
click at [1409, 193] on span "AQU12 - Aquatiris Allier (Giat 63620)" at bounding box center [1312, 184] width 208 height 16
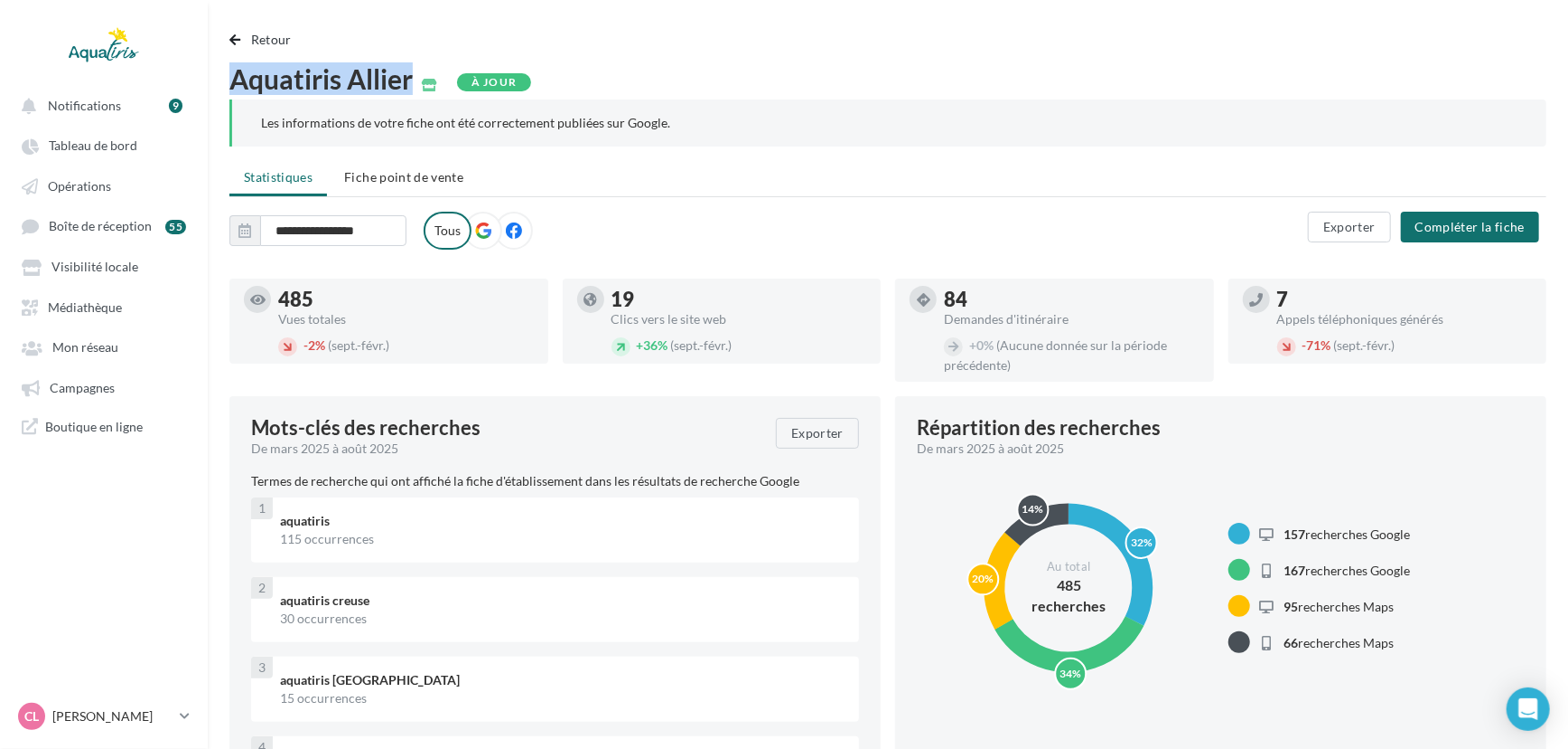
drag, startPoint x: 417, startPoint y: 80, endPoint x: 218, endPoint y: 84, distance: 199.0
copy span "Aquatiris Allier"
click at [280, 34] on span "Retour" at bounding box center [271, 39] width 41 height 16
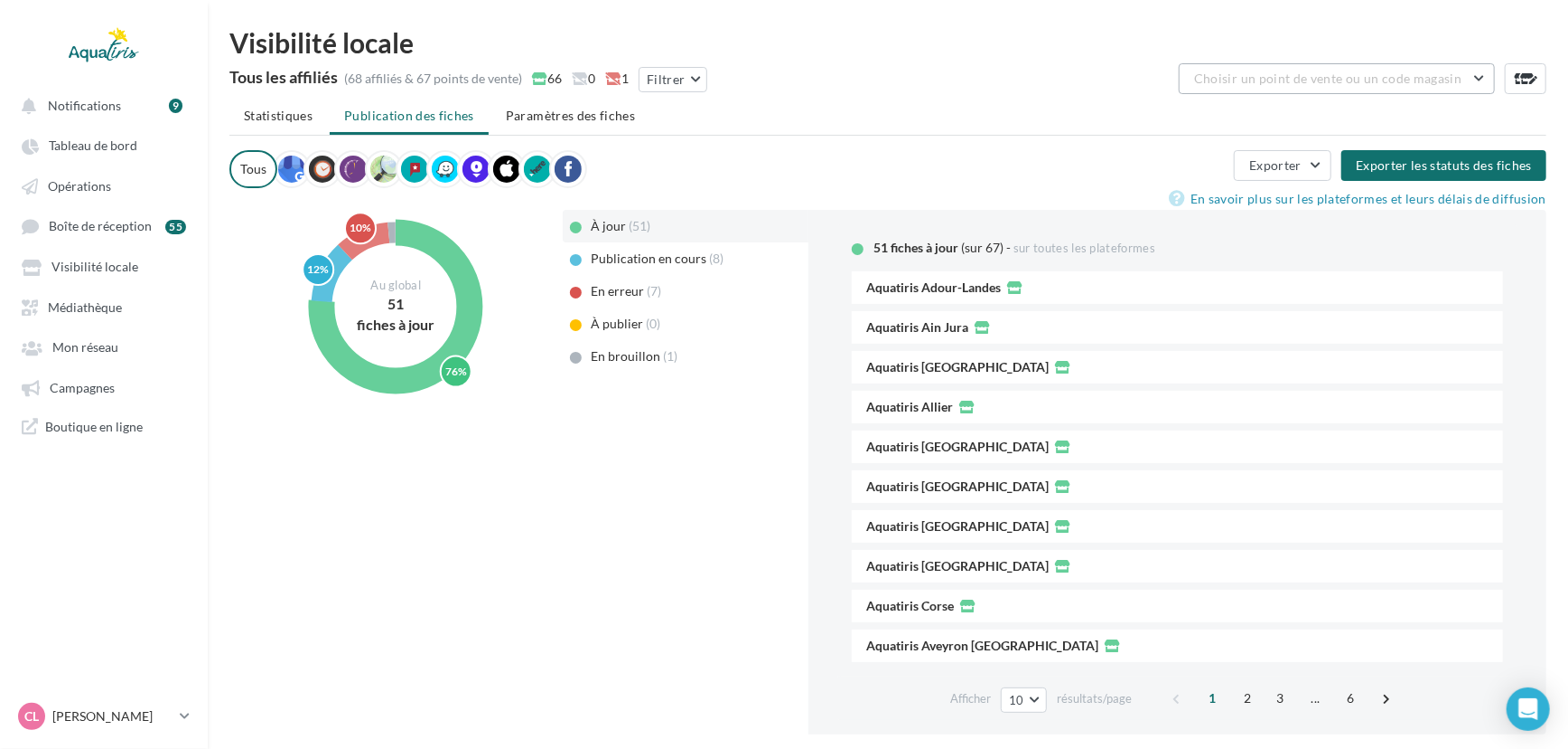
click at [1364, 71] on button "Choisir un point de vente ou un code magasin" at bounding box center [1337, 78] width 316 height 30
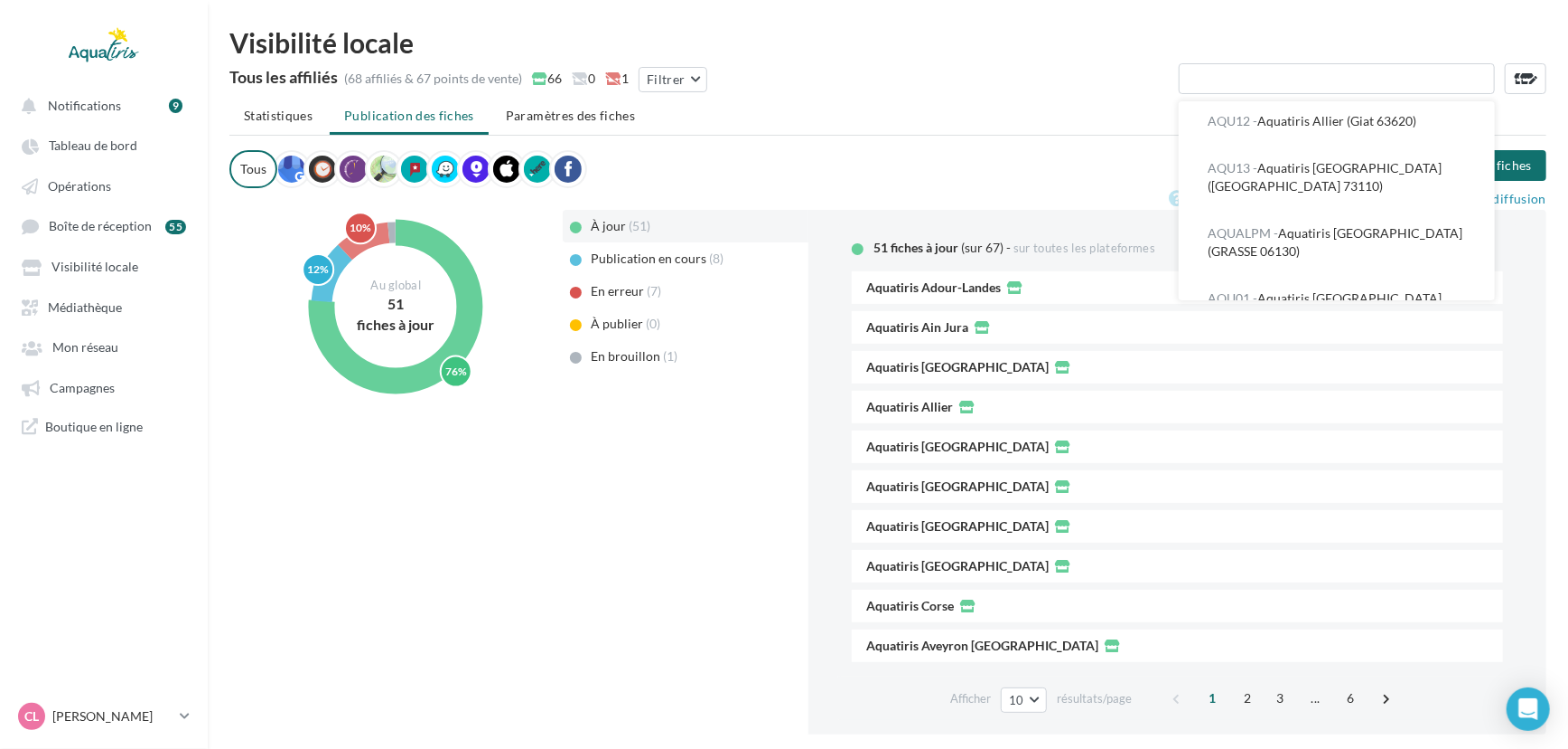
scroll to position [230, 0]
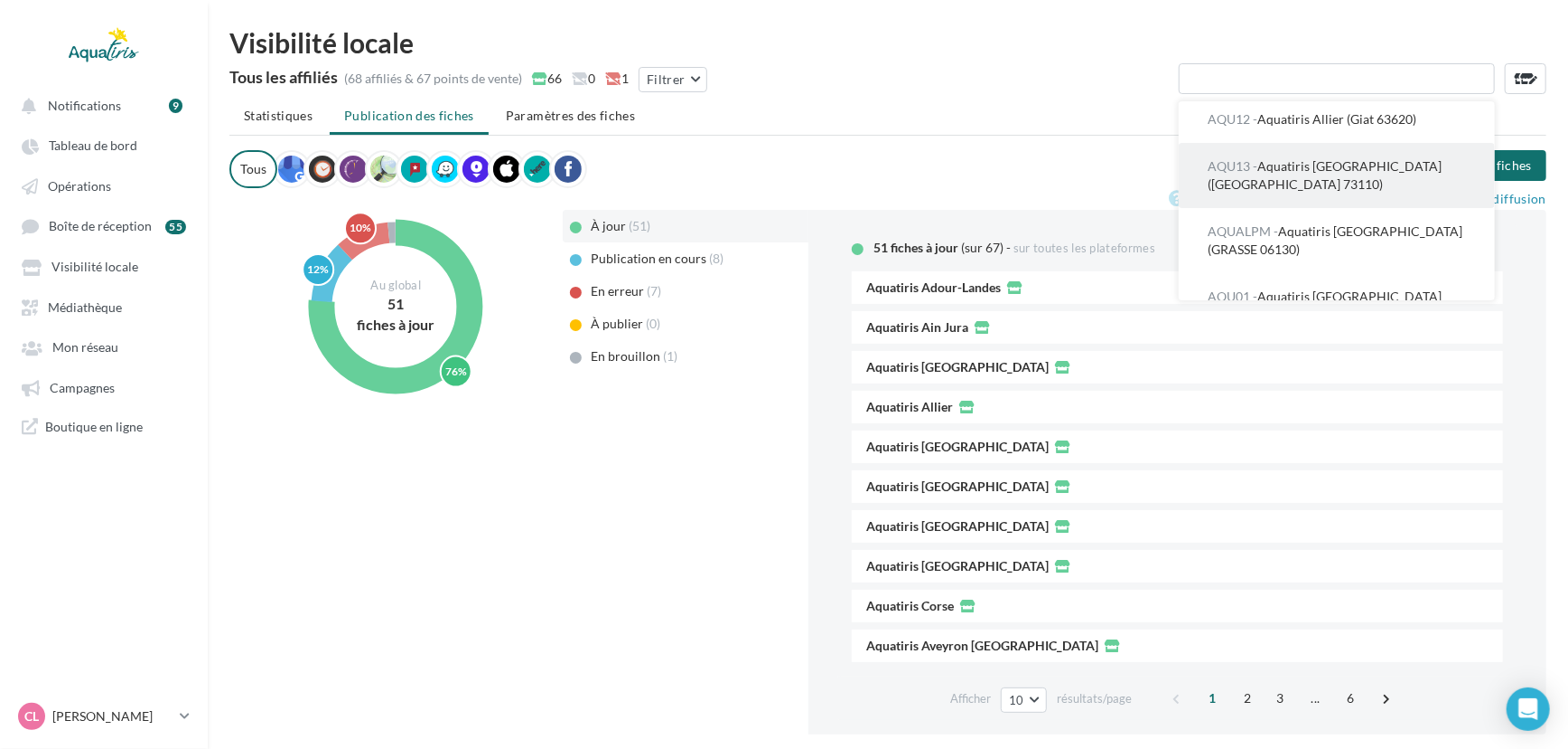
click at [1322, 192] on span "AQU13 - Aquatiris Alpes Nord (La Croix-de-la-Rochette 73110)" at bounding box center [1325, 175] width 234 height 33
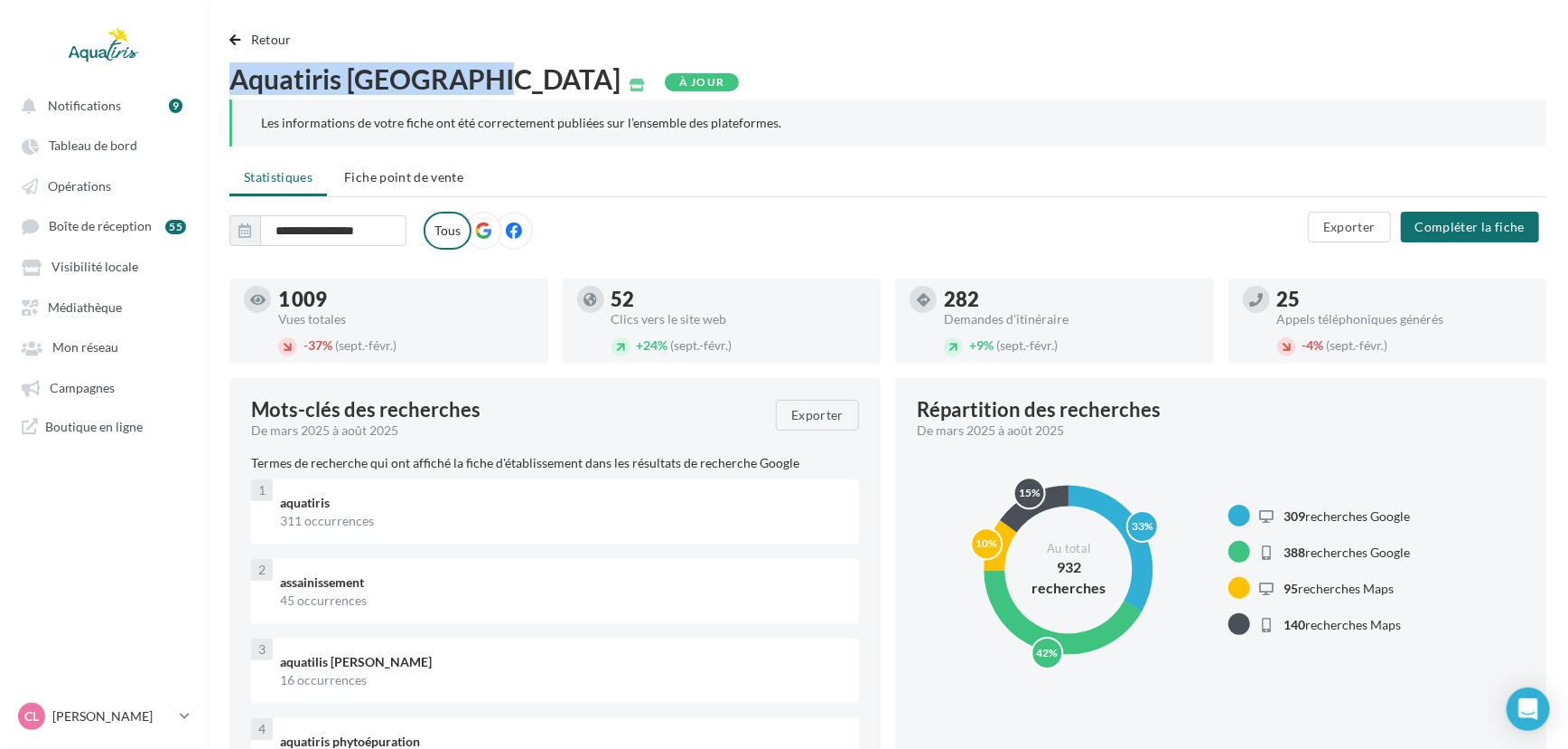
drag, startPoint x: 492, startPoint y: 78, endPoint x: 231, endPoint y: 64, distance: 261.4
click at [231, 65] on span "Aquatiris [GEOGRAPHIC_DATA]" at bounding box center [425, 78] width 391 height 27
copy span "Aquatiris [GEOGRAPHIC_DATA]"
click at [253, 40] on span "Retour" at bounding box center [271, 39] width 41 height 16
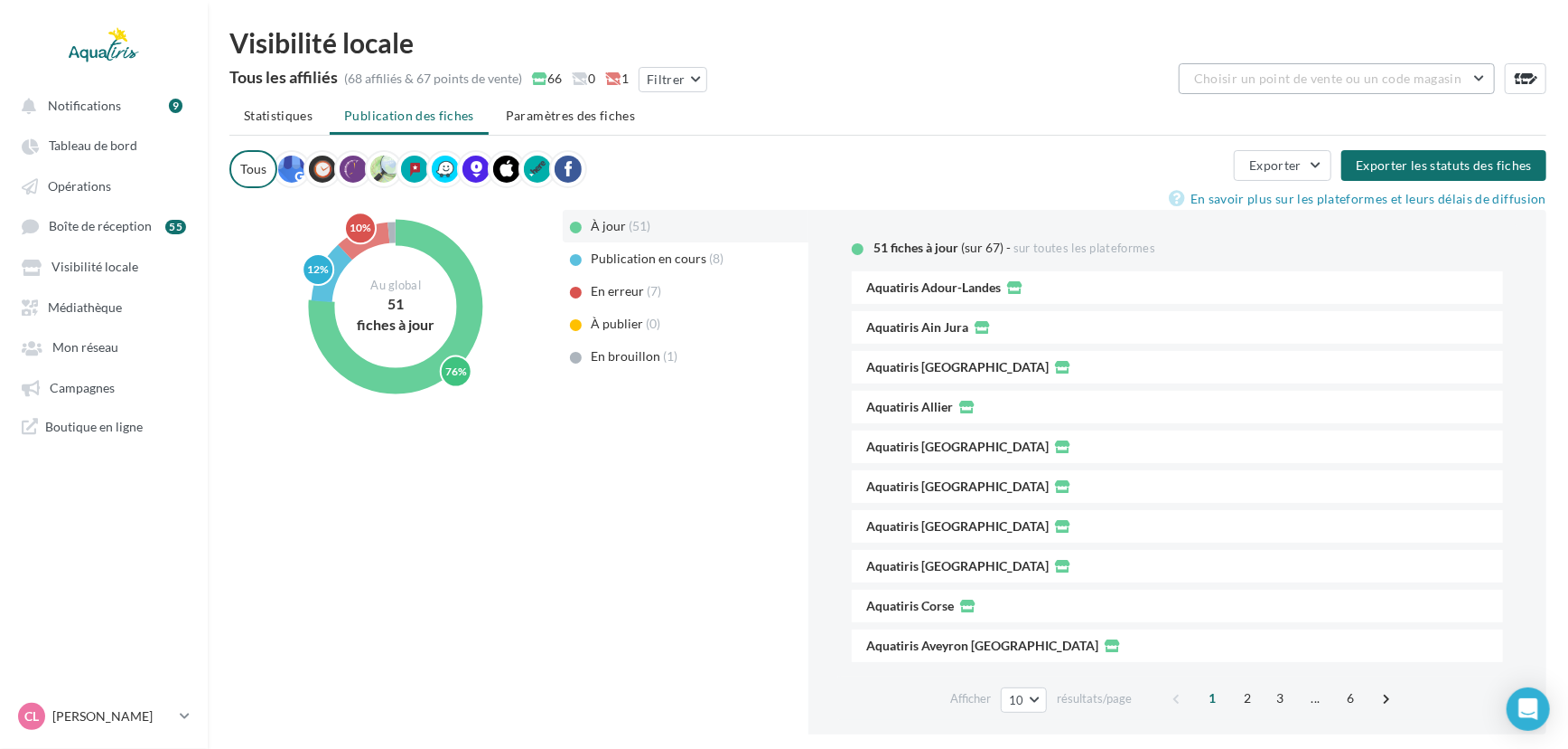
click at [1486, 77] on button "Choisir un point de vente ou un code magasin" at bounding box center [1337, 78] width 316 height 30
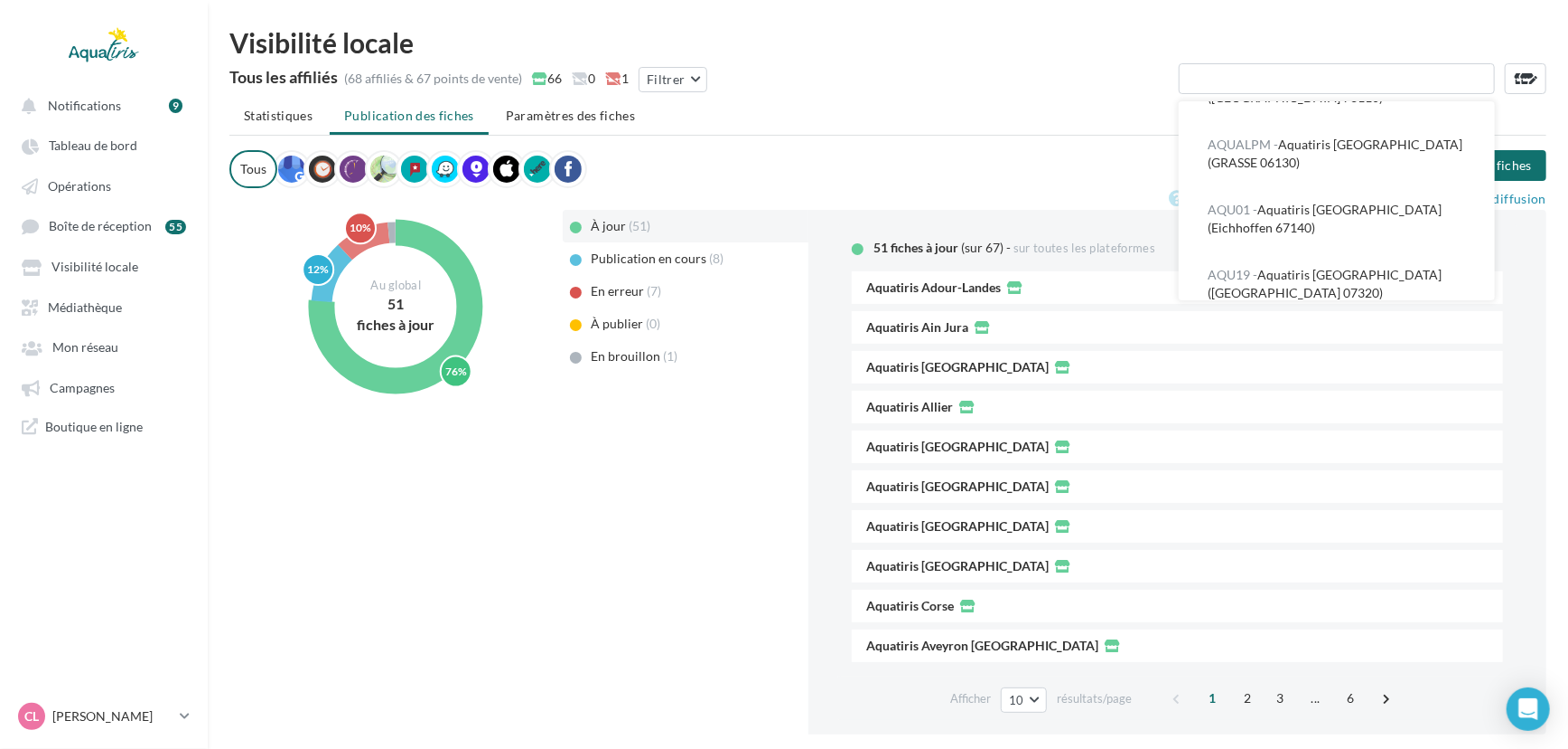
scroll to position [328, 0]
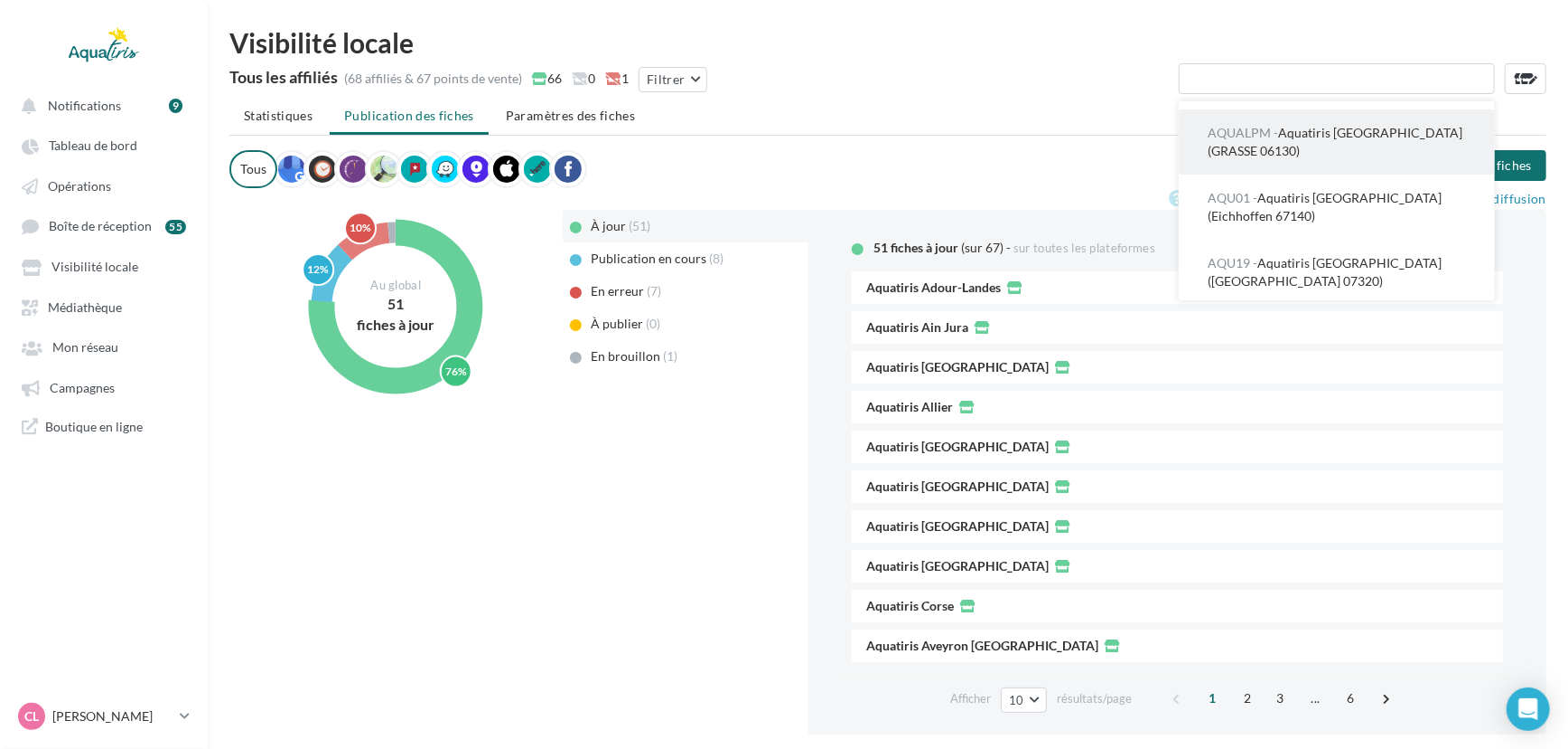
click at [1382, 174] on button "AQUALPM - Aquatiris Alpes-Maritimes (GRASSE 06130)" at bounding box center [1337, 142] width 316 height 65
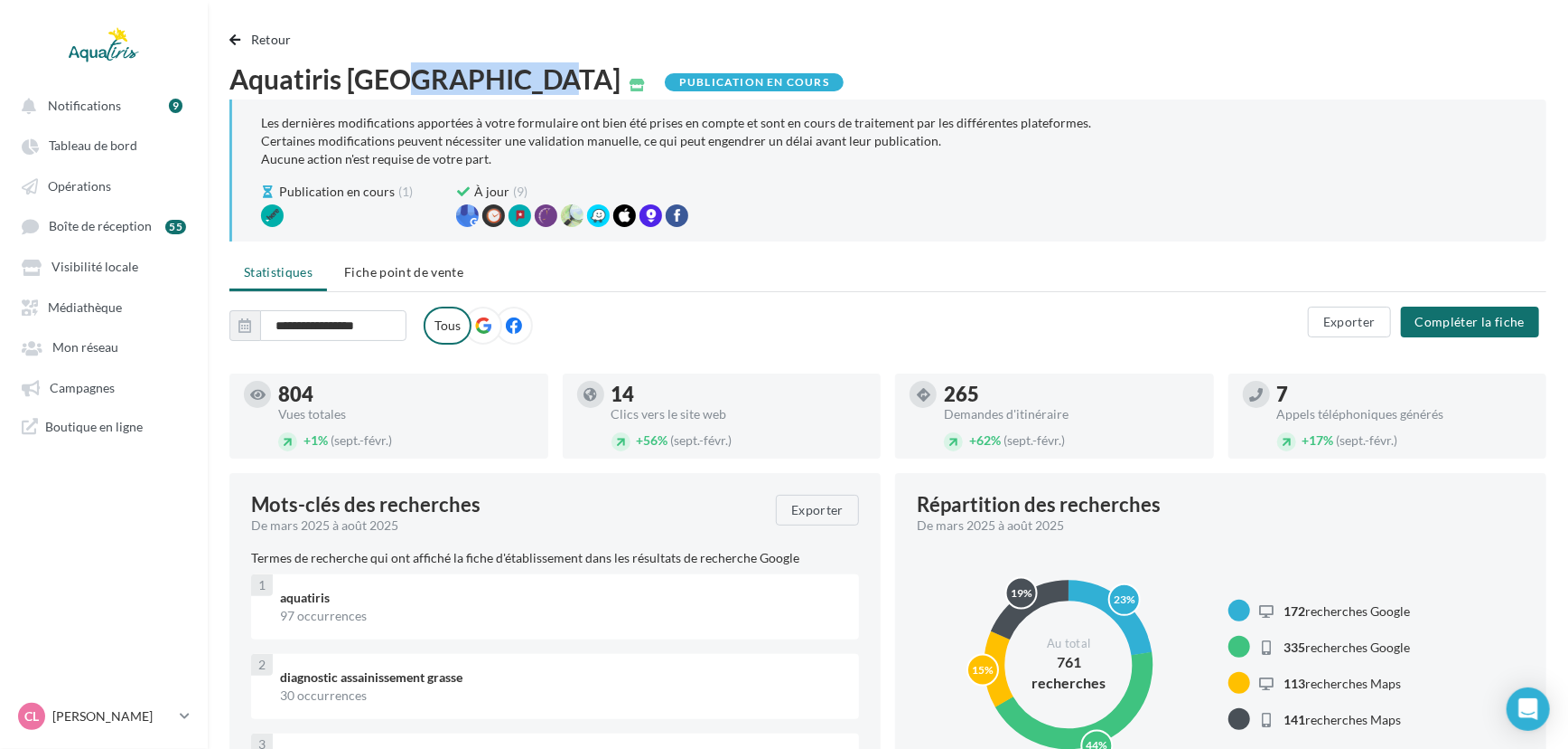
drag, startPoint x: 553, startPoint y: 71, endPoint x: 430, endPoint y: 69, distance: 123.0
click at [409, 71] on span "Aquatiris [GEOGRAPHIC_DATA]" at bounding box center [425, 78] width 391 height 27
drag, startPoint x: 554, startPoint y: 70, endPoint x: 206, endPoint y: 64, distance: 348.1
copy span "Aquatiris [GEOGRAPHIC_DATA]"
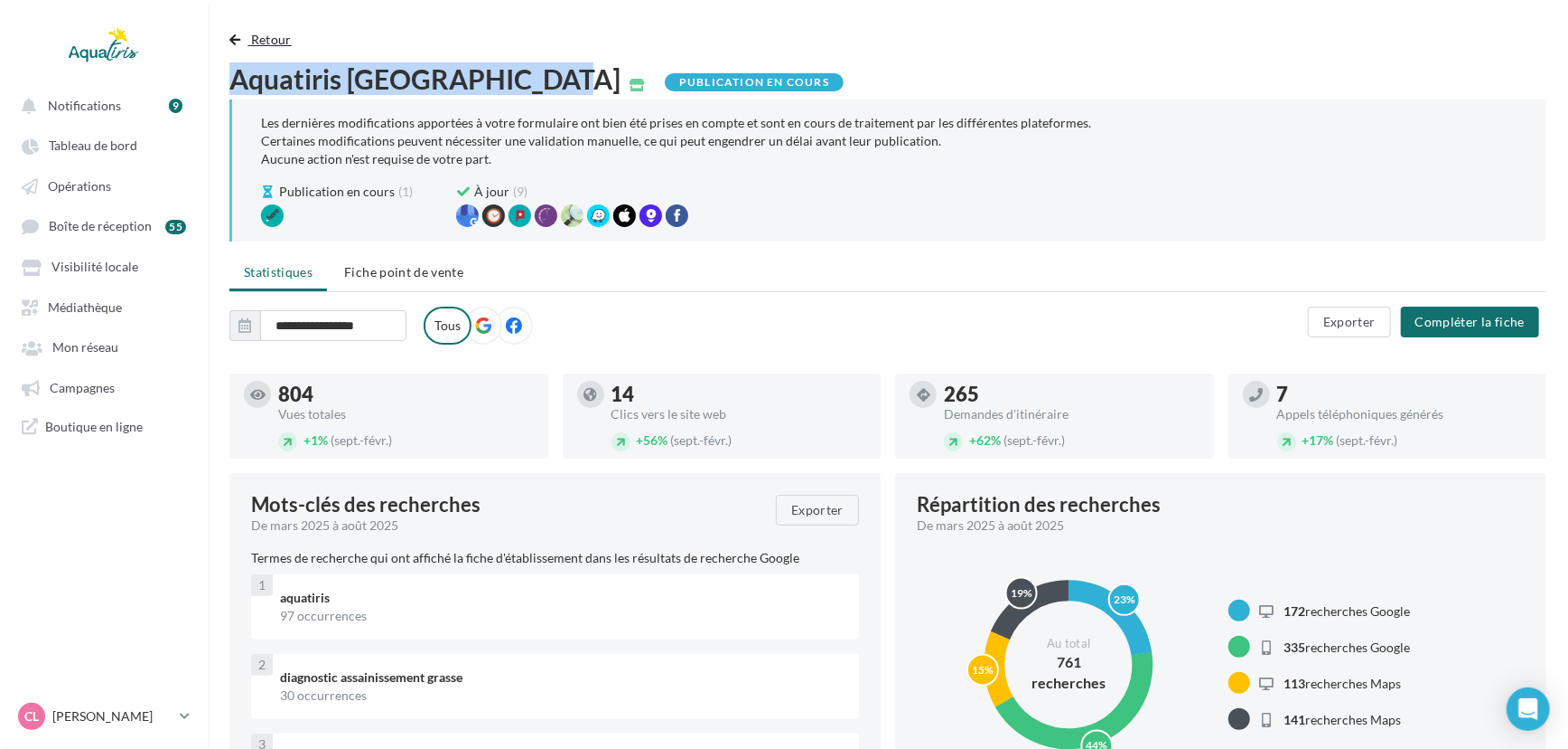
click at [257, 36] on span "Retour" at bounding box center [271, 39] width 41 height 16
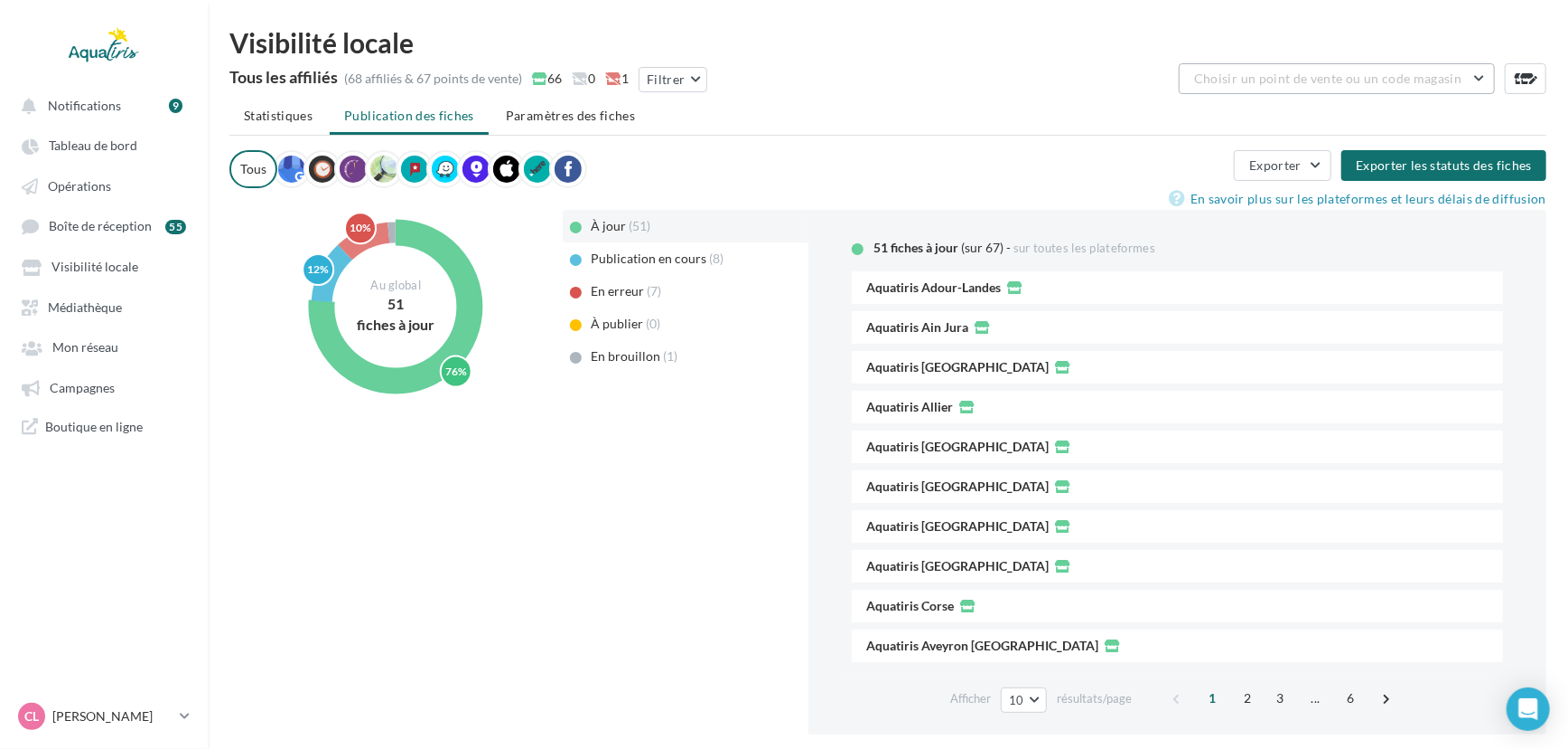
click at [1484, 84] on button "Choisir un point de vente ou un code magasin" at bounding box center [1337, 78] width 316 height 30
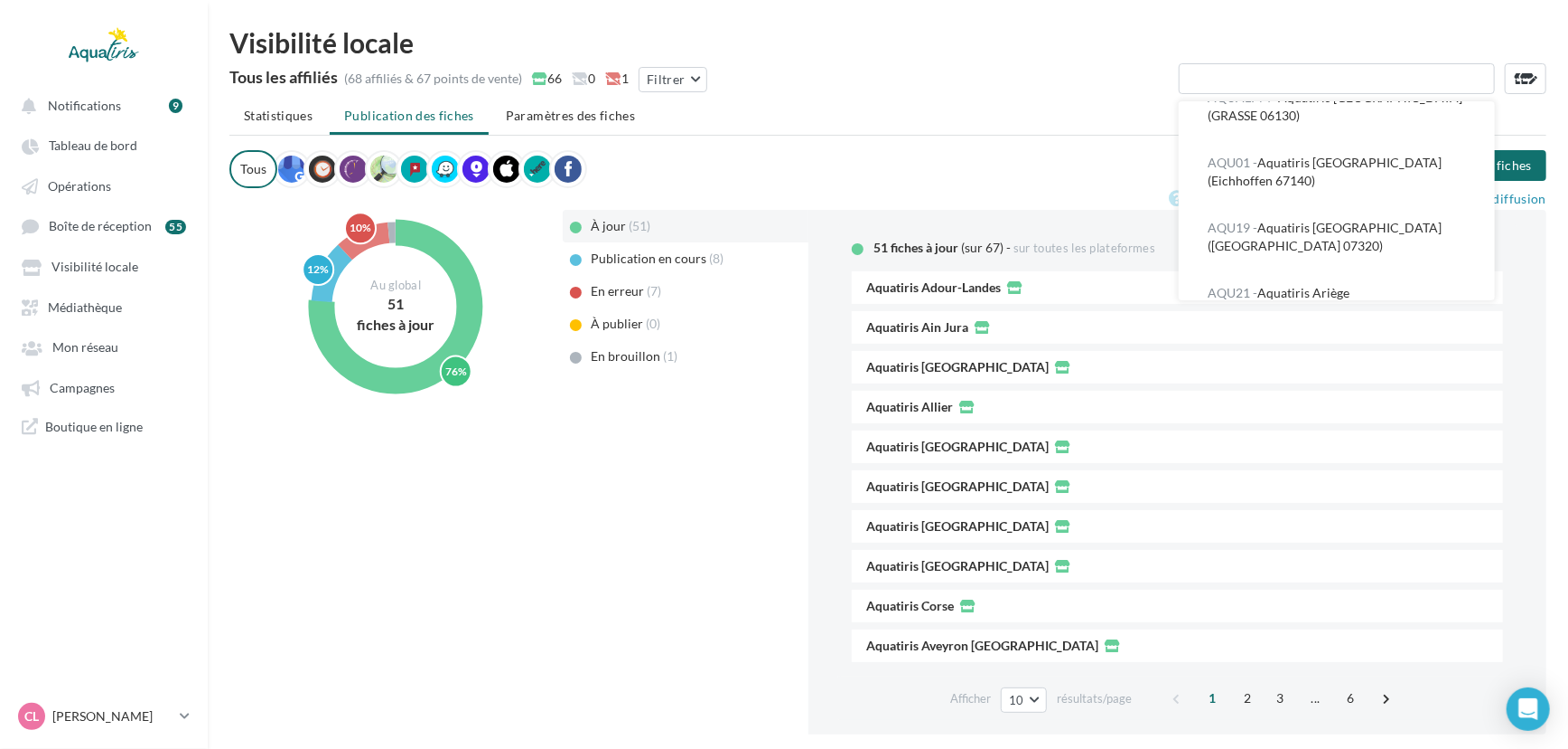
scroll to position [403, 0]
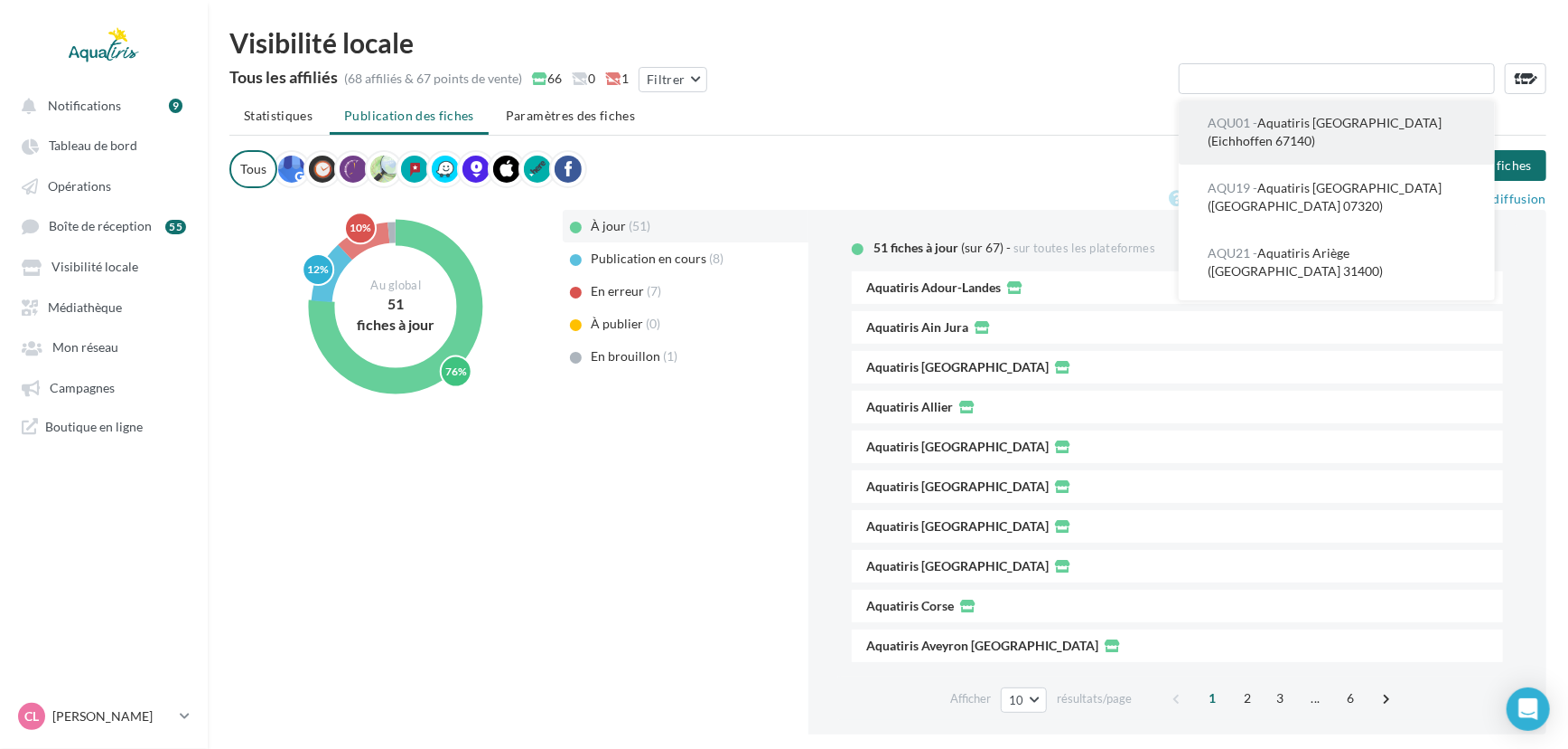
click at [1260, 149] on span "AQU01 - Aquatiris Alsace Moselle (Eichhoffen 67140)" at bounding box center [1325, 131] width 234 height 33
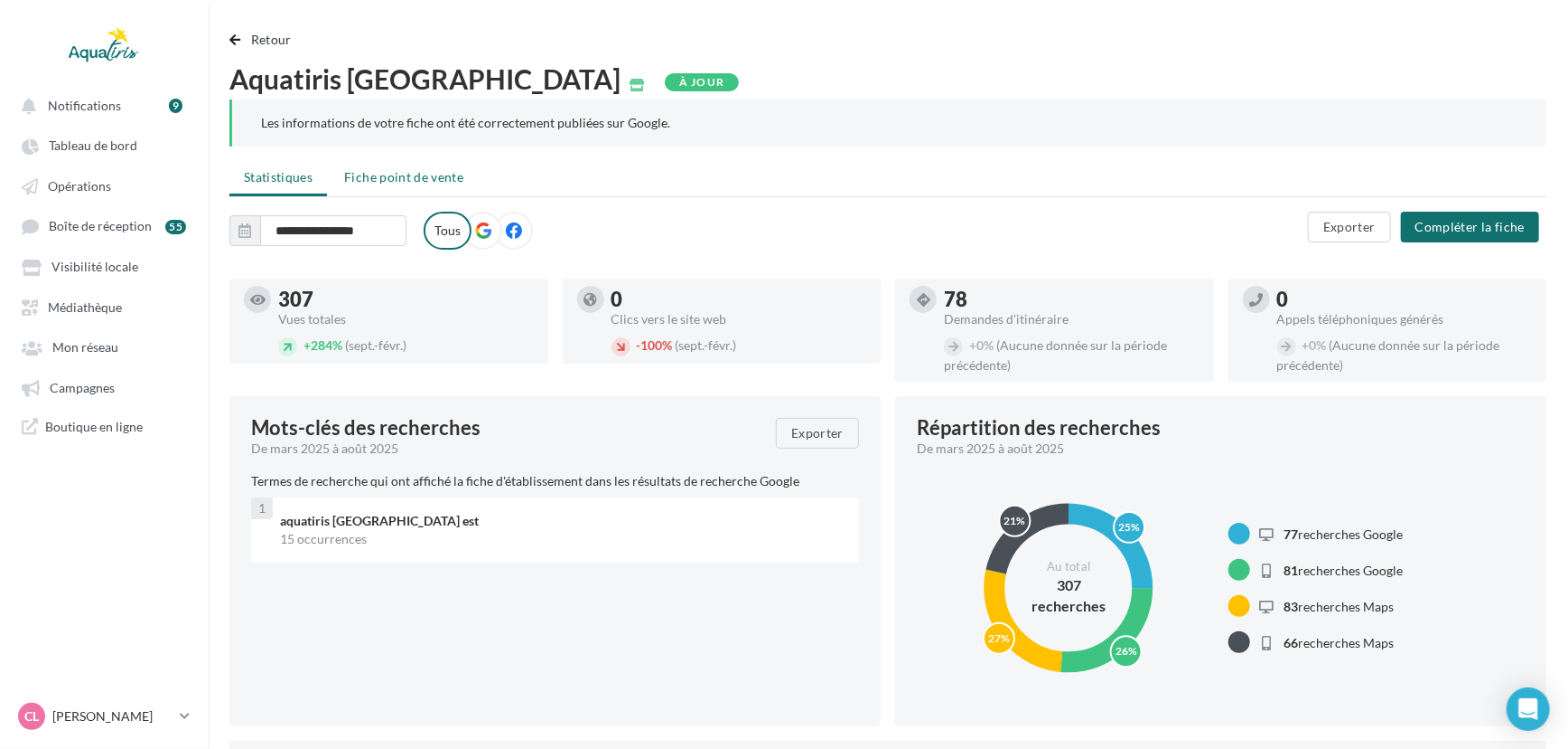
click at [457, 180] on span "Fiche point de vente" at bounding box center [403, 176] width 119 height 16
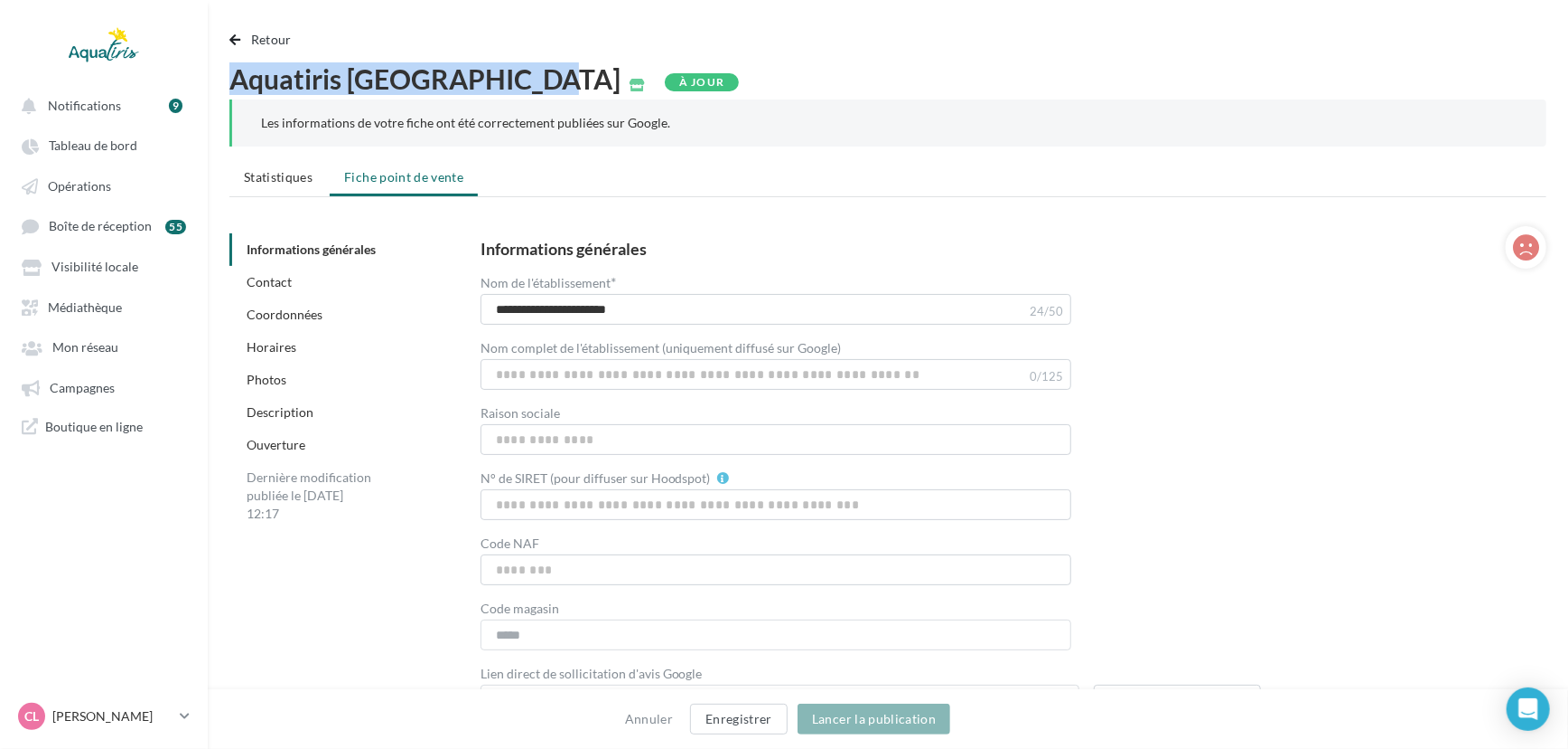
drag, startPoint x: 541, startPoint y: 75, endPoint x: 227, endPoint y: 80, distance: 314.0
copy span "Aquatiris [GEOGRAPHIC_DATA]"
click at [176, 711] on link "CL Chloé Lallée chloe.lallee@aquatiris.fr" at bounding box center [104, 716] width 179 height 34
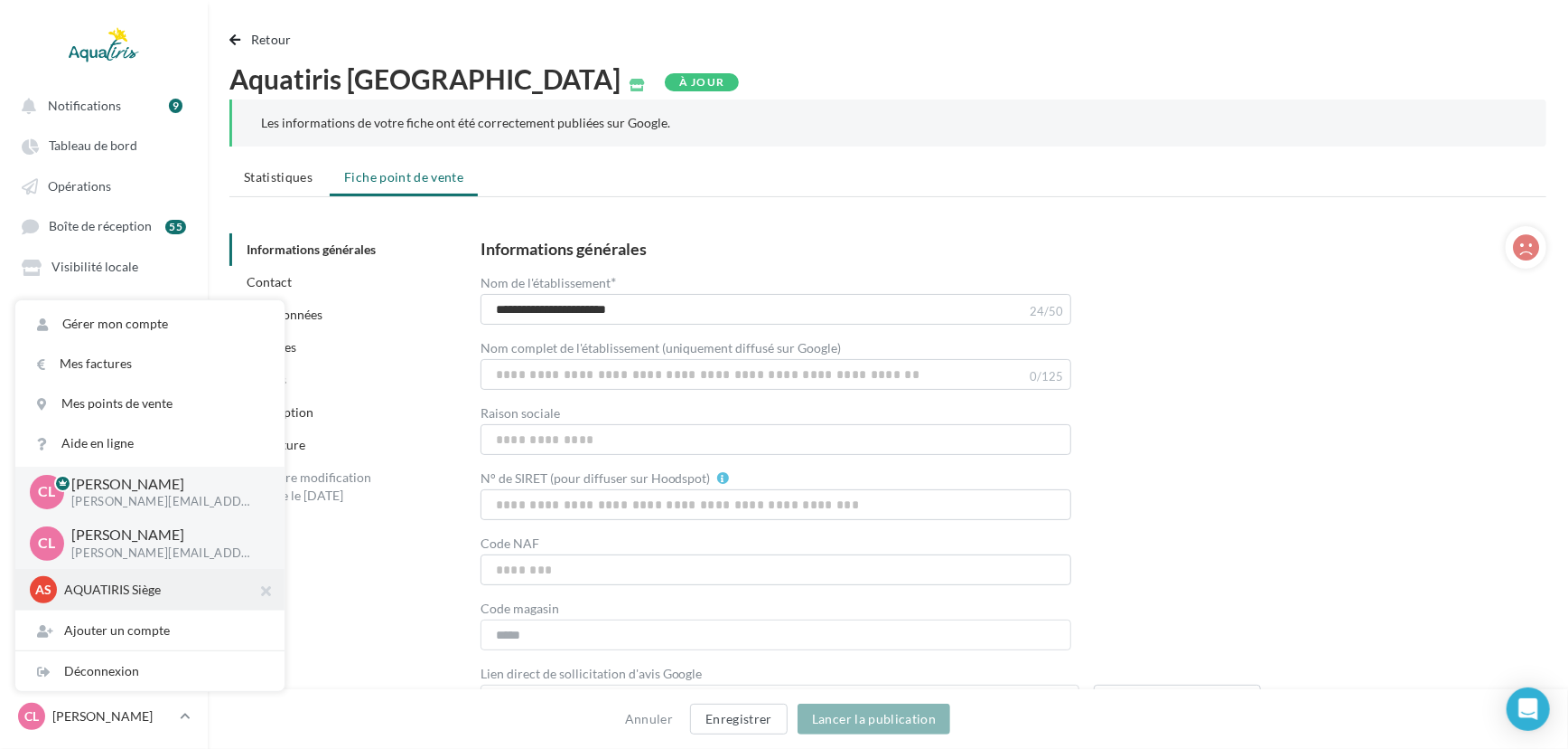
click at [167, 594] on p "AQUATIRIS Siège" at bounding box center [164, 589] width 199 height 18
